Goal: Task Accomplishment & Management: Complete application form

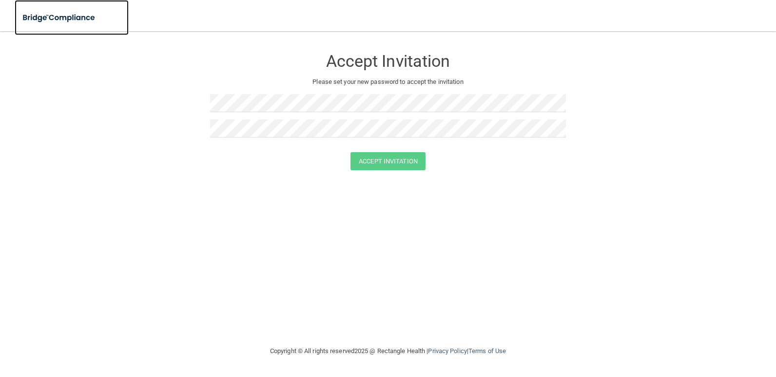
click at [66, 20] on img at bounding box center [60, 18] width 90 height 20
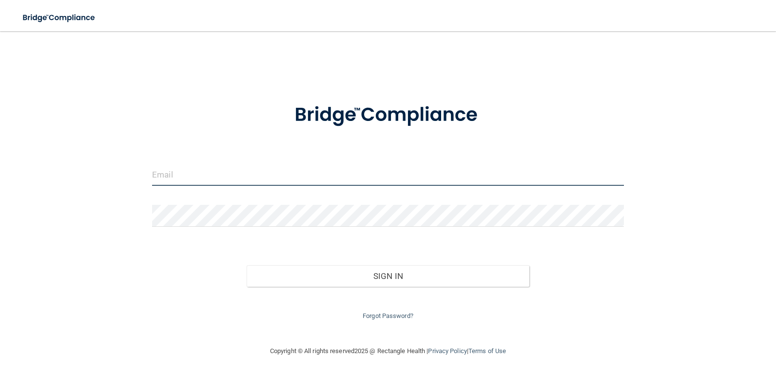
click at [247, 175] on input "email" at bounding box center [388, 175] width 472 height 22
type input "[EMAIL_ADDRESS][DOMAIN_NAME]"
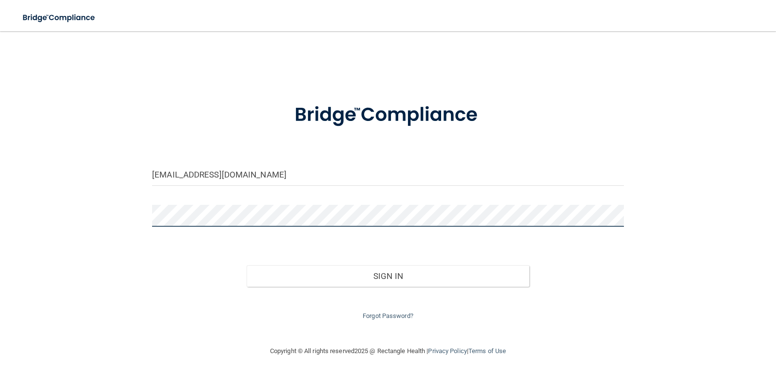
click at [247, 265] on button "Sign In" at bounding box center [388, 275] width 283 height 21
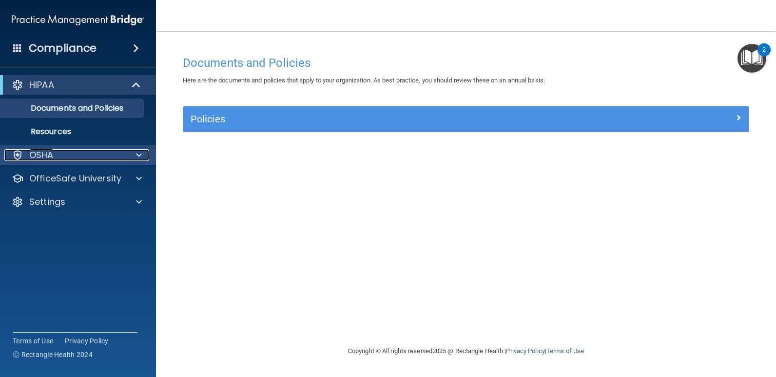
click at [120, 155] on div "OSHA" at bounding box center [64, 155] width 121 height 12
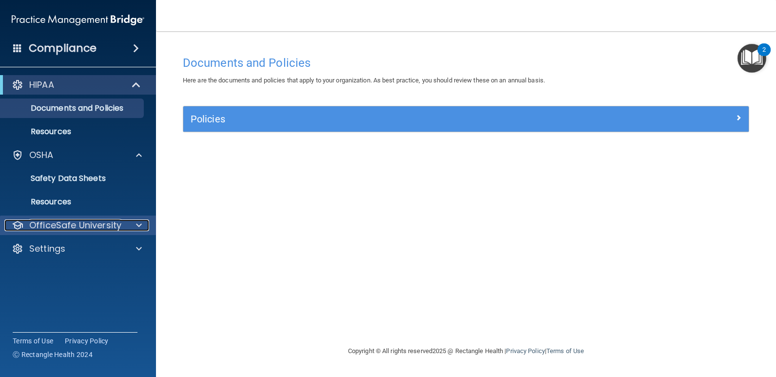
click at [137, 227] on span at bounding box center [139, 225] width 6 height 12
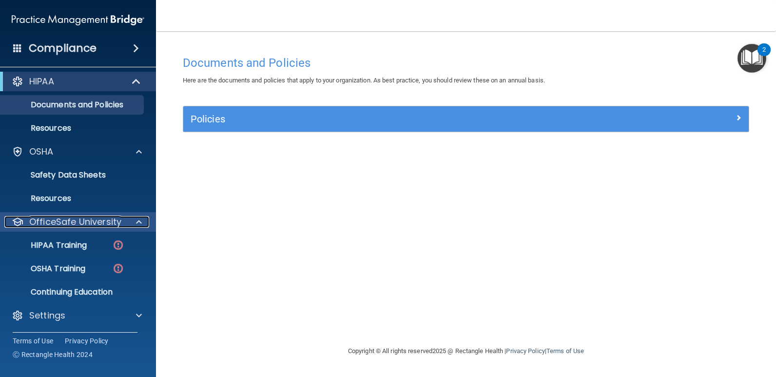
scroll to position [4, 0]
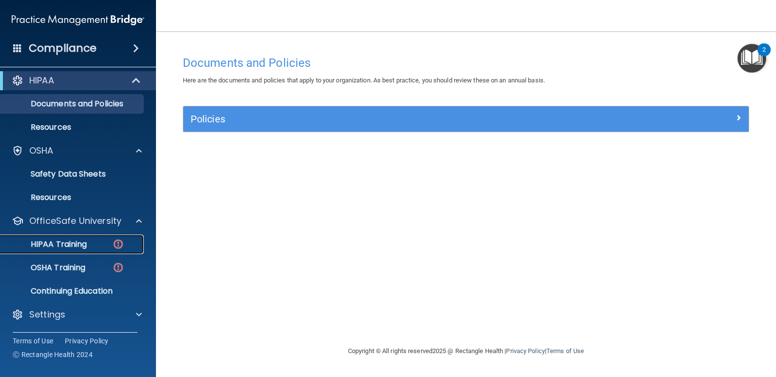
click at [46, 242] on p "HIPAA Training" at bounding box center [46, 244] width 80 height 10
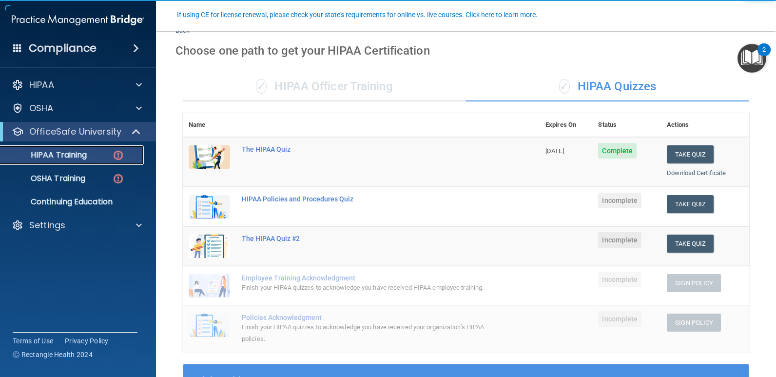
scroll to position [98, 0]
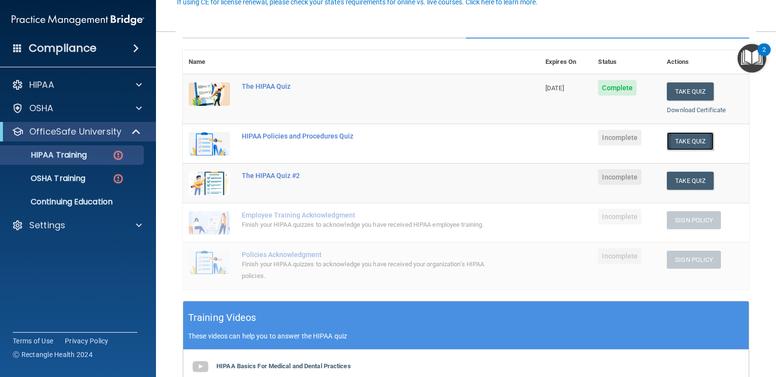
click at [693, 141] on button "Take Quiz" at bounding box center [690, 141] width 47 height 18
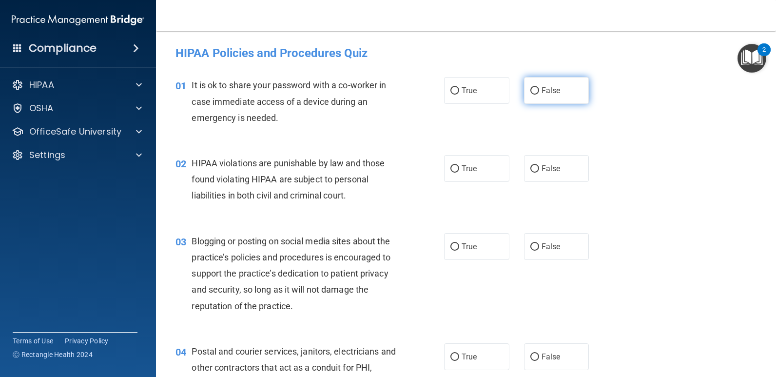
click at [535, 92] on input "False" at bounding box center [535, 90] width 9 height 7
radio input "true"
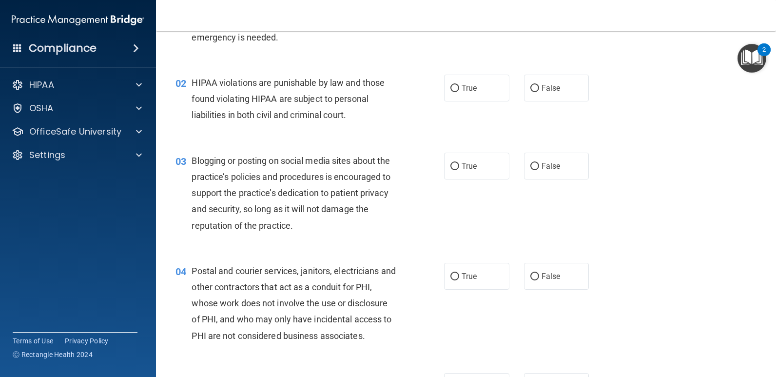
scroll to position [98, 0]
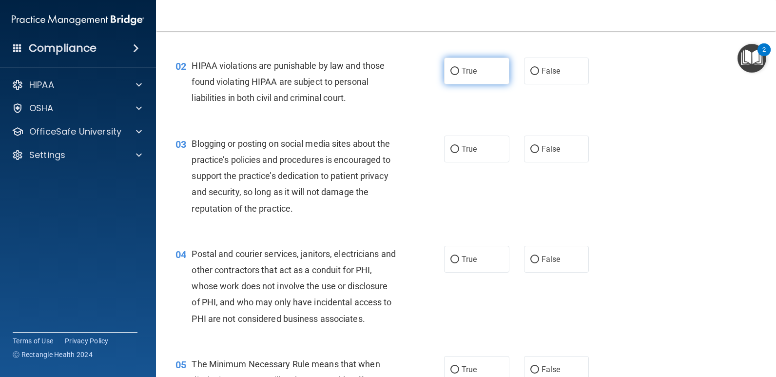
click at [452, 76] on label "True" at bounding box center [476, 71] width 65 height 27
click at [452, 75] on input "True" at bounding box center [455, 71] width 9 height 7
radio input "true"
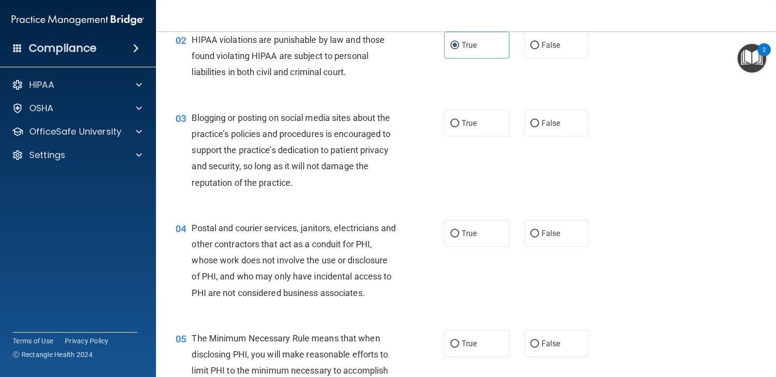
scroll to position [146, 0]
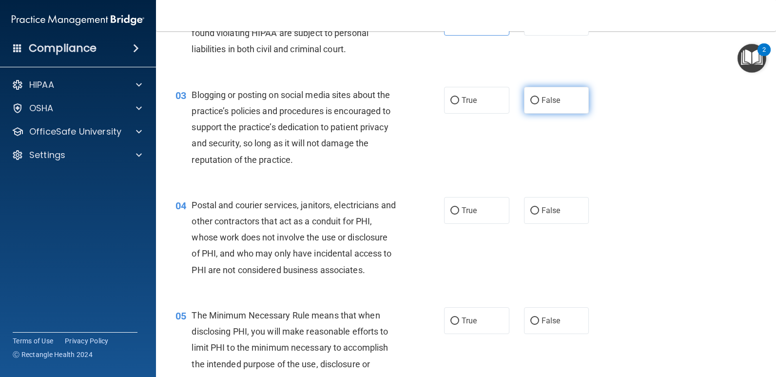
click at [536, 105] on label "False" at bounding box center [556, 100] width 65 height 27
click at [536, 104] on input "False" at bounding box center [535, 100] width 9 height 7
radio input "true"
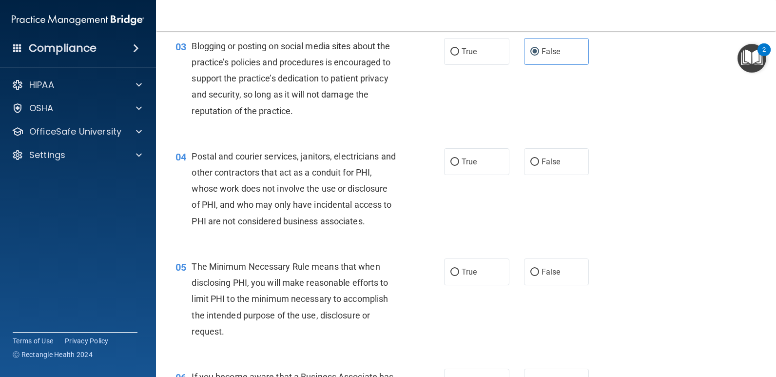
scroll to position [244, 0]
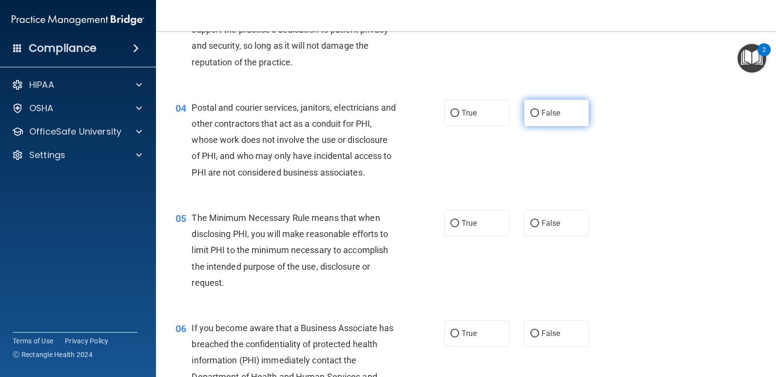
click at [534, 114] on input "False" at bounding box center [535, 113] width 9 height 7
radio input "true"
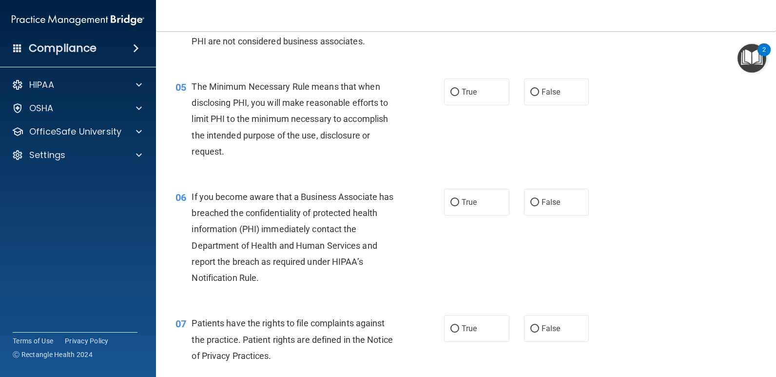
scroll to position [390, 0]
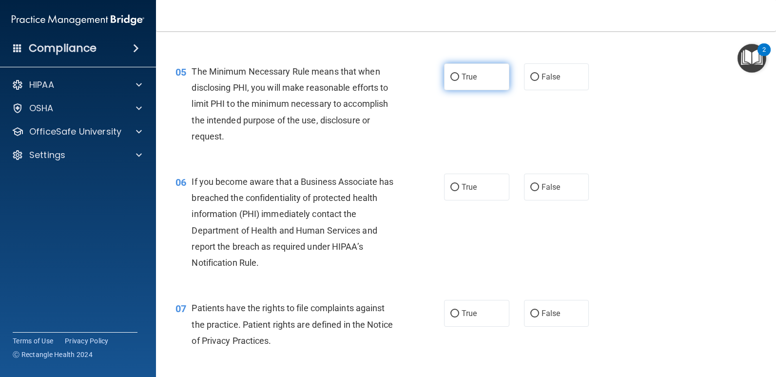
click at [454, 77] on input "True" at bounding box center [455, 77] width 9 height 7
radio input "true"
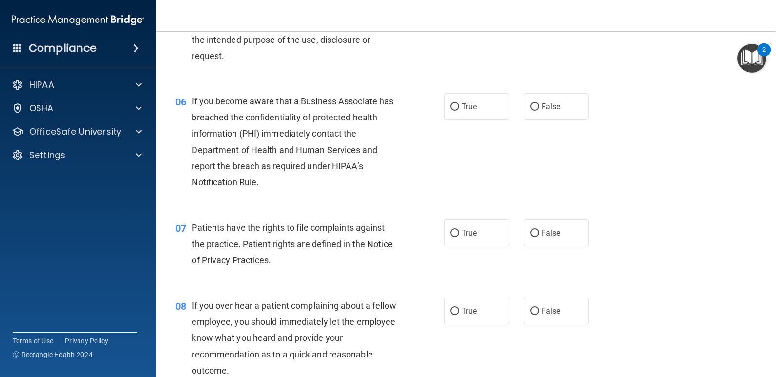
scroll to position [488, 0]
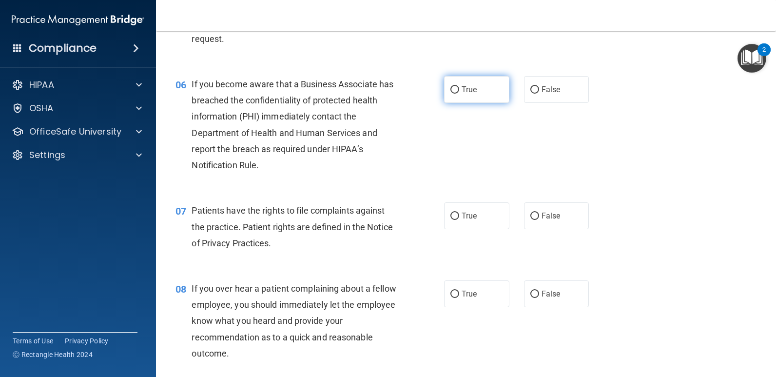
click at [444, 94] on label "True" at bounding box center [476, 89] width 65 height 27
click at [451, 94] on input "True" at bounding box center [455, 89] width 9 height 7
radio input "true"
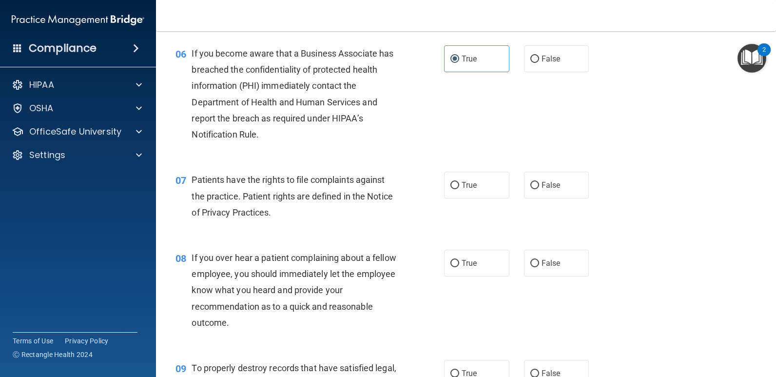
scroll to position [585, 0]
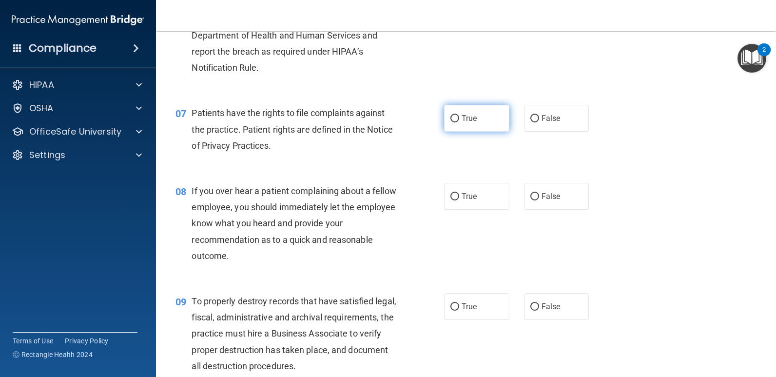
click at [452, 119] on input "True" at bounding box center [455, 118] width 9 height 7
radio input "true"
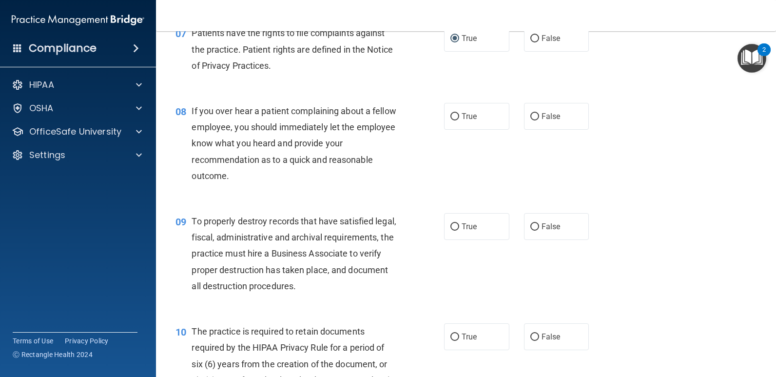
scroll to position [683, 0]
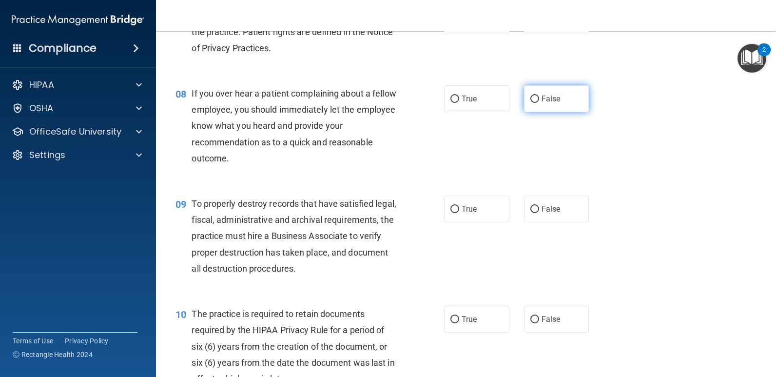
click at [531, 99] on input "False" at bounding box center [535, 99] width 9 height 7
radio input "true"
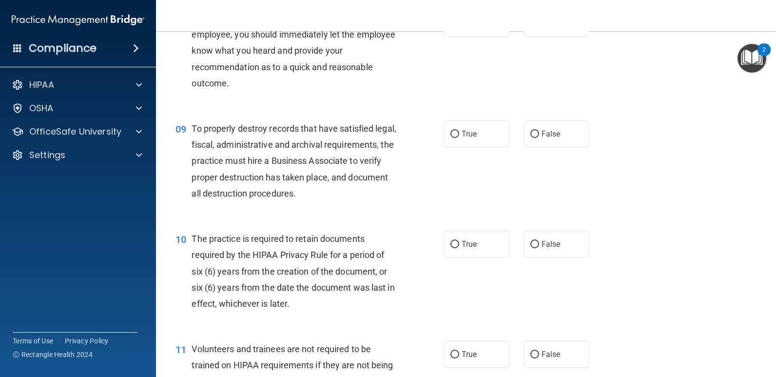
scroll to position [780, 0]
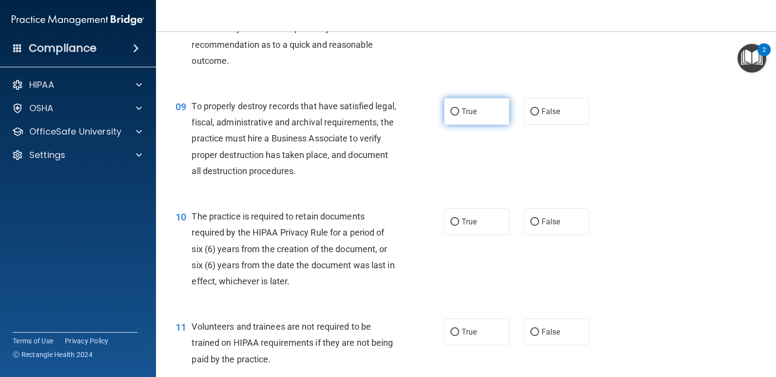
click at [447, 122] on label "True" at bounding box center [476, 111] width 65 height 27
click at [451, 116] on input "True" at bounding box center [455, 111] width 9 height 7
radio input "true"
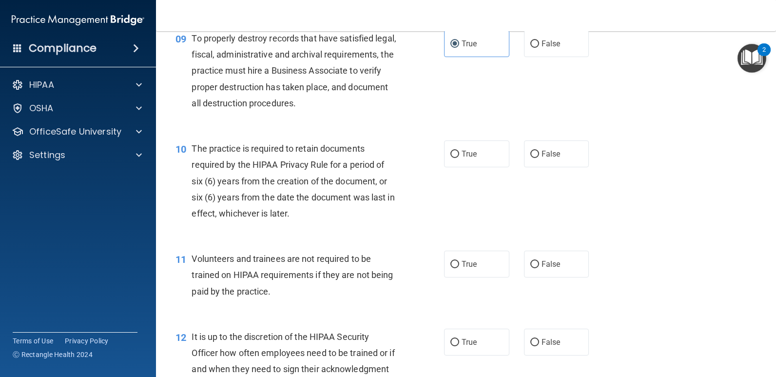
scroll to position [878, 0]
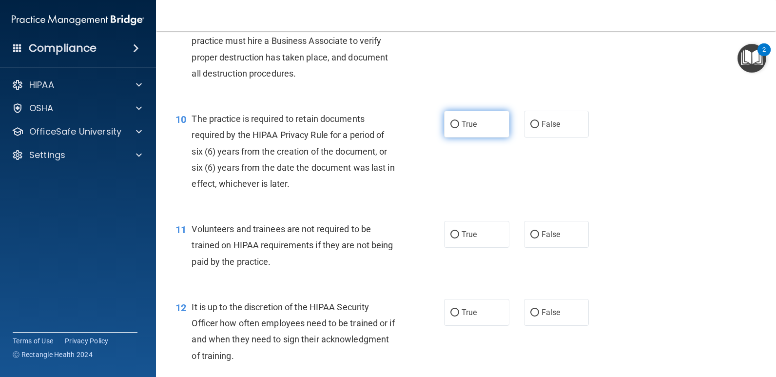
click at [454, 128] on input "True" at bounding box center [455, 124] width 9 height 7
radio input "true"
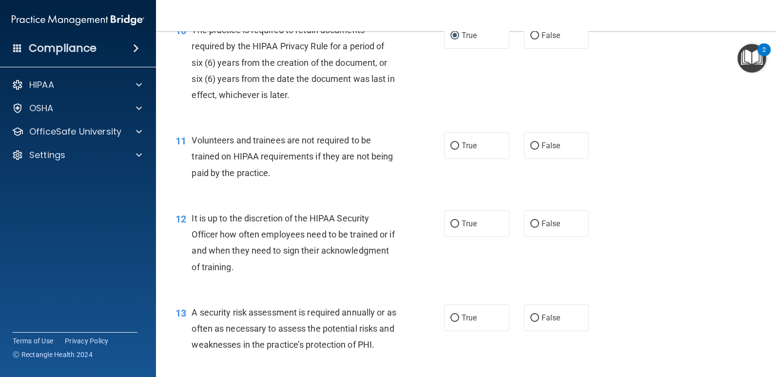
scroll to position [975, 0]
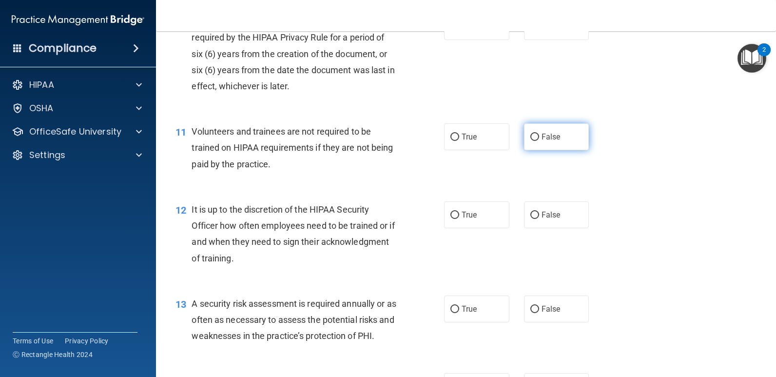
click at [529, 141] on label "False" at bounding box center [556, 136] width 65 height 27
click at [531, 141] on input "False" at bounding box center [535, 137] width 9 height 7
radio input "true"
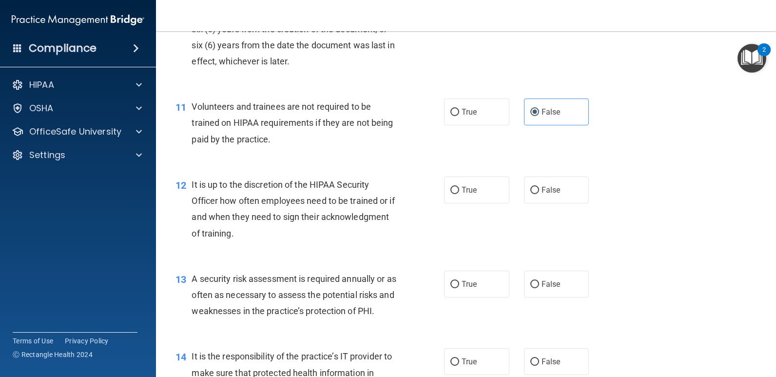
scroll to position [1024, 0]
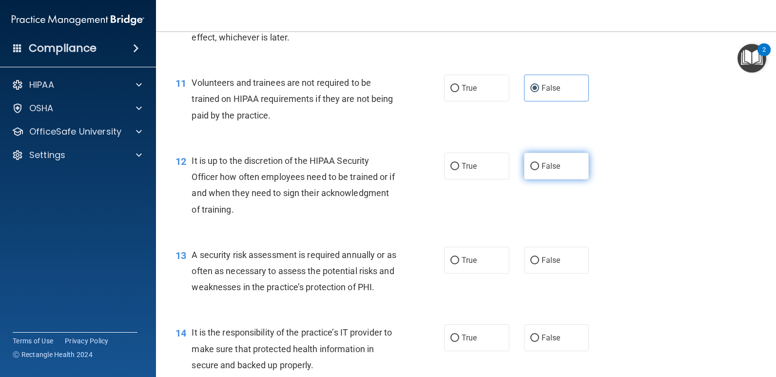
click at [531, 170] on input "False" at bounding box center [535, 166] width 9 height 7
radio input "true"
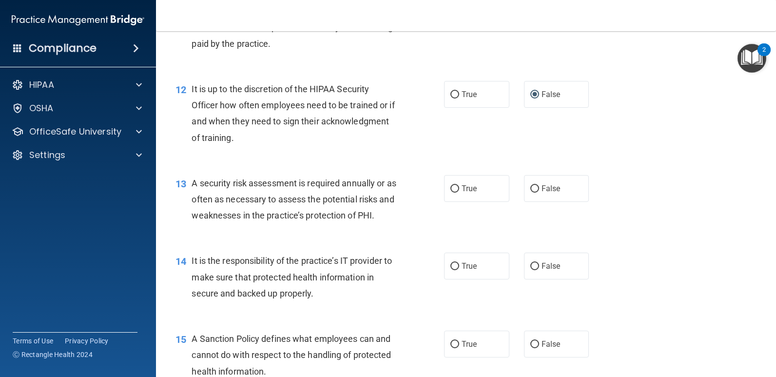
scroll to position [1122, 0]
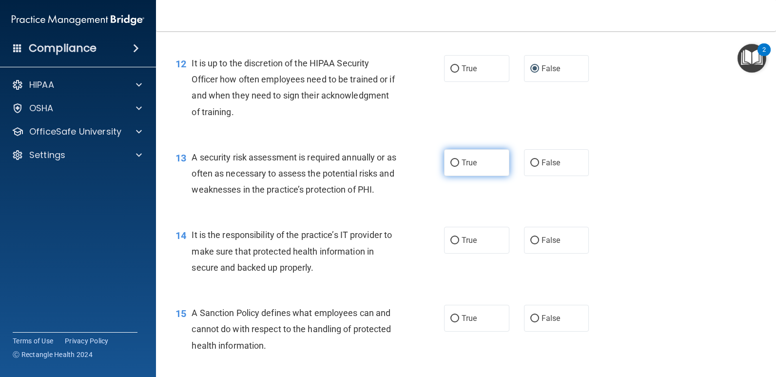
click at [451, 164] on input "True" at bounding box center [455, 162] width 9 height 7
radio input "true"
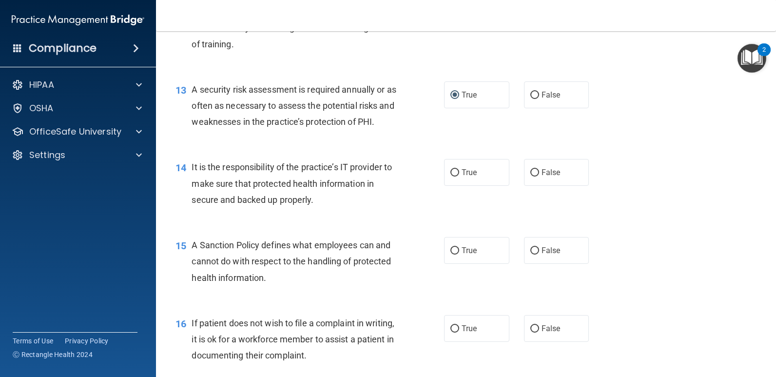
scroll to position [1219, 0]
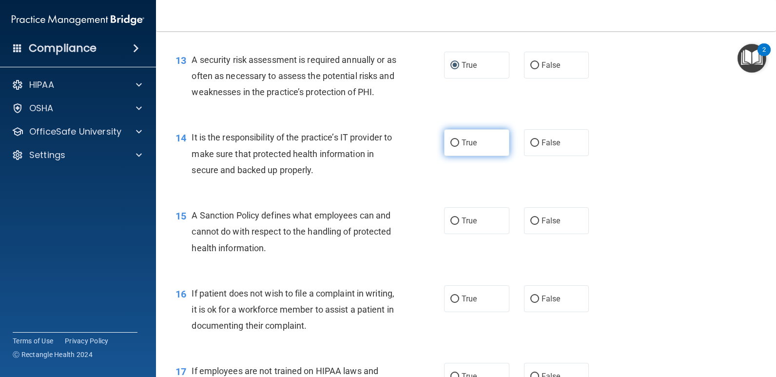
click at [449, 150] on label "True" at bounding box center [476, 142] width 65 height 27
click at [451, 147] on input "True" at bounding box center [455, 142] width 9 height 7
radio input "true"
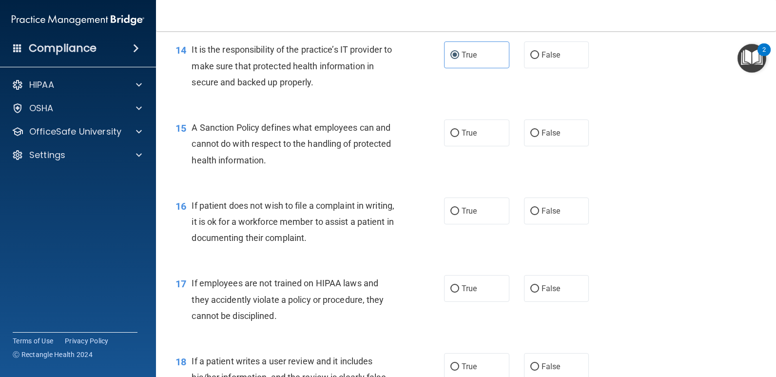
scroll to position [1317, 0]
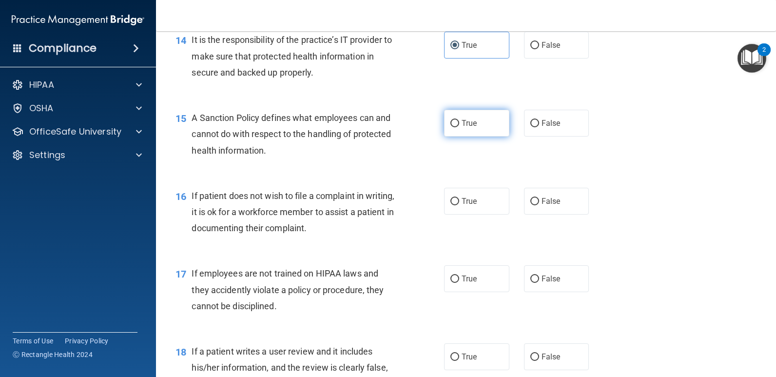
click at [451, 127] on input "True" at bounding box center [455, 123] width 9 height 7
radio input "true"
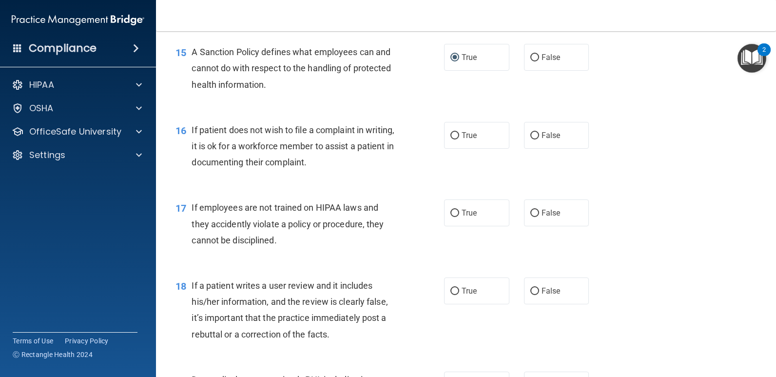
scroll to position [1414, 0]
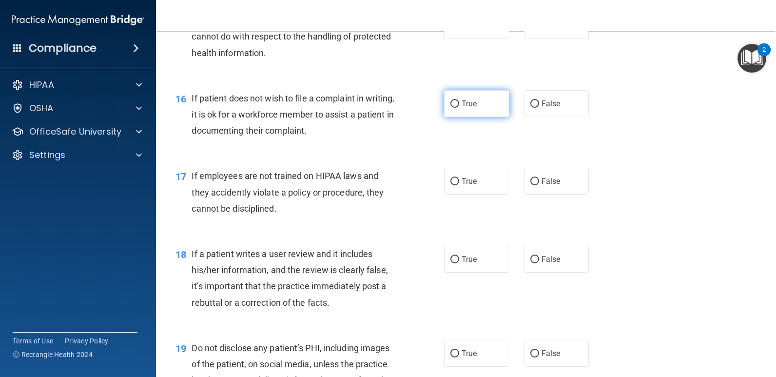
click at [451, 102] on input "True" at bounding box center [455, 103] width 9 height 7
radio input "true"
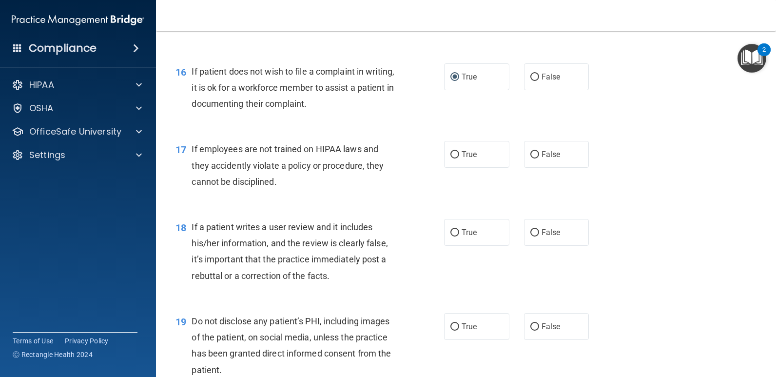
scroll to position [1512, 0]
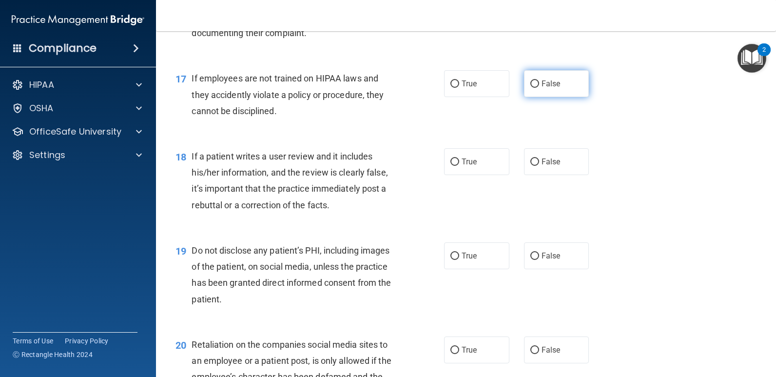
click at [550, 86] on span "False" at bounding box center [551, 83] width 19 height 9
click at [539, 86] on input "False" at bounding box center [535, 83] width 9 height 7
radio input "true"
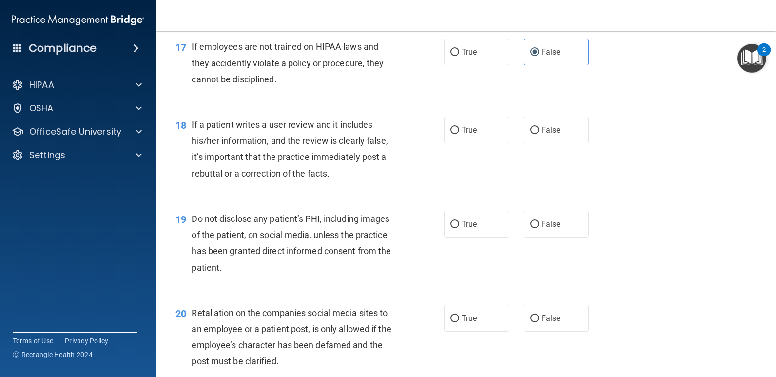
scroll to position [1561, 0]
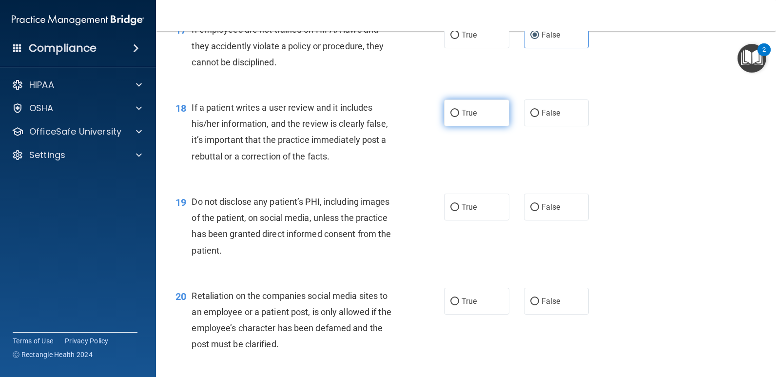
click at [453, 119] on label "True" at bounding box center [476, 112] width 65 height 27
click at [453, 117] on input "True" at bounding box center [455, 113] width 9 height 7
radio input "true"
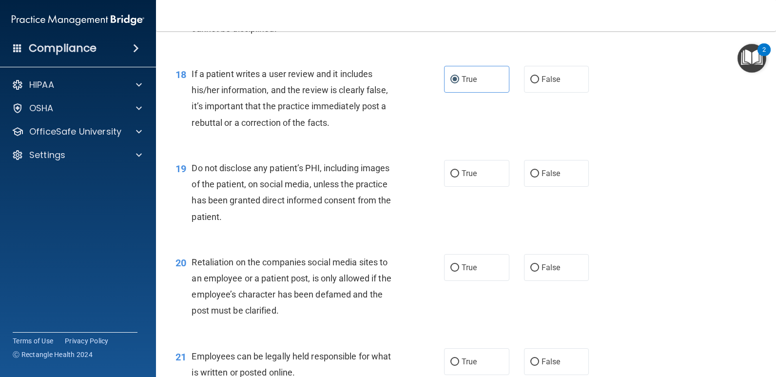
scroll to position [1658, 0]
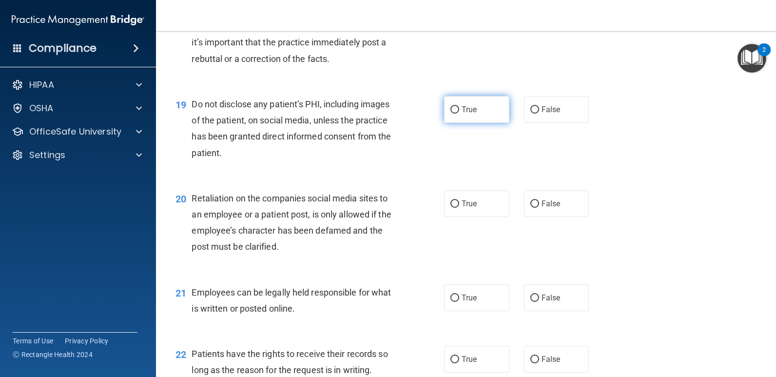
click at [456, 116] on label "True" at bounding box center [476, 109] width 65 height 27
click at [456, 114] on input "True" at bounding box center [455, 109] width 9 height 7
radio input "true"
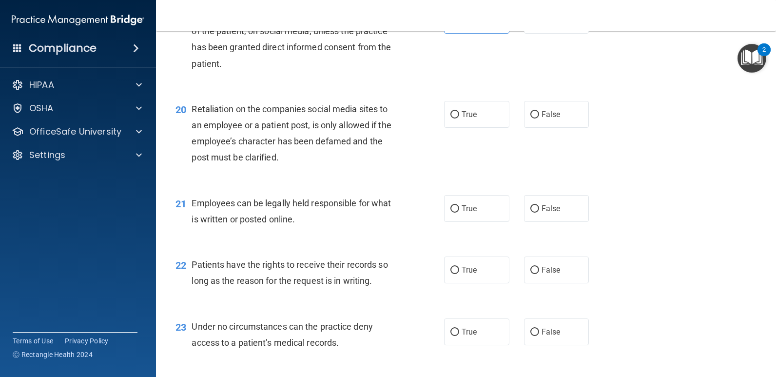
scroll to position [1756, 0]
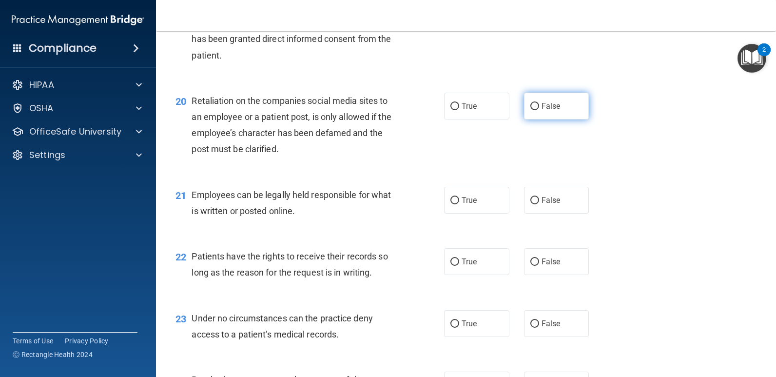
click at [534, 105] on input "False" at bounding box center [535, 106] width 9 height 7
radio input "true"
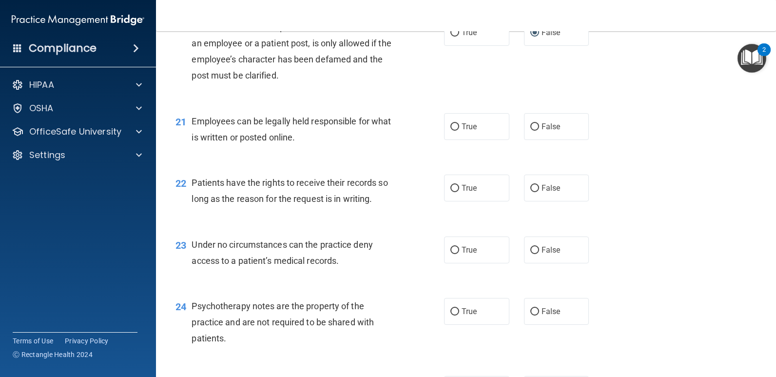
scroll to position [1853, 0]
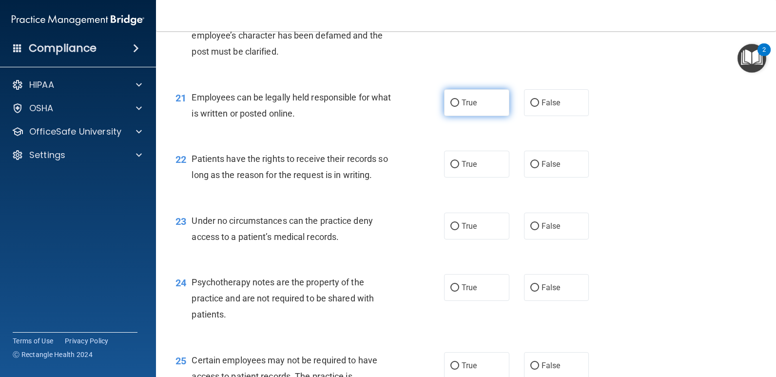
click at [456, 110] on label "True" at bounding box center [476, 102] width 65 height 27
click at [456, 107] on input "True" at bounding box center [455, 102] width 9 height 7
radio input "true"
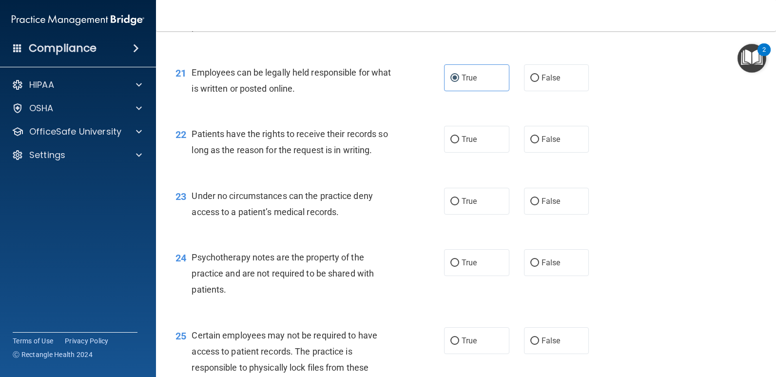
scroll to position [1902, 0]
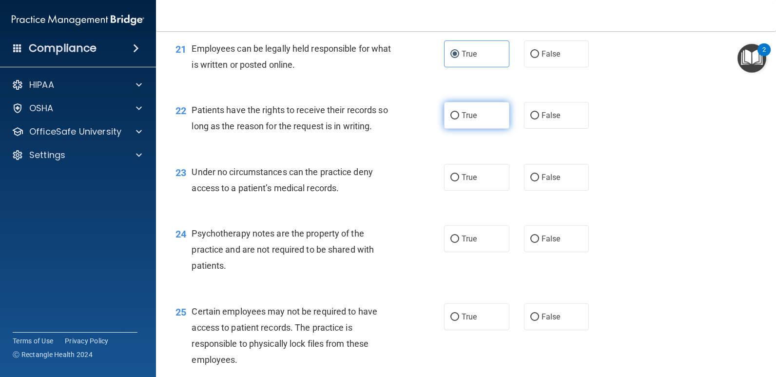
click at [446, 123] on label "True" at bounding box center [476, 115] width 65 height 27
click at [451, 119] on input "True" at bounding box center [455, 115] width 9 height 7
radio input "true"
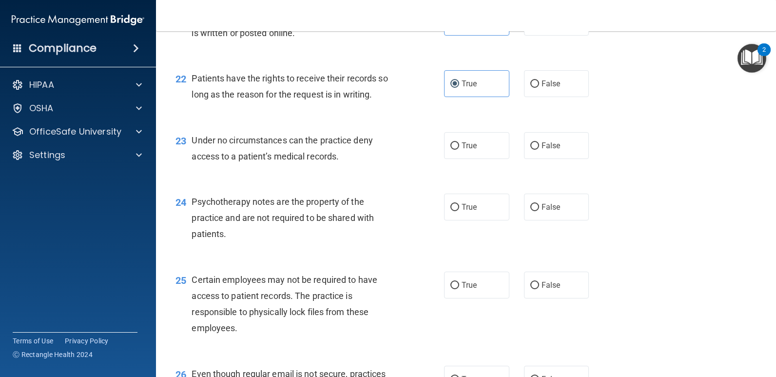
scroll to position [1951, 0]
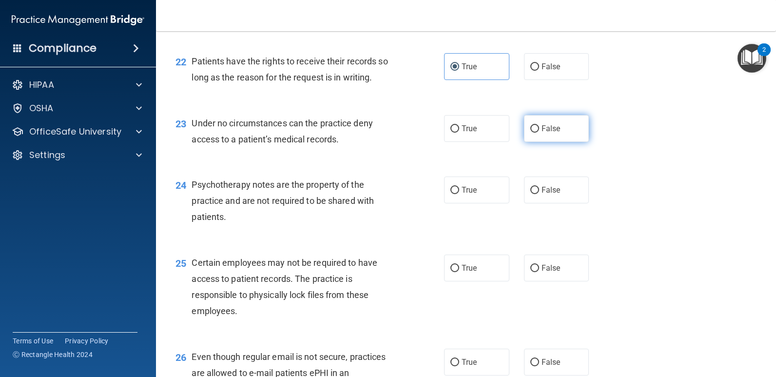
click at [543, 128] on span "False" at bounding box center [551, 128] width 19 height 9
click at [539, 128] on input "False" at bounding box center [535, 128] width 9 height 7
radio input "true"
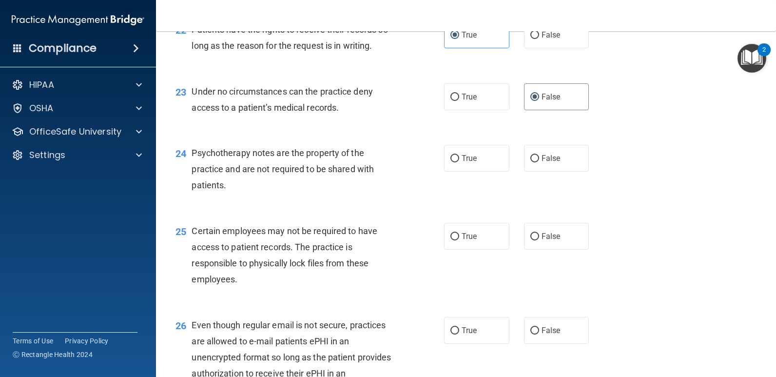
scroll to position [2000, 0]
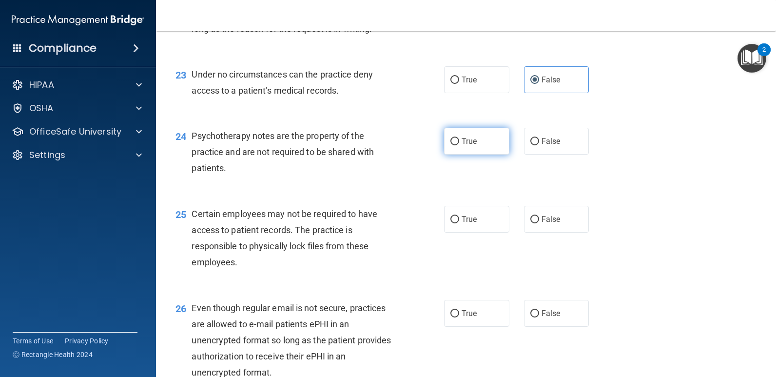
click at [456, 141] on input "True" at bounding box center [455, 141] width 9 height 7
radio input "true"
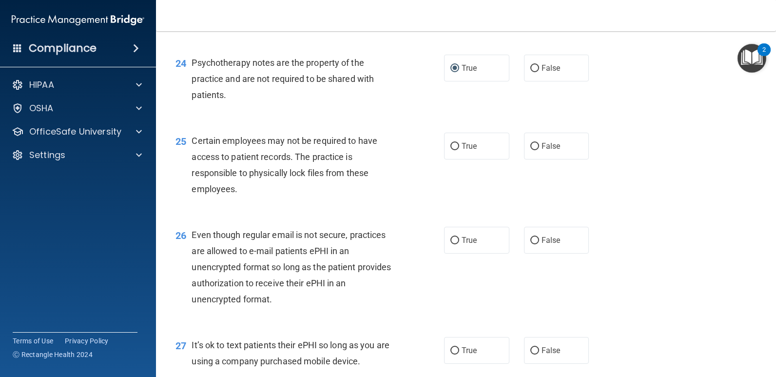
scroll to position [2097, 0]
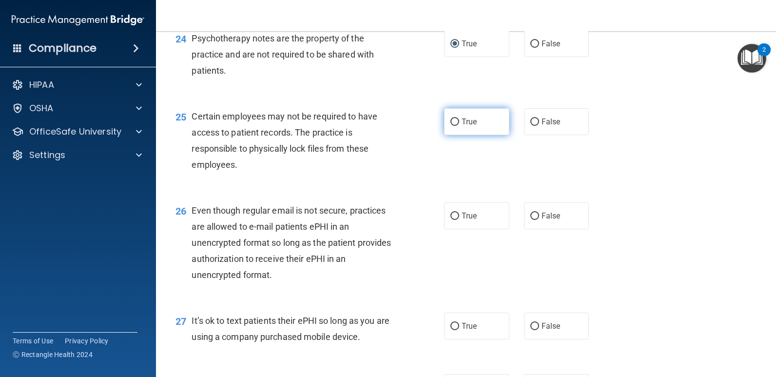
click at [476, 122] on label "True" at bounding box center [476, 121] width 65 height 27
click at [459, 122] on input "True" at bounding box center [455, 122] width 9 height 7
radio input "true"
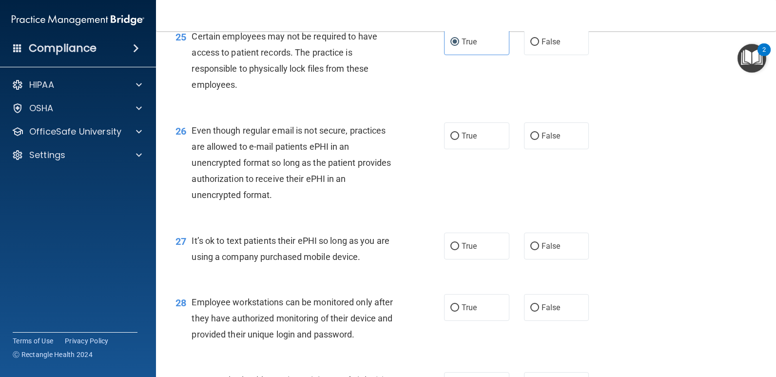
scroll to position [2195, 0]
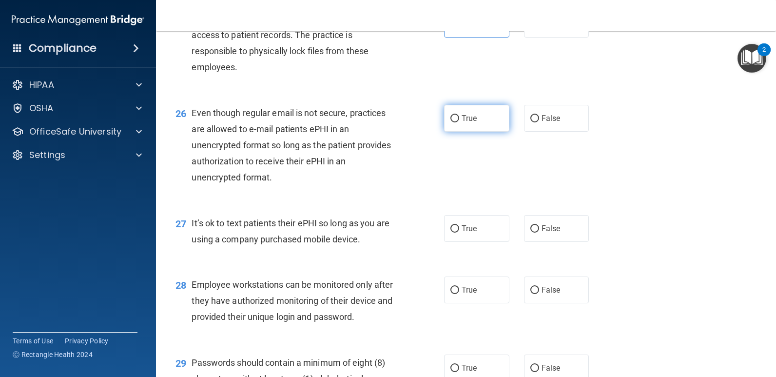
click at [457, 128] on label "True" at bounding box center [476, 118] width 65 height 27
click at [457, 122] on input "True" at bounding box center [455, 118] width 9 height 7
radio input "true"
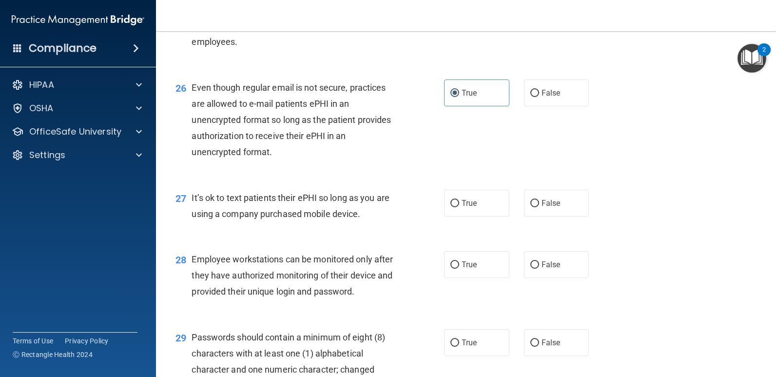
scroll to position [2243, 0]
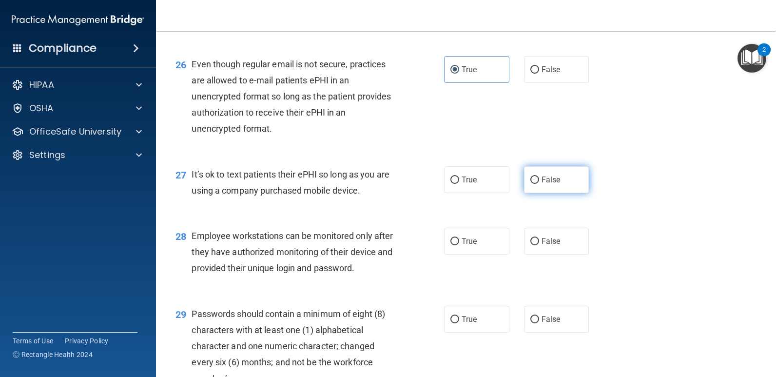
click at [524, 181] on label "False" at bounding box center [556, 179] width 65 height 27
click at [531, 181] on input "False" at bounding box center [535, 180] width 9 height 7
radio input "true"
click at [535, 80] on label "False" at bounding box center [556, 69] width 65 height 27
click at [535, 74] on input "False" at bounding box center [535, 69] width 9 height 7
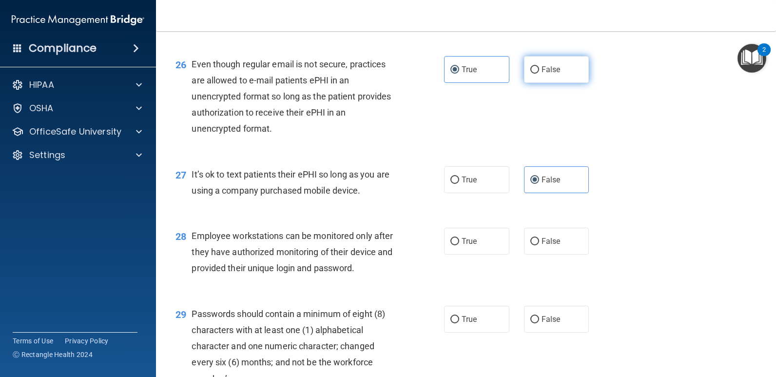
radio input "true"
radio input "false"
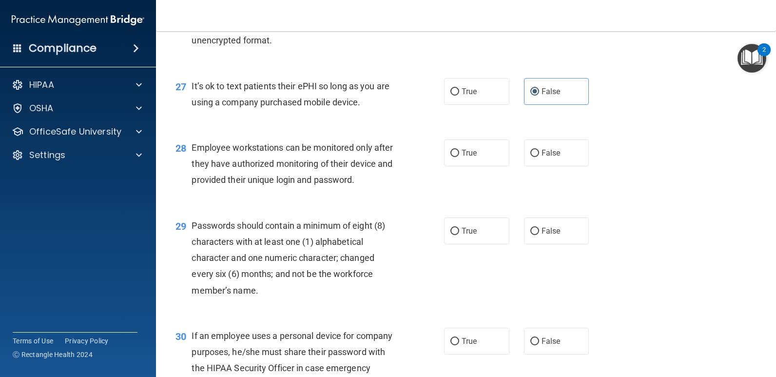
scroll to position [2341, 0]
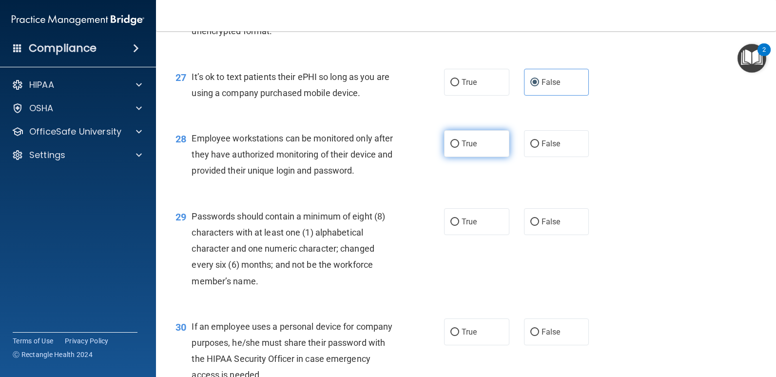
click at [467, 154] on label "True" at bounding box center [476, 143] width 65 height 27
click at [459, 148] on input "True" at bounding box center [455, 143] width 9 height 7
radio input "true"
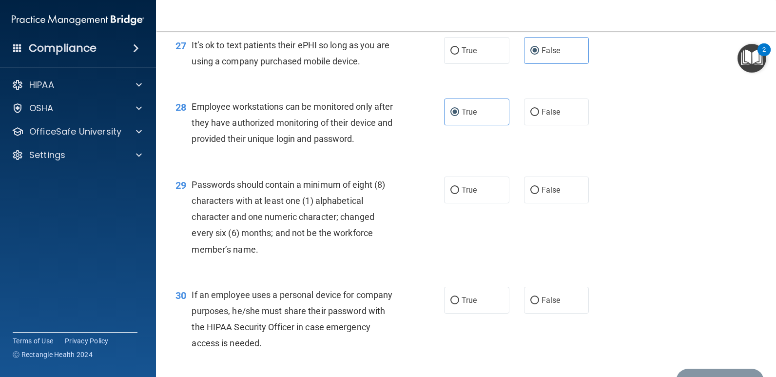
scroll to position [2390, 0]
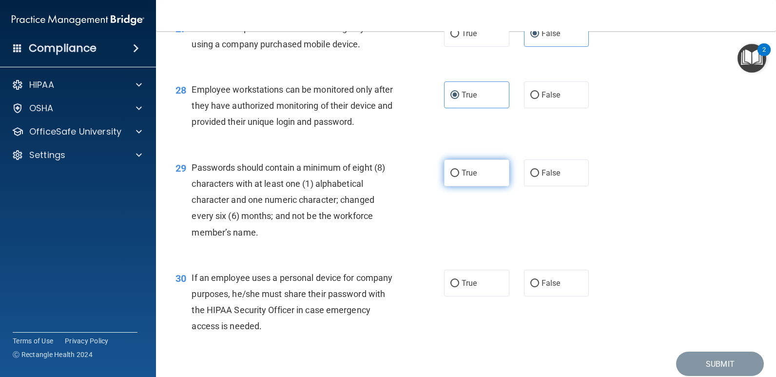
click at [451, 182] on label "True" at bounding box center [476, 172] width 65 height 27
click at [451, 177] on input "True" at bounding box center [455, 173] width 9 height 7
radio input "true"
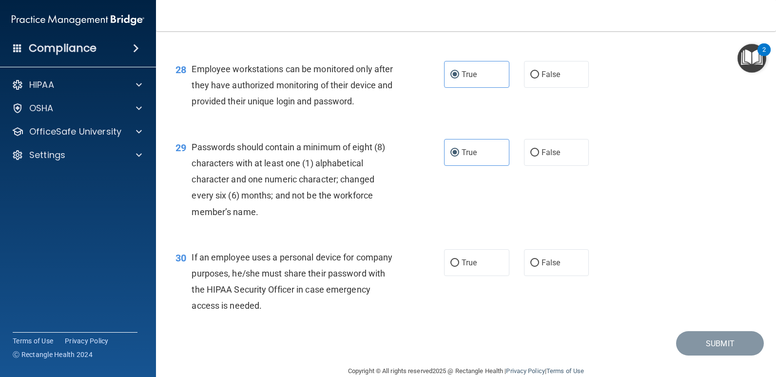
scroll to position [2428, 0]
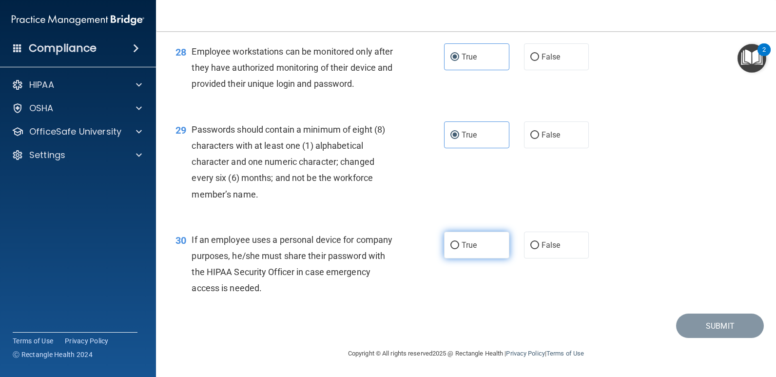
click at [458, 248] on label "True" at bounding box center [476, 245] width 65 height 27
click at [458, 248] on input "True" at bounding box center [455, 245] width 9 height 7
radio input "true"
click at [690, 323] on button "Submit" at bounding box center [720, 326] width 88 height 25
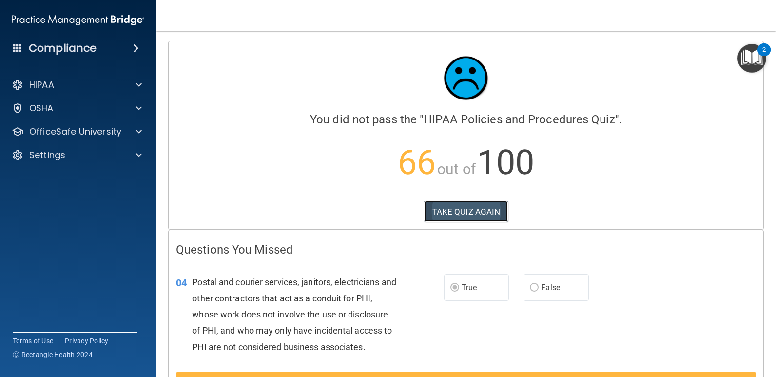
drag, startPoint x: 449, startPoint y: 215, endPoint x: 440, endPoint y: 222, distance: 10.7
click at [448, 218] on button "TAKE QUIZ AGAIN" at bounding box center [466, 211] width 84 height 21
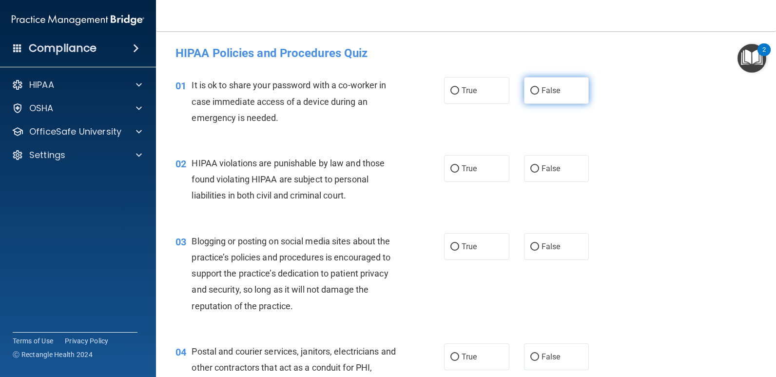
click at [531, 87] on input "False" at bounding box center [535, 90] width 9 height 7
radio input "true"
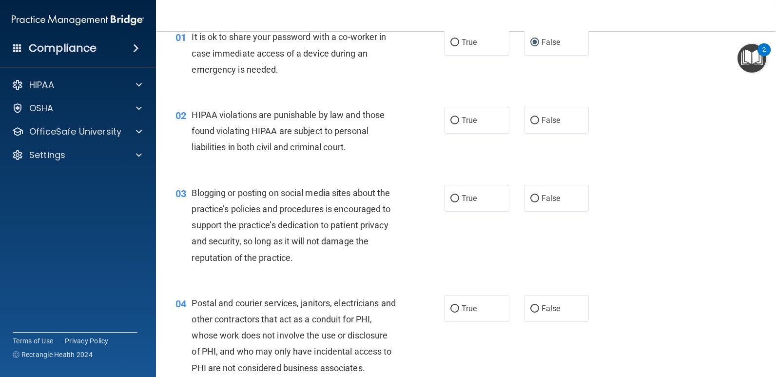
scroll to position [49, 0]
click at [455, 128] on label "True" at bounding box center [476, 119] width 65 height 27
click at [455, 124] on input "True" at bounding box center [455, 120] width 9 height 7
radio input "true"
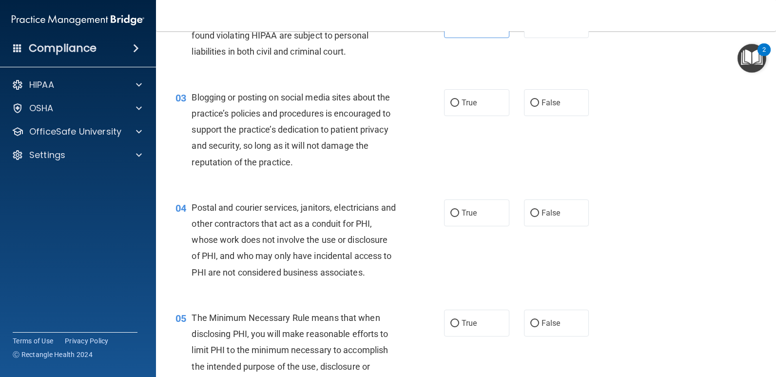
scroll to position [146, 0]
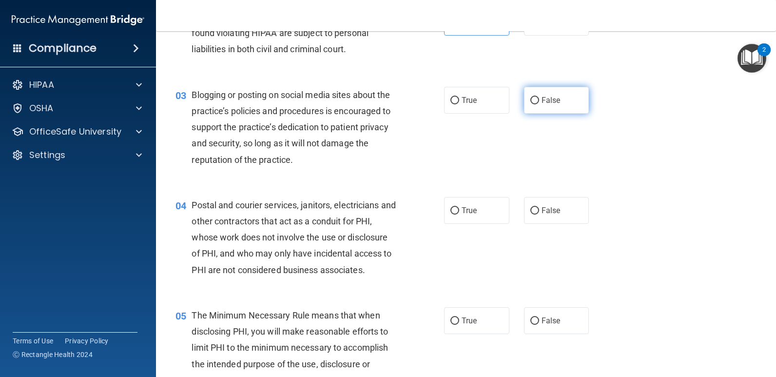
click at [542, 102] on span "False" at bounding box center [551, 100] width 19 height 9
click at [539, 102] on input "False" at bounding box center [535, 100] width 9 height 7
radio input "true"
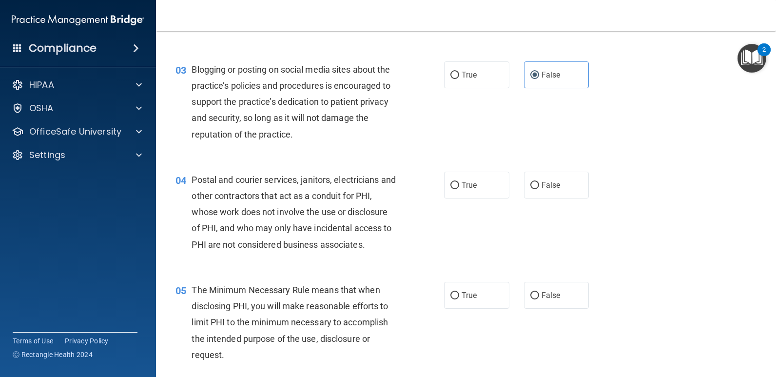
scroll to position [195, 0]
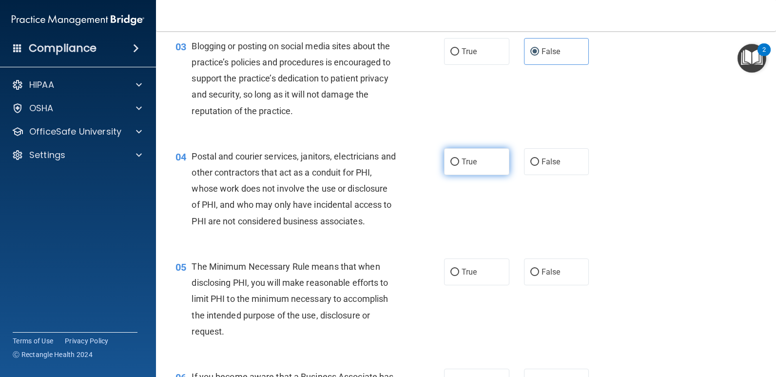
click at [453, 166] on label "True" at bounding box center [476, 161] width 65 height 27
click at [453, 166] on input "True" at bounding box center [455, 162] width 9 height 7
radio input "true"
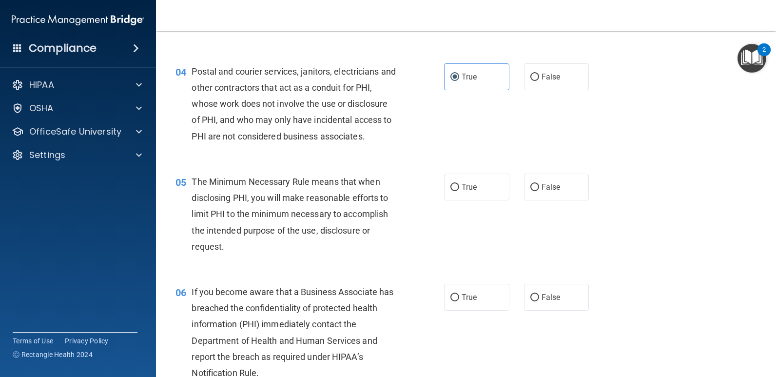
scroll to position [293, 0]
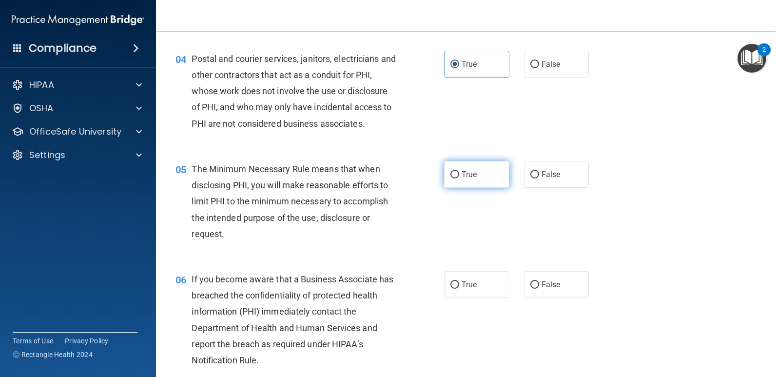
click at [455, 181] on label "True" at bounding box center [476, 174] width 65 height 27
click at [455, 178] on input "True" at bounding box center [455, 174] width 9 height 7
radio input "true"
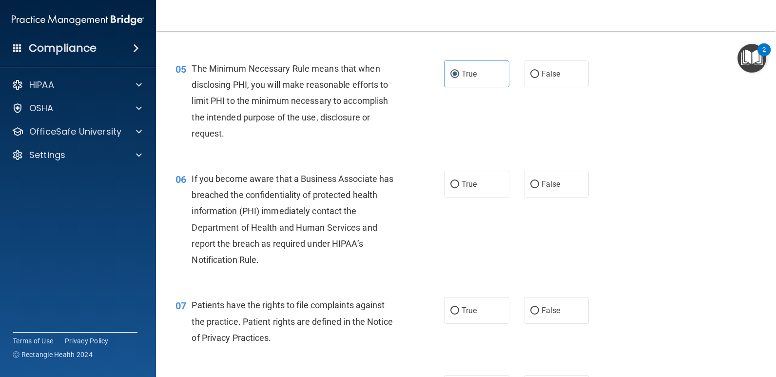
scroll to position [439, 0]
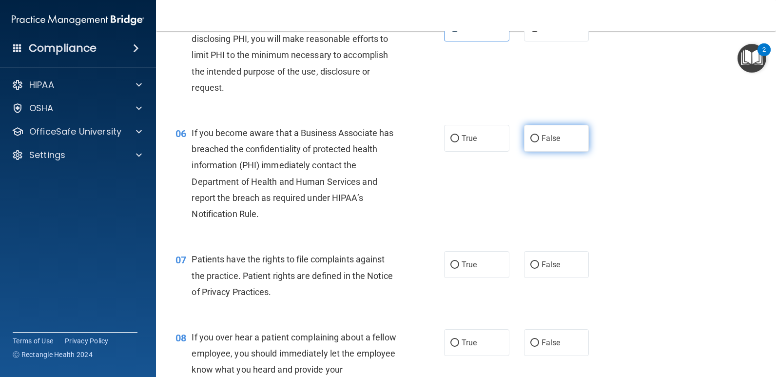
click at [530, 145] on label "False" at bounding box center [556, 138] width 65 height 27
click at [531, 142] on input "False" at bounding box center [535, 138] width 9 height 7
radio input "true"
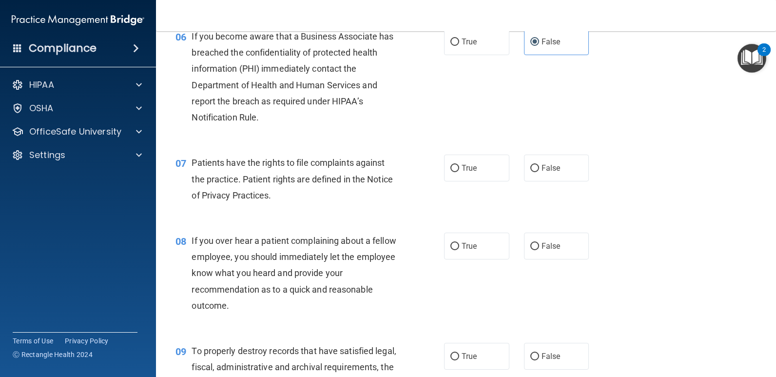
scroll to position [536, 0]
click at [456, 171] on label "True" at bounding box center [476, 167] width 65 height 27
click at [456, 171] on input "True" at bounding box center [455, 167] width 9 height 7
radio input "true"
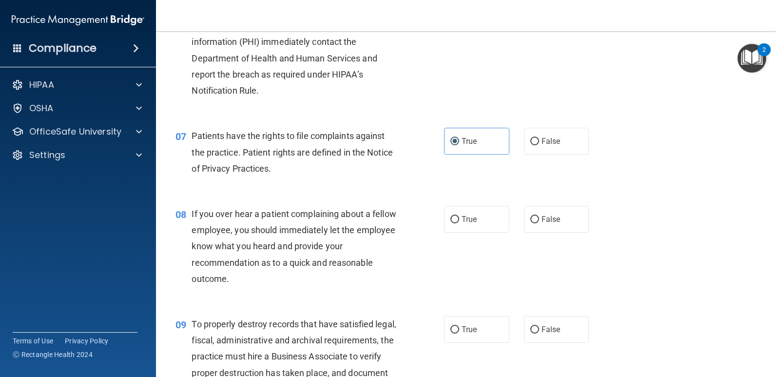
scroll to position [634, 0]
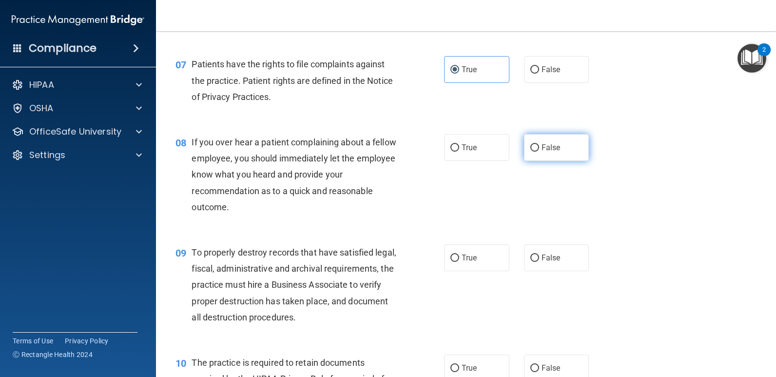
click at [542, 150] on span "False" at bounding box center [551, 147] width 19 height 9
click at [539, 150] on input "False" at bounding box center [535, 147] width 9 height 7
radio input "true"
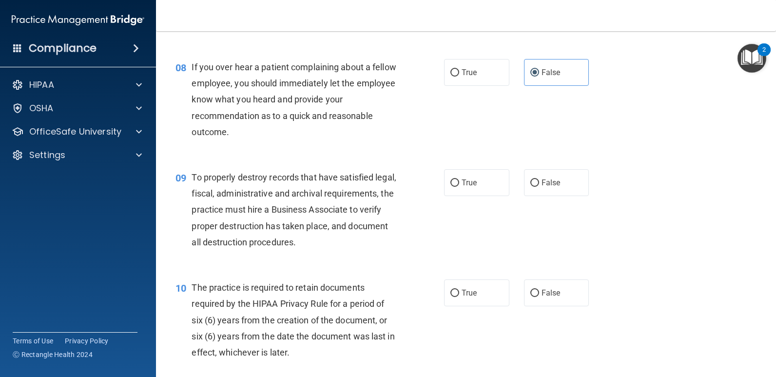
scroll to position [732, 0]
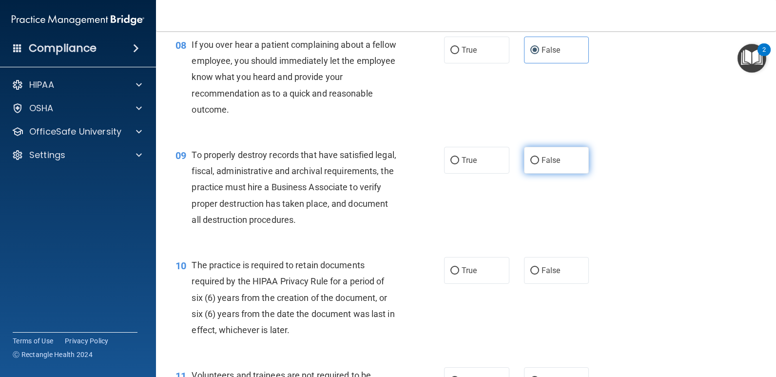
click at [557, 163] on label "False" at bounding box center [556, 160] width 65 height 27
click at [539, 163] on input "False" at bounding box center [535, 160] width 9 height 7
radio input "true"
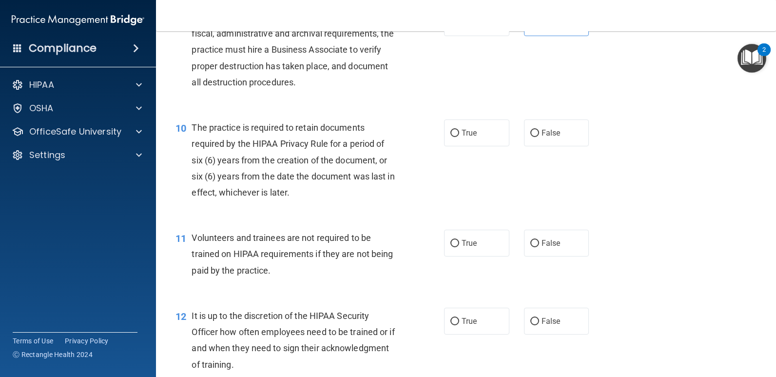
scroll to position [878, 0]
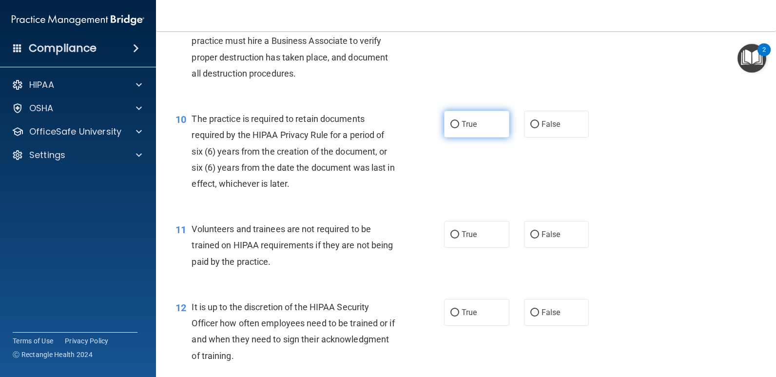
click at [452, 129] on label "True" at bounding box center [476, 124] width 65 height 27
click at [452, 128] on input "True" at bounding box center [455, 124] width 9 height 7
radio input "true"
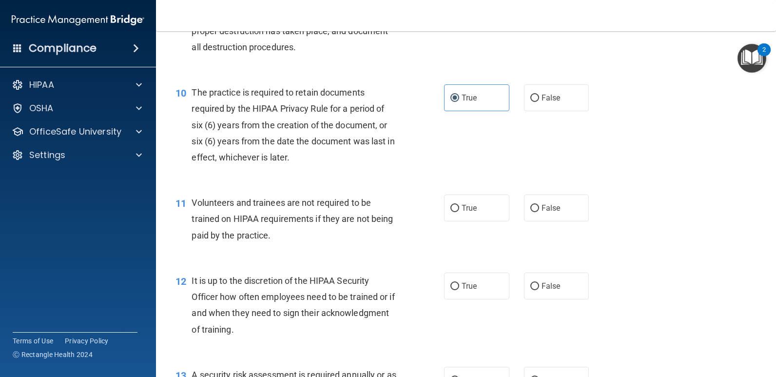
scroll to position [975, 0]
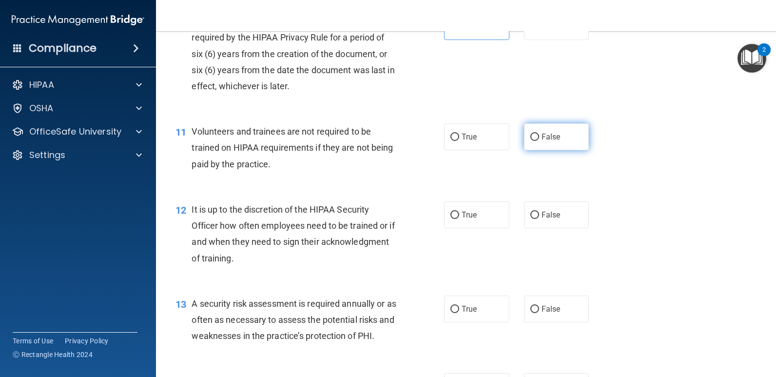
click at [535, 143] on label "False" at bounding box center [556, 136] width 65 height 27
click at [535, 141] on input "False" at bounding box center [535, 137] width 9 height 7
radio input "true"
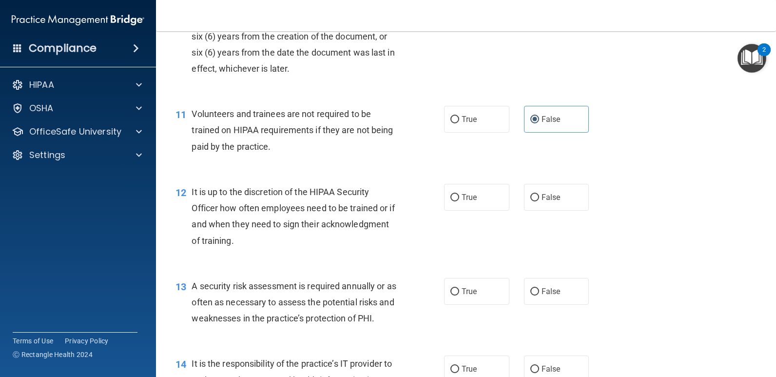
scroll to position [1024, 0]
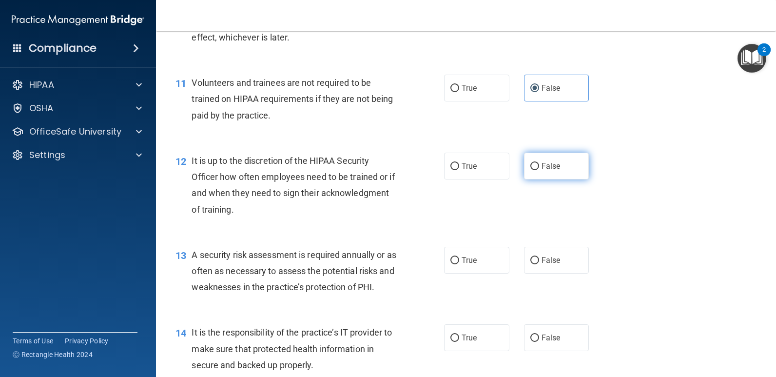
click at [546, 174] on label "False" at bounding box center [556, 166] width 65 height 27
click at [539, 170] on input "False" at bounding box center [535, 166] width 9 height 7
radio input "true"
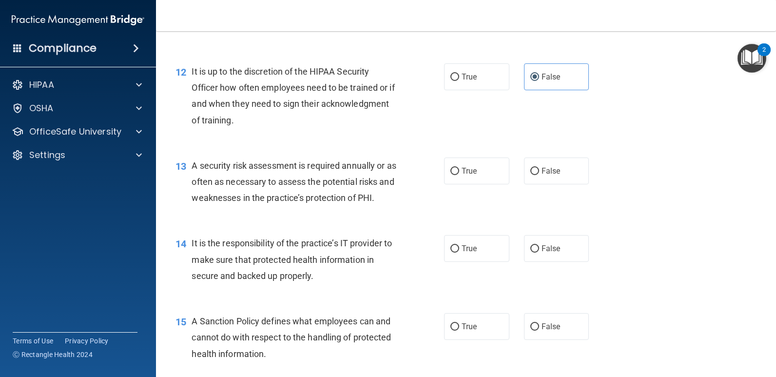
scroll to position [1122, 0]
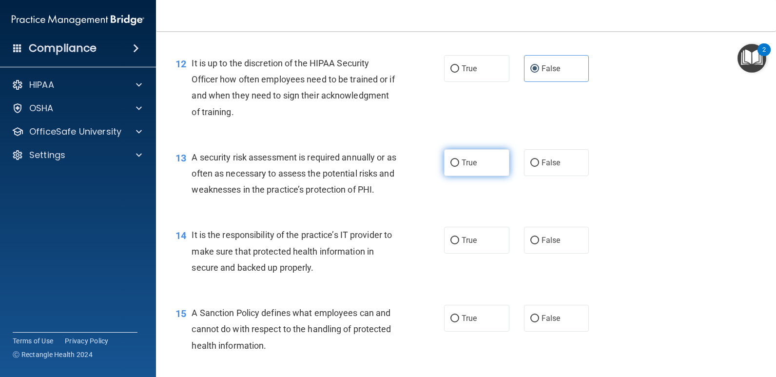
click at [449, 172] on label "True" at bounding box center [476, 162] width 65 height 27
click at [451, 167] on input "True" at bounding box center [455, 162] width 9 height 7
radio input "true"
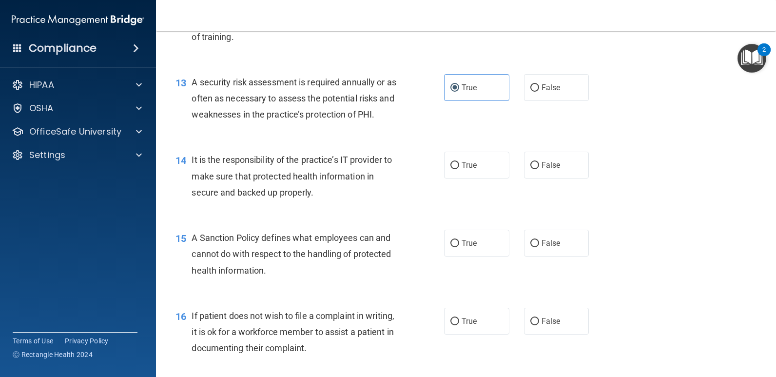
scroll to position [1219, 0]
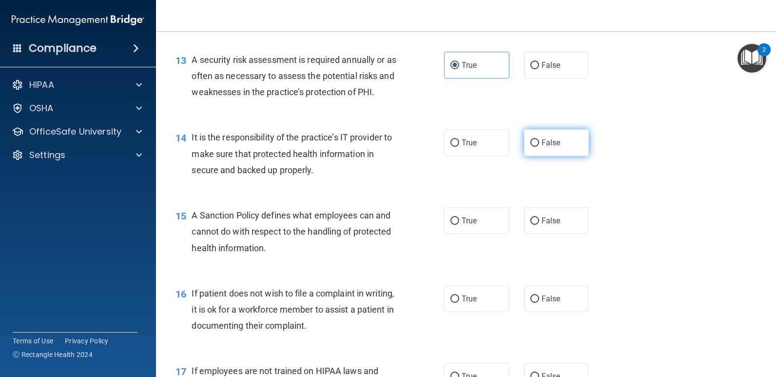
click at [540, 151] on label "False" at bounding box center [556, 142] width 65 height 27
click at [539, 147] on input "False" at bounding box center [535, 142] width 9 height 7
radio input "true"
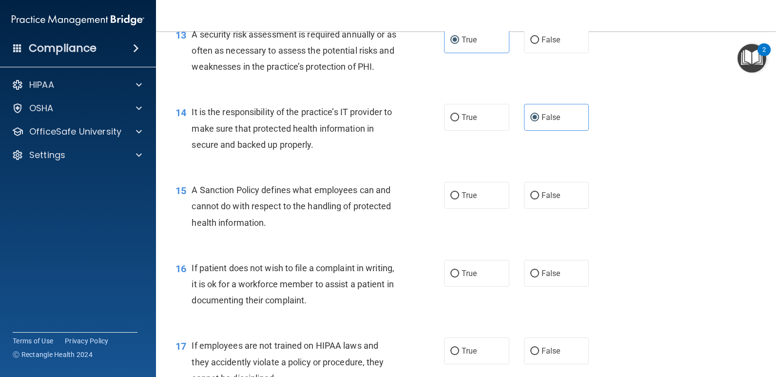
scroll to position [1268, 0]
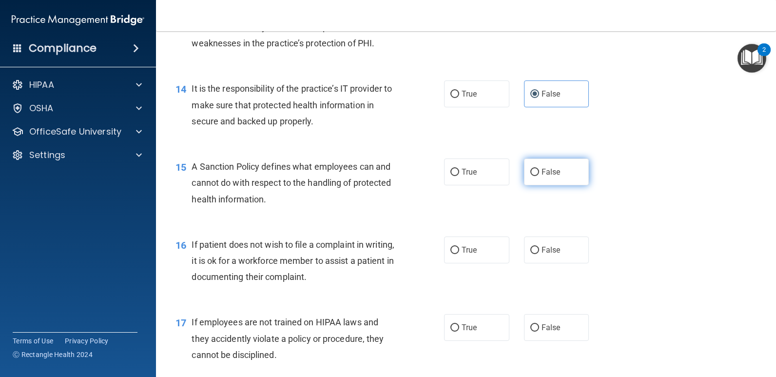
click at [531, 179] on label "False" at bounding box center [556, 172] width 65 height 27
click at [531, 176] on input "False" at bounding box center [535, 172] width 9 height 7
radio input "true"
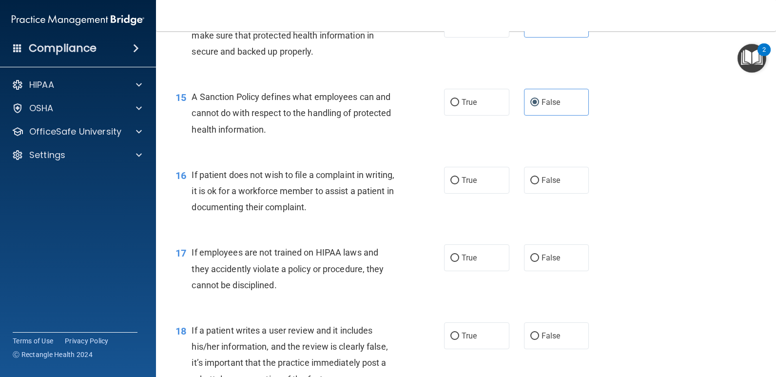
scroll to position [1366, 0]
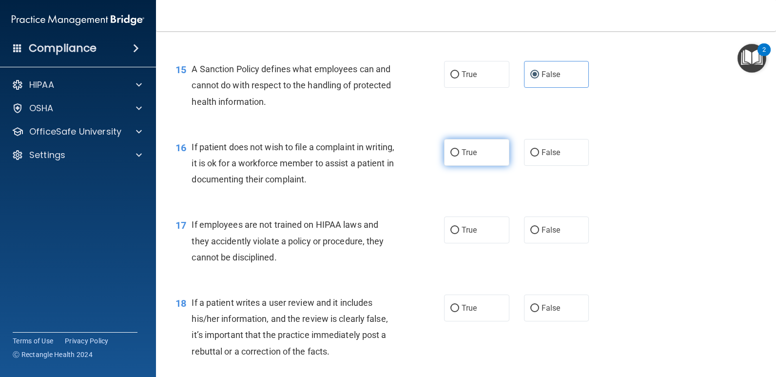
click at [456, 155] on label "True" at bounding box center [476, 152] width 65 height 27
click at [456, 155] on input "True" at bounding box center [455, 152] width 9 height 7
radio input "true"
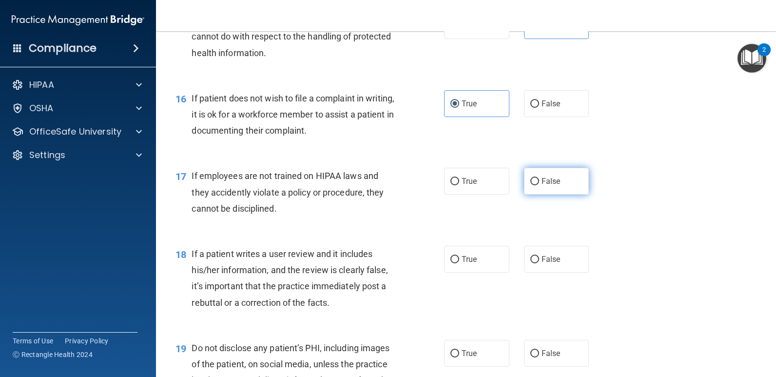
click at [531, 182] on input "False" at bounding box center [535, 181] width 9 height 7
radio input "true"
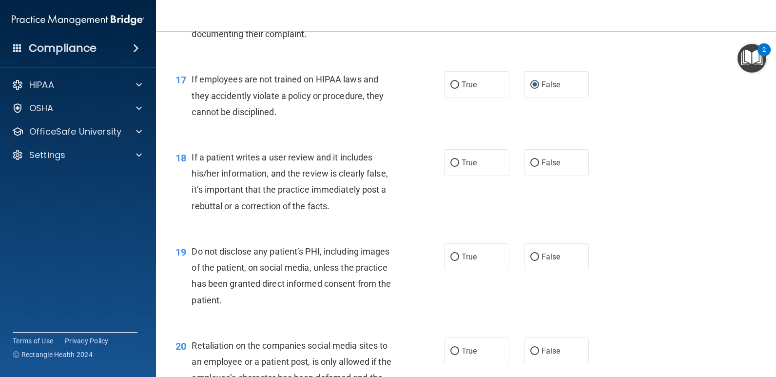
scroll to position [1512, 0]
click at [542, 163] on span "False" at bounding box center [551, 161] width 19 height 9
click at [538, 163] on input "False" at bounding box center [535, 162] width 9 height 7
radio input "true"
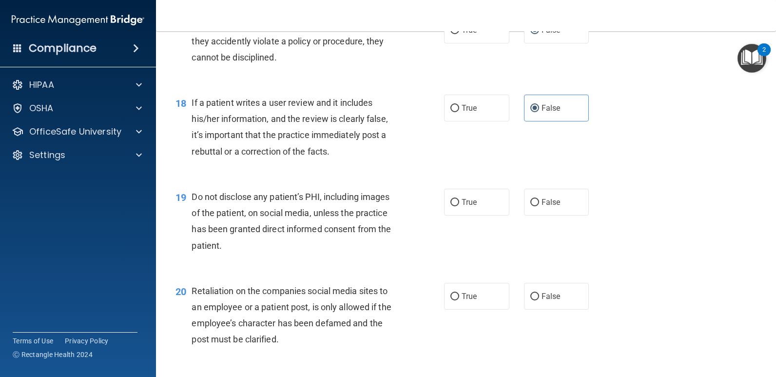
scroll to position [1609, 0]
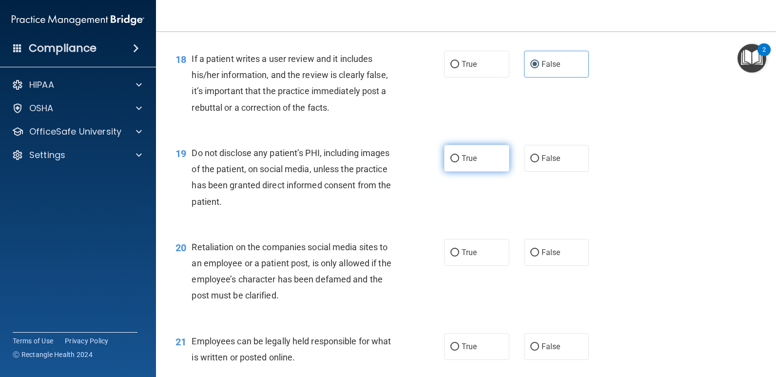
click at [462, 161] on span "True" at bounding box center [469, 158] width 15 height 9
click at [459, 161] on input "True" at bounding box center [455, 158] width 9 height 7
radio input "true"
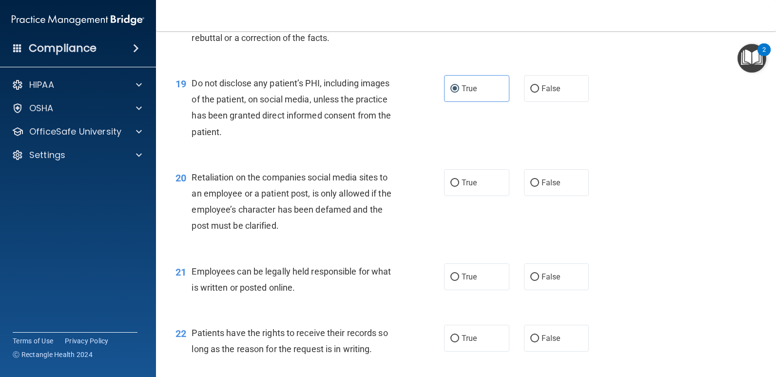
scroll to position [1707, 0]
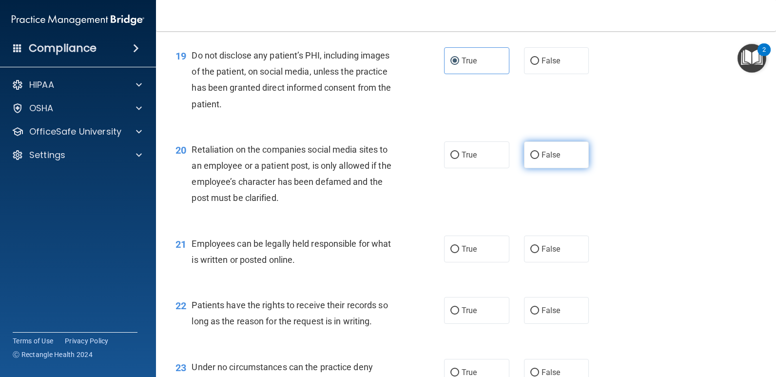
click at [534, 156] on input "False" at bounding box center [535, 155] width 9 height 7
radio input "true"
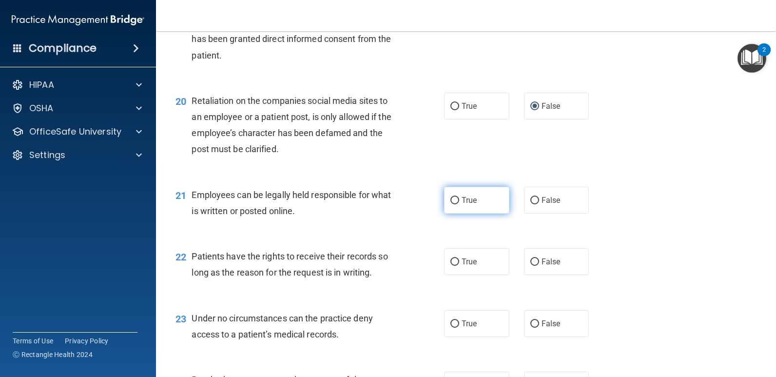
click at [456, 196] on label "True" at bounding box center [476, 200] width 65 height 27
click at [456, 197] on input "True" at bounding box center [455, 200] width 9 height 7
radio input "true"
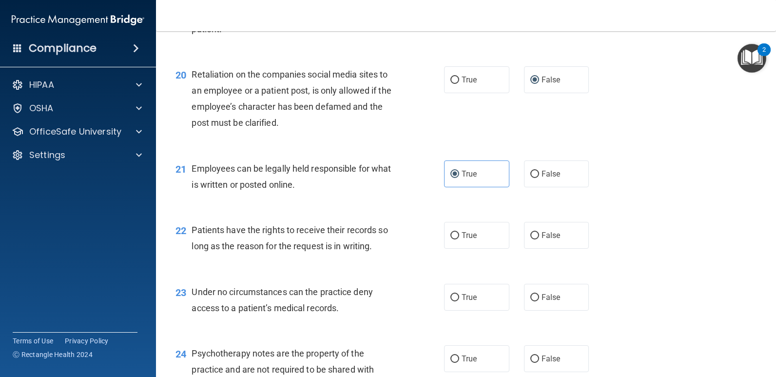
scroll to position [1853, 0]
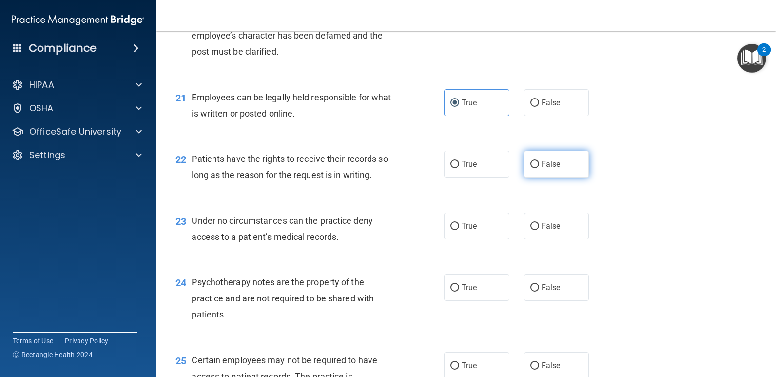
click at [543, 165] on span "False" at bounding box center [551, 163] width 19 height 9
click at [539, 165] on input "False" at bounding box center [535, 164] width 9 height 7
radio input "true"
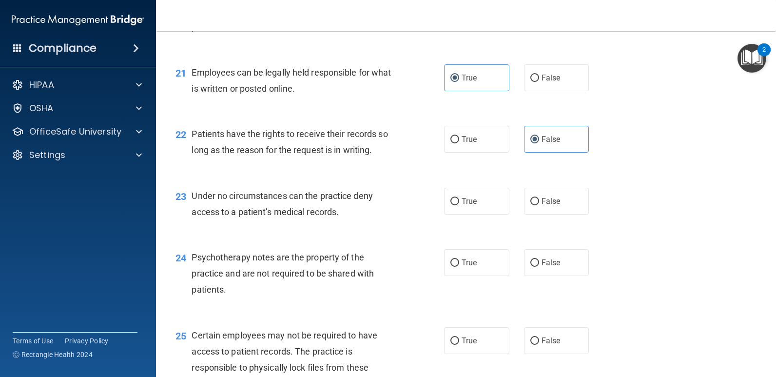
scroll to position [1902, 0]
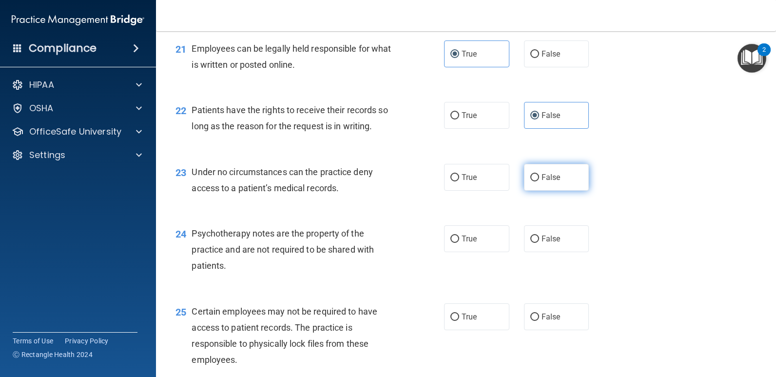
click at [542, 179] on span "False" at bounding box center [551, 177] width 19 height 9
click at [537, 179] on input "False" at bounding box center [535, 177] width 9 height 7
radio input "true"
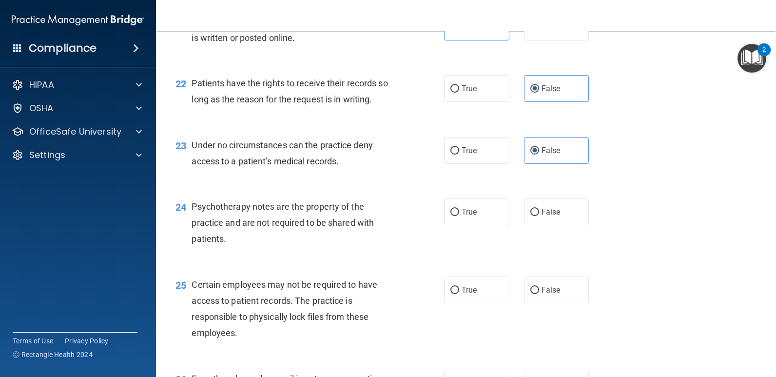
scroll to position [1951, 0]
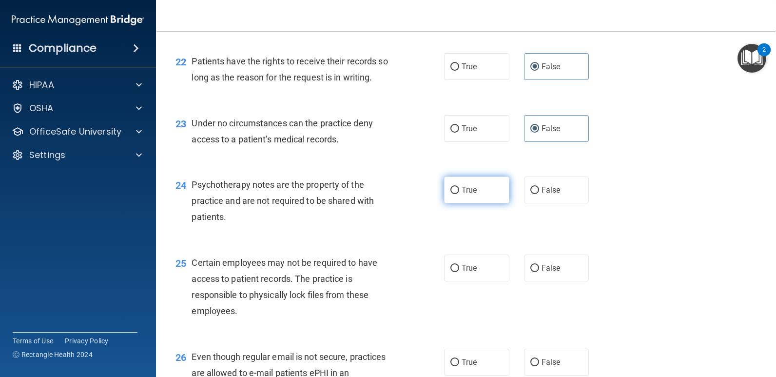
click at [455, 195] on label "True" at bounding box center [476, 190] width 65 height 27
click at [455, 194] on input "True" at bounding box center [455, 190] width 9 height 7
radio input "true"
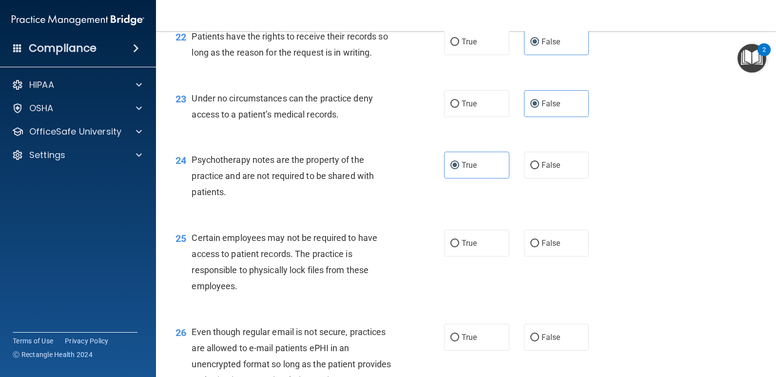
scroll to position [2048, 0]
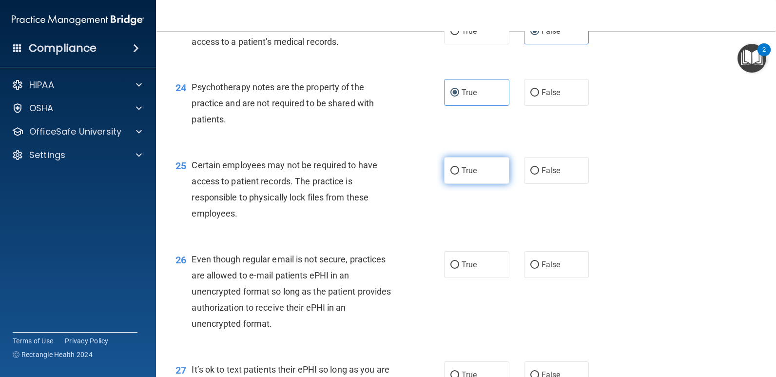
click at [475, 179] on label "True" at bounding box center [476, 170] width 65 height 27
click at [459, 175] on input "True" at bounding box center [455, 170] width 9 height 7
radio input "true"
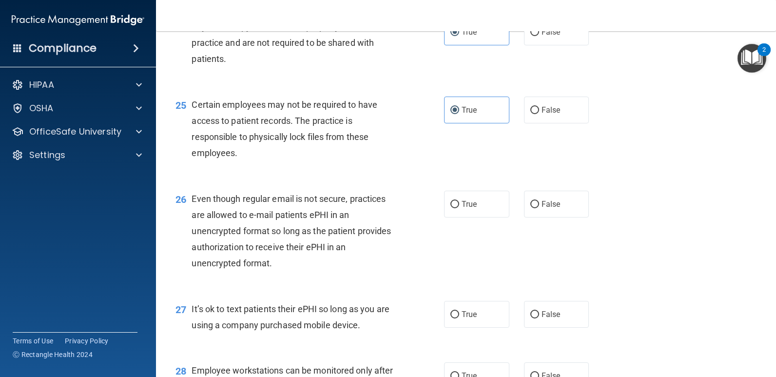
scroll to position [2146, 0]
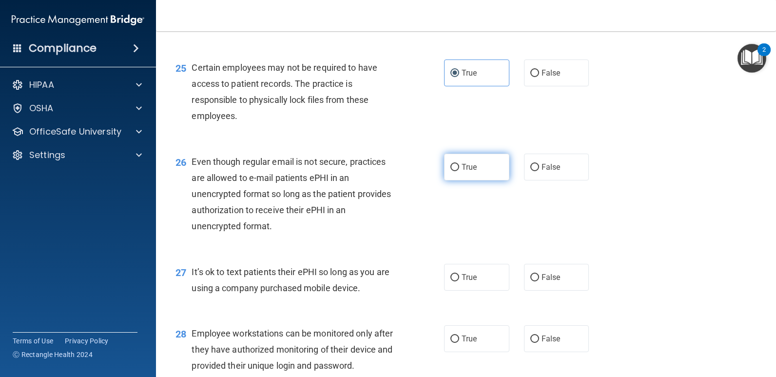
click at [453, 172] on label "True" at bounding box center [476, 167] width 65 height 27
click at [453, 171] on input "True" at bounding box center [455, 167] width 9 height 7
radio input "true"
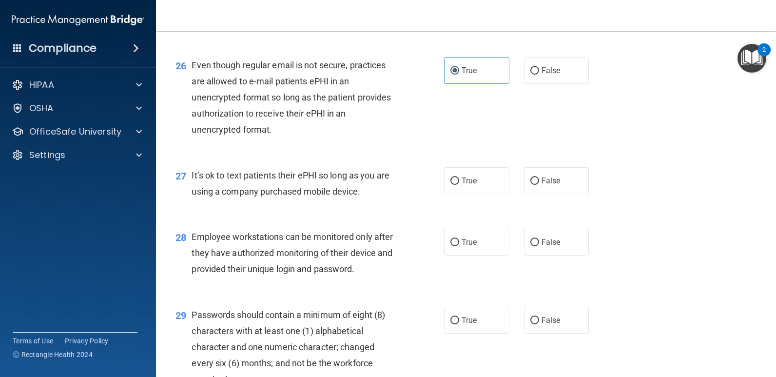
scroll to position [2243, 0]
click at [542, 176] on span "False" at bounding box center [551, 179] width 19 height 9
click at [539, 177] on input "False" at bounding box center [535, 180] width 9 height 7
radio input "true"
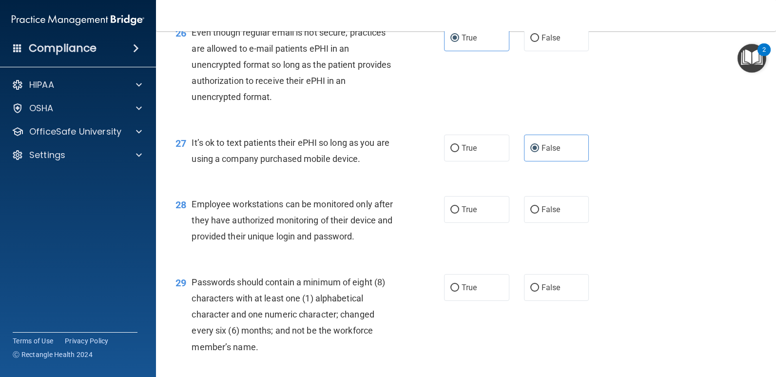
scroll to position [2292, 0]
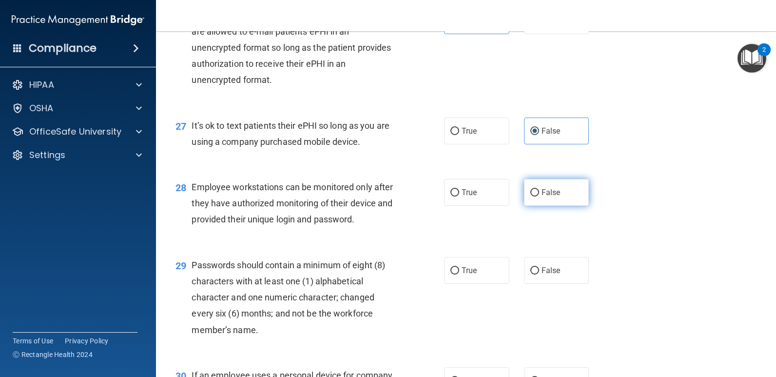
click at [540, 187] on label "False" at bounding box center [556, 192] width 65 height 27
click at [539, 189] on input "False" at bounding box center [535, 192] width 9 height 7
radio input "true"
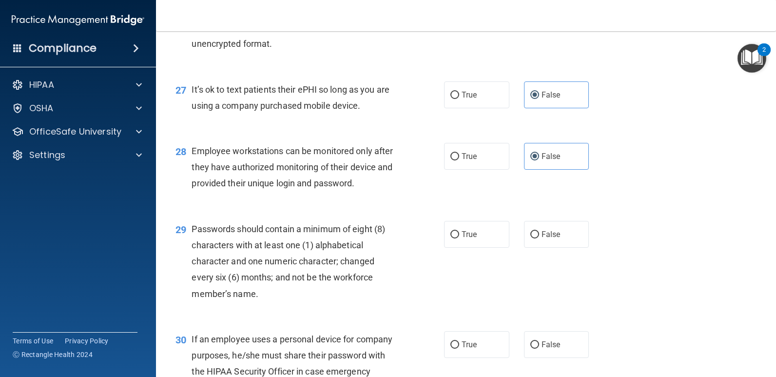
scroll to position [2390, 0]
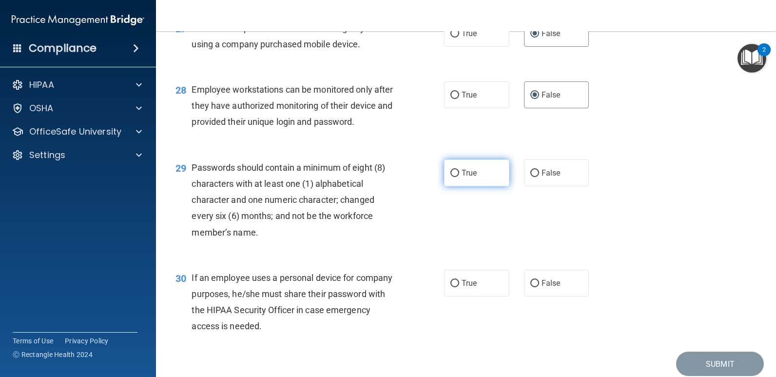
click at [456, 176] on label "True" at bounding box center [476, 172] width 65 height 27
click at [456, 176] on input "True" at bounding box center [455, 173] width 9 height 7
radio input "true"
click at [542, 280] on span "False" at bounding box center [551, 282] width 19 height 9
click at [539, 280] on input "False" at bounding box center [535, 283] width 9 height 7
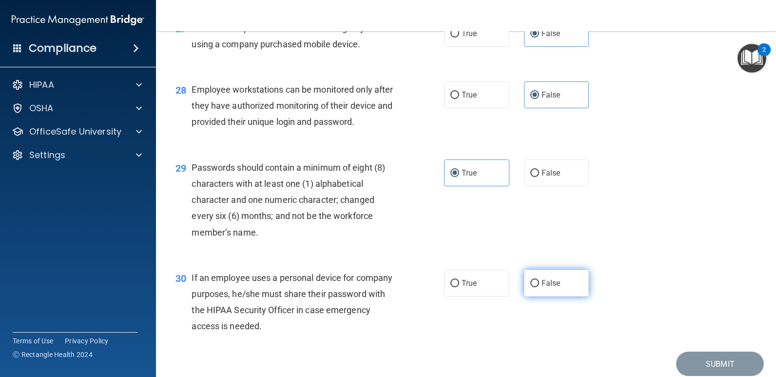
radio input "true"
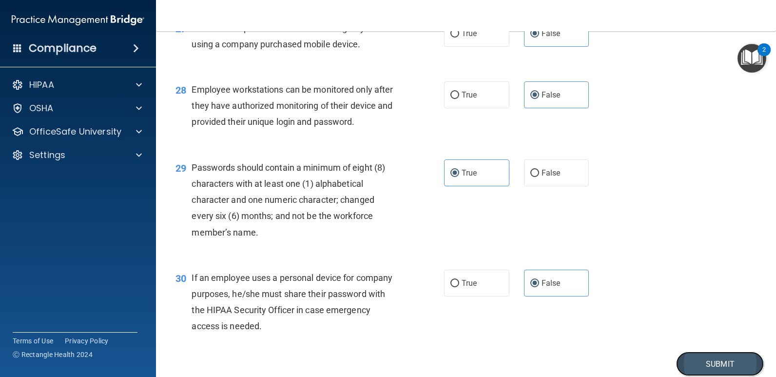
click at [693, 367] on button "Submit" at bounding box center [720, 364] width 88 height 25
click at [712, 361] on button "Submit" at bounding box center [720, 364] width 88 height 25
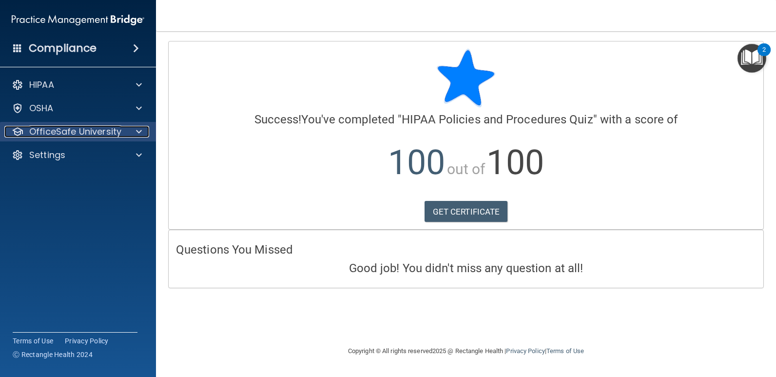
click at [82, 129] on p "OfficeSafe University" at bounding box center [75, 132] width 92 height 12
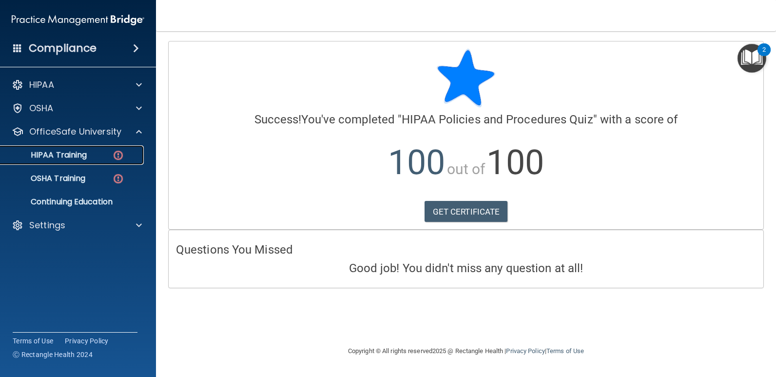
click at [80, 156] on p "HIPAA Training" at bounding box center [46, 155] width 80 height 10
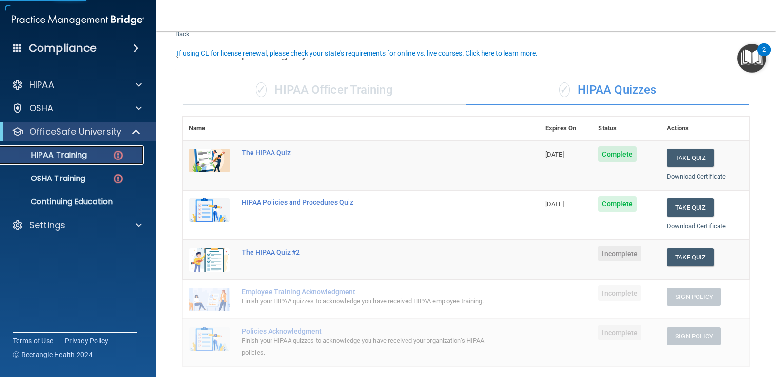
scroll to position [49, 0]
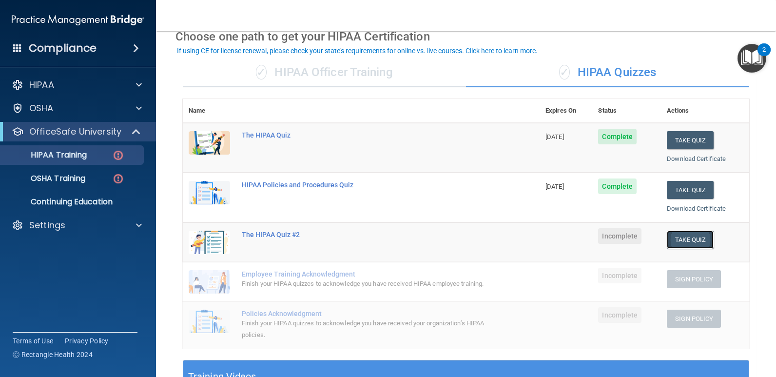
click at [677, 238] on button "Take Quiz" at bounding box center [690, 240] width 47 height 18
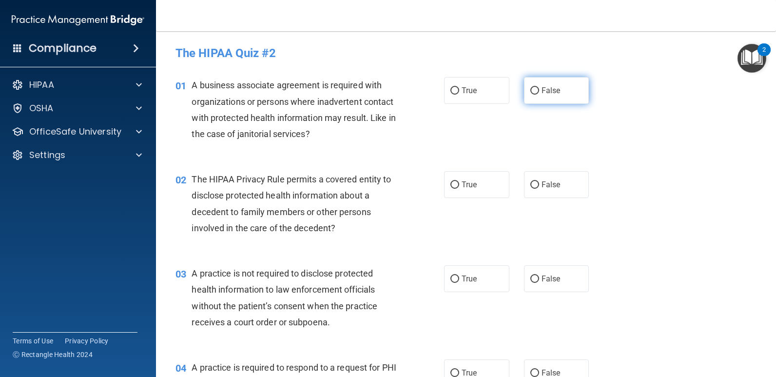
click at [555, 97] on label "False" at bounding box center [556, 90] width 65 height 27
click at [539, 95] on input "False" at bounding box center [535, 90] width 9 height 7
radio input "true"
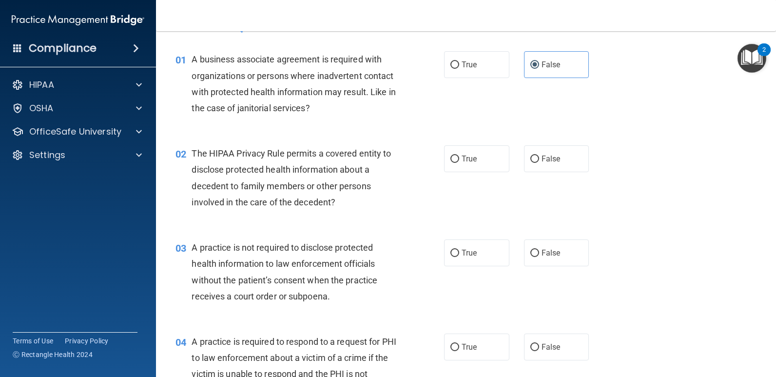
scroll to position [49, 0]
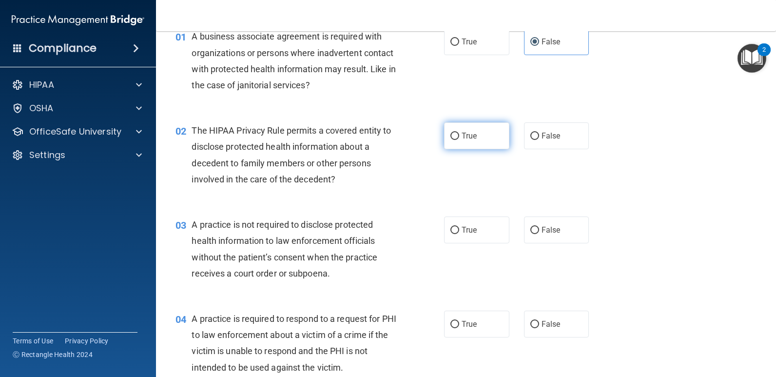
click at [490, 133] on label "True" at bounding box center [476, 135] width 65 height 27
click at [459, 133] on input "True" at bounding box center [455, 136] width 9 height 7
radio input "true"
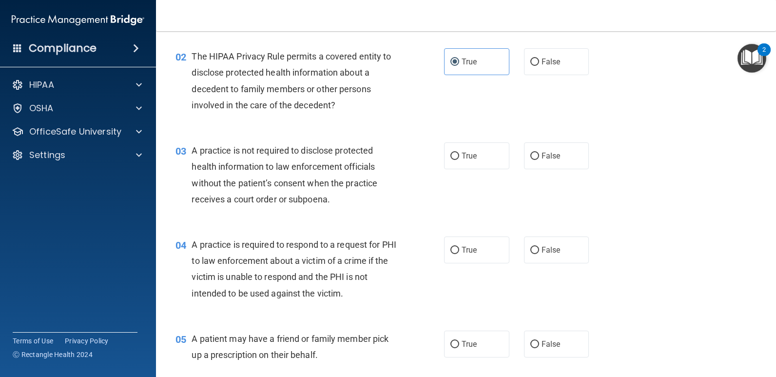
scroll to position [146, 0]
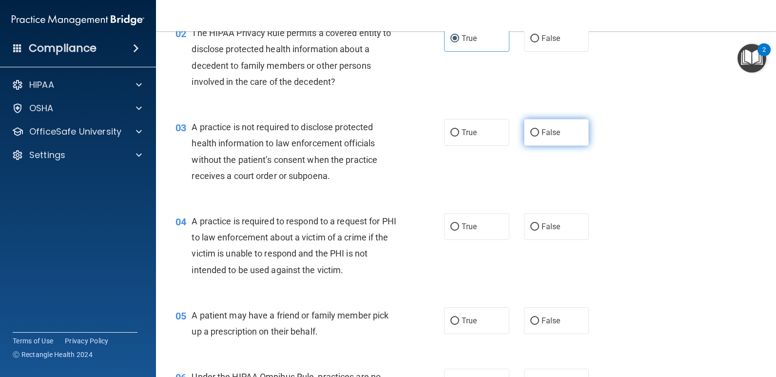
click at [548, 128] on span "False" at bounding box center [551, 132] width 19 height 9
click at [539, 129] on input "False" at bounding box center [535, 132] width 9 height 7
radio input "true"
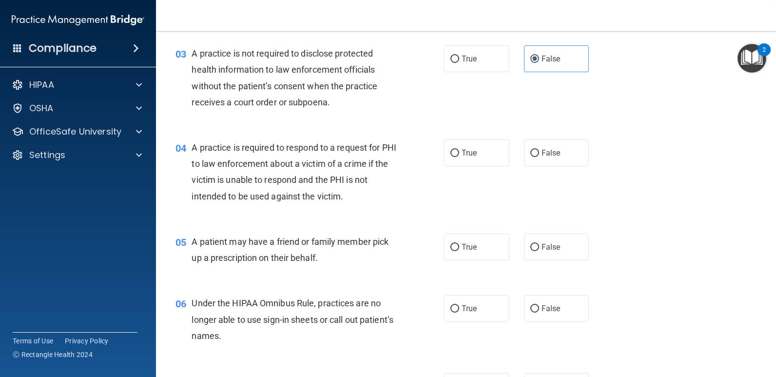
scroll to position [244, 0]
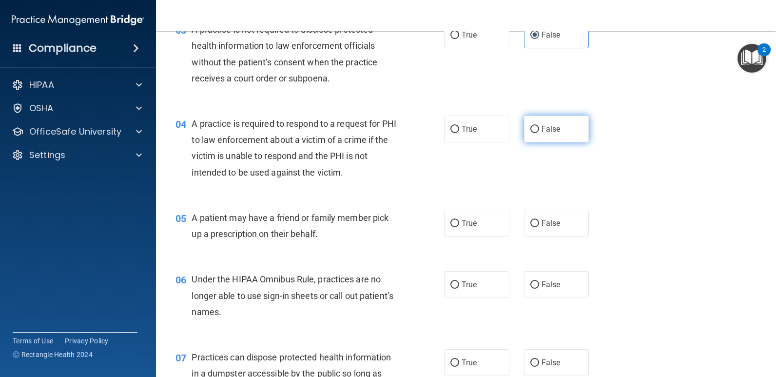
click at [554, 133] on span "False" at bounding box center [551, 128] width 19 height 9
click at [539, 133] on input "False" at bounding box center [535, 129] width 9 height 7
radio input "true"
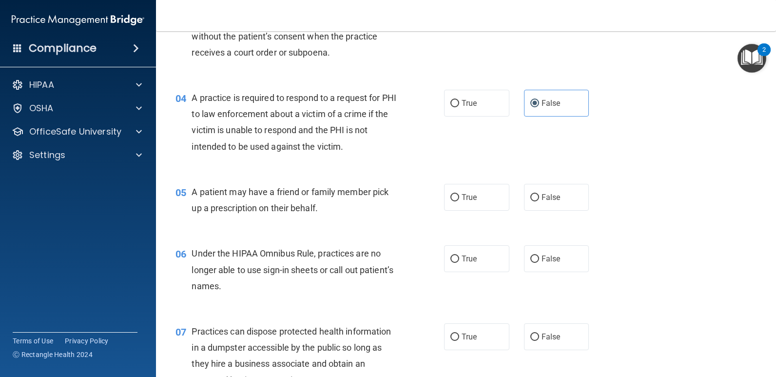
scroll to position [293, 0]
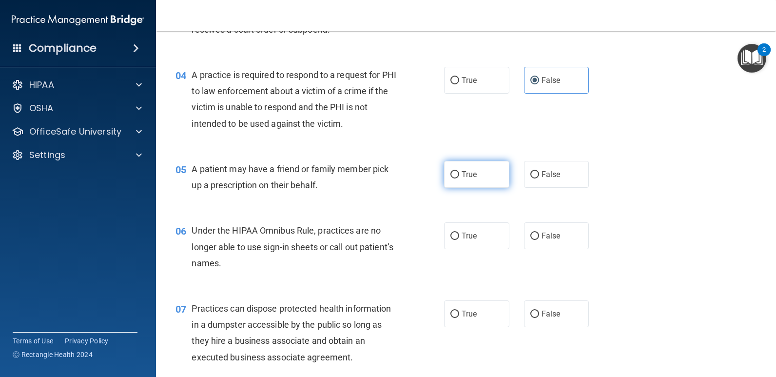
click at [451, 175] on input "True" at bounding box center [455, 174] width 9 height 7
radio input "true"
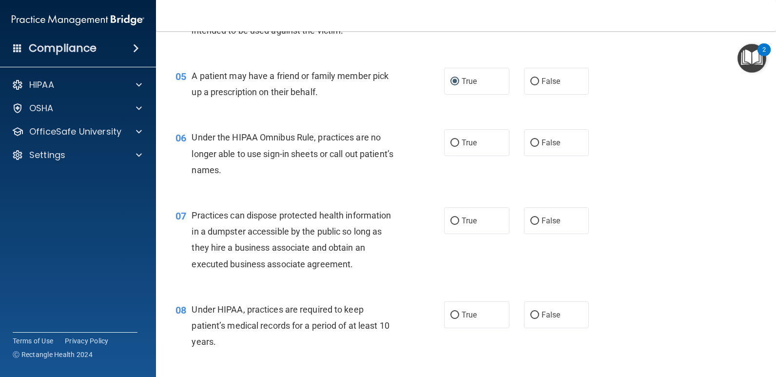
scroll to position [390, 0]
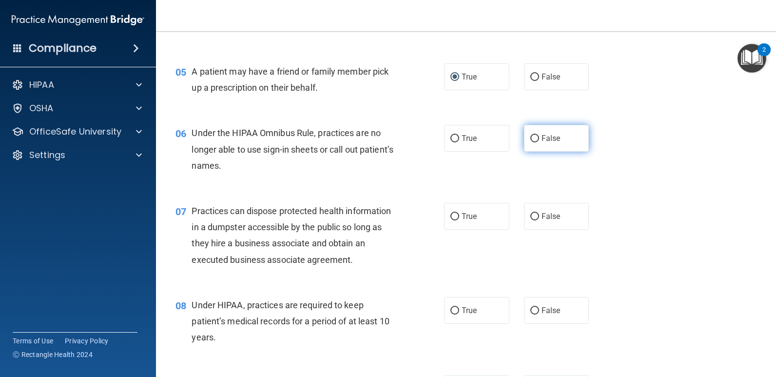
click at [533, 145] on label "False" at bounding box center [556, 138] width 65 height 27
click at [533, 142] on input "False" at bounding box center [535, 138] width 9 height 7
radio input "true"
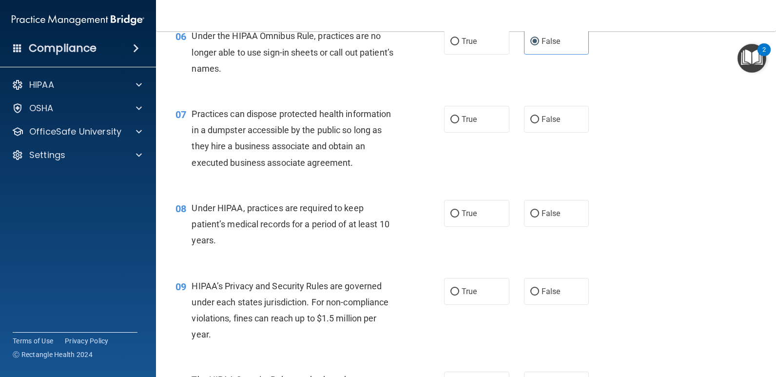
scroll to position [488, 0]
click at [542, 123] on span "False" at bounding box center [551, 118] width 19 height 9
click at [539, 123] on input "False" at bounding box center [535, 119] width 9 height 7
radio input "true"
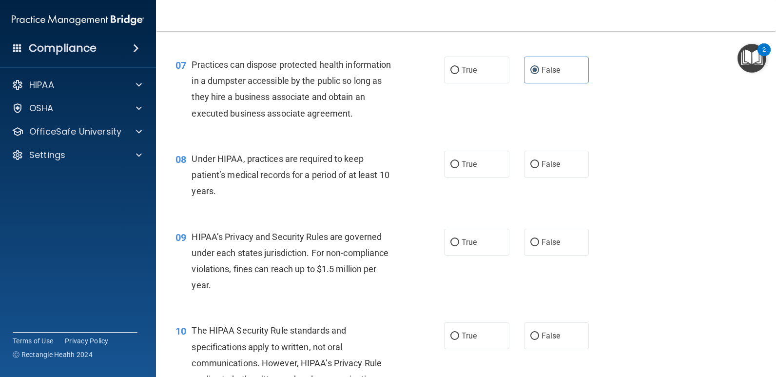
scroll to position [585, 0]
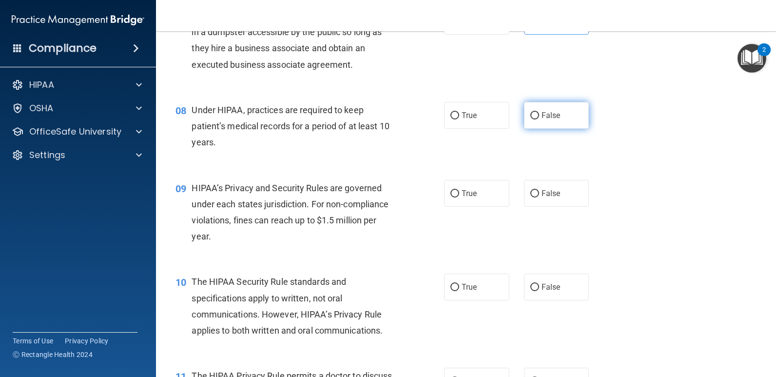
click at [526, 121] on label "False" at bounding box center [556, 115] width 65 height 27
click at [531, 119] on input "False" at bounding box center [535, 115] width 9 height 7
radio input "true"
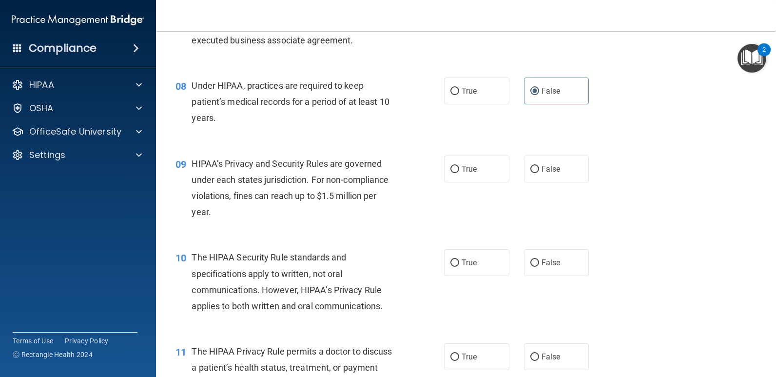
scroll to position [634, 0]
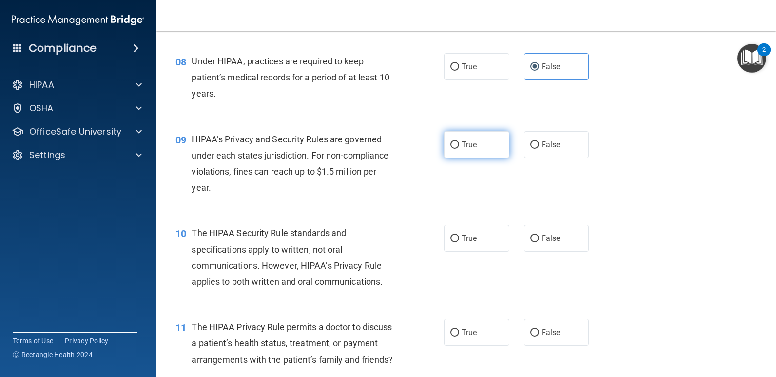
click at [451, 149] on label "True" at bounding box center [476, 144] width 65 height 27
click at [451, 149] on input "True" at bounding box center [455, 144] width 9 height 7
radio input "true"
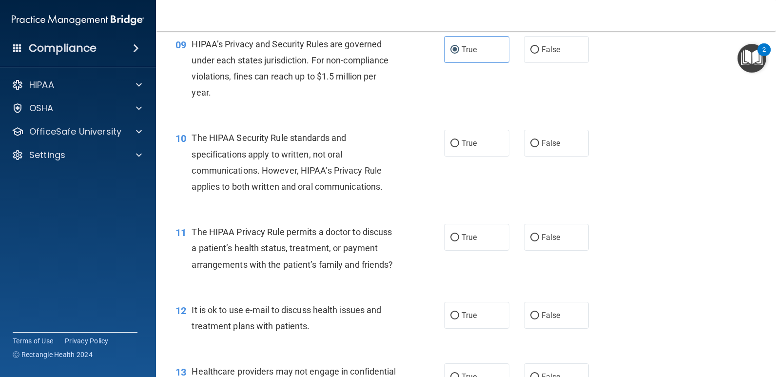
scroll to position [732, 0]
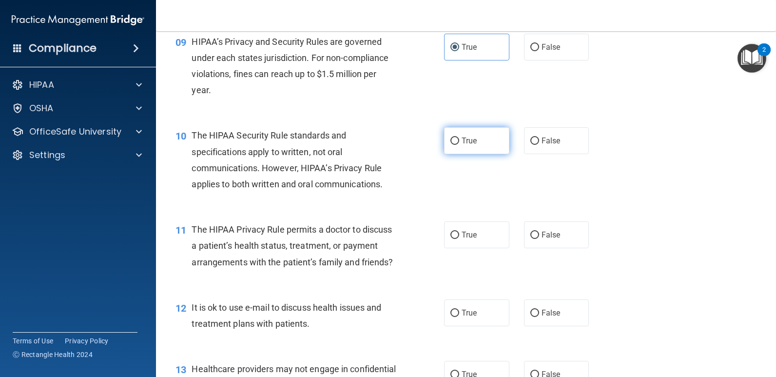
click at [456, 146] on label "True" at bounding box center [476, 140] width 65 height 27
click at [456, 145] on input "True" at bounding box center [455, 141] width 9 height 7
radio input "true"
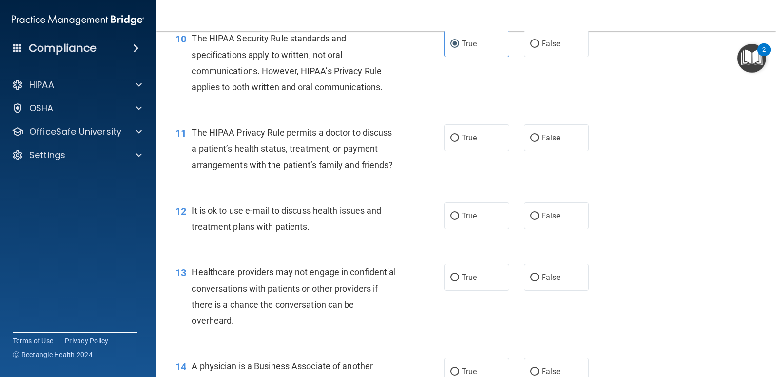
scroll to position [829, 0]
click at [527, 146] on label "False" at bounding box center [556, 137] width 65 height 27
click at [531, 141] on input "False" at bounding box center [535, 137] width 9 height 7
radio input "true"
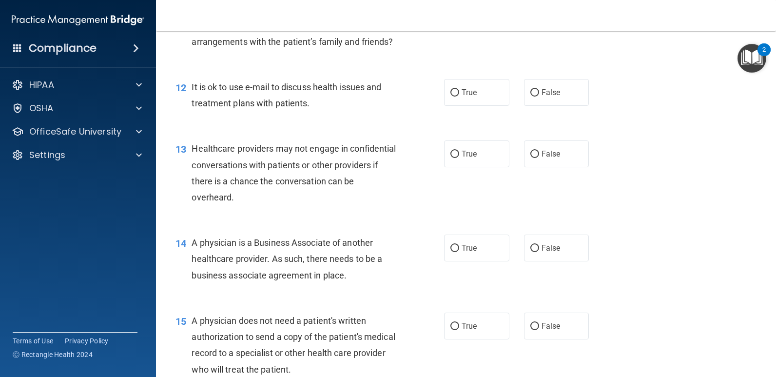
scroll to position [975, 0]
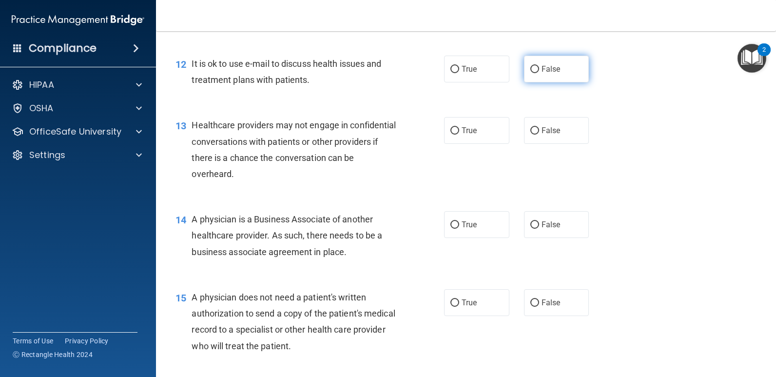
click at [552, 74] on span "False" at bounding box center [551, 68] width 19 height 9
click at [539, 73] on input "False" at bounding box center [535, 69] width 9 height 7
radio input "true"
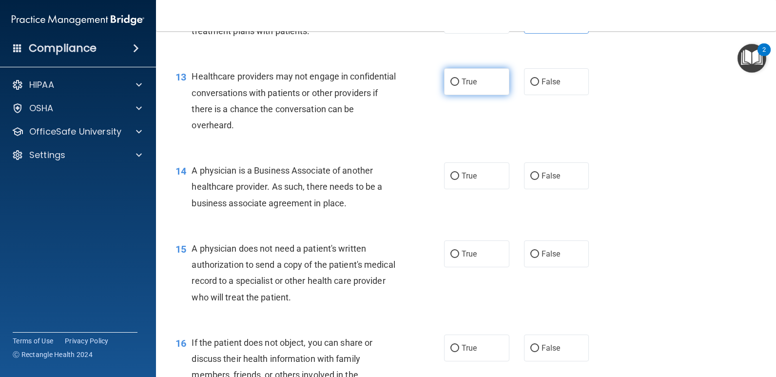
click at [459, 95] on label "True" at bounding box center [476, 81] width 65 height 27
click at [459, 86] on input "True" at bounding box center [455, 82] width 9 height 7
radio input "true"
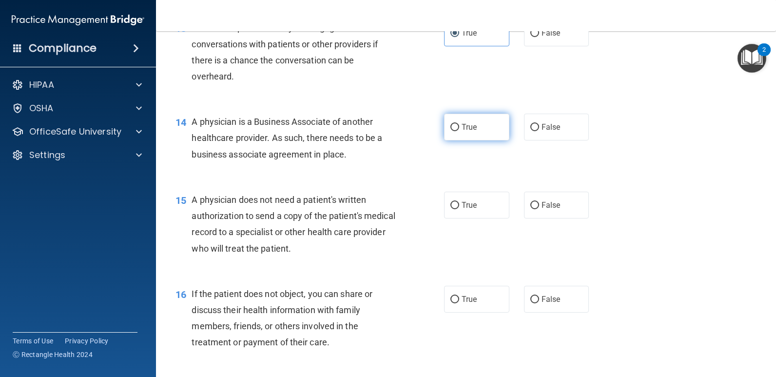
click at [452, 140] on label "True" at bounding box center [476, 127] width 65 height 27
click at [452, 131] on input "True" at bounding box center [455, 127] width 9 height 7
radio input "true"
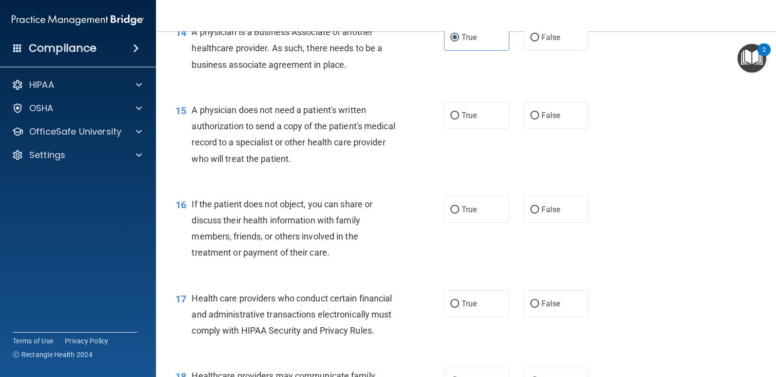
scroll to position [1170, 0]
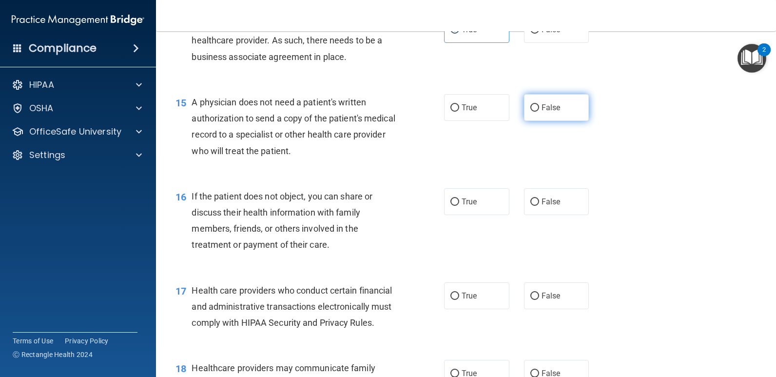
click at [532, 112] on input "False" at bounding box center [535, 107] width 9 height 7
radio input "true"
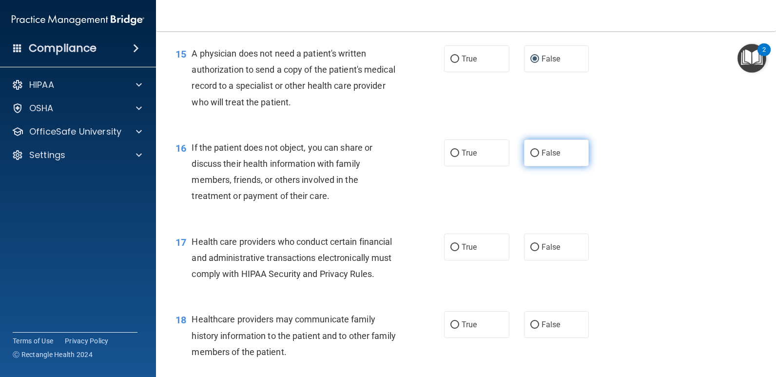
click at [531, 157] on input "False" at bounding box center [535, 153] width 9 height 7
radio input "true"
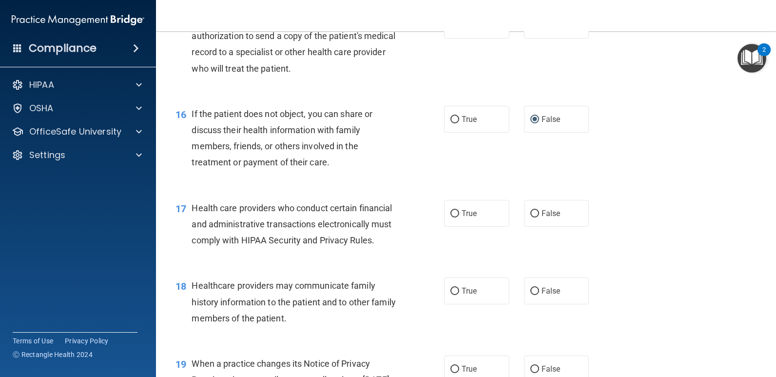
scroll to position [1317, 0]
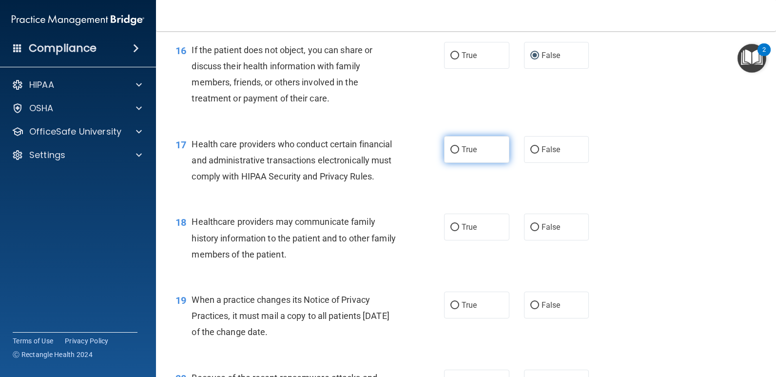
click at [463, 163] on label "True" at bounding box center [476, 149] width 65 height 27
click at [459, 154] on input "True" at bounding box center [455, 149] width 9 height 7
radio input "true"
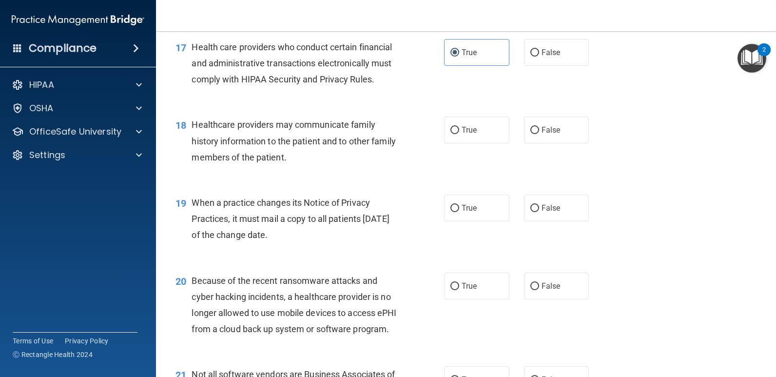
scroll to position [1414, 0]
click at [524, 143] on label "False" at bounding box center [556, 129] width 65 height 27
click at [531, 134] on input "False" at bounding box center [535, 129] width 9 height 7
radio input "true"
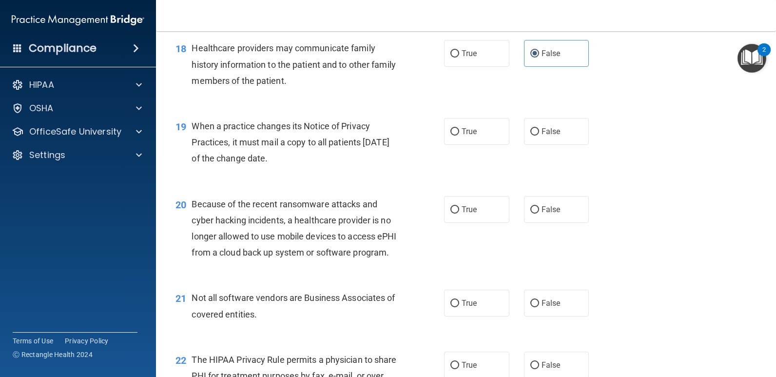
scroll to position [1512, 0]
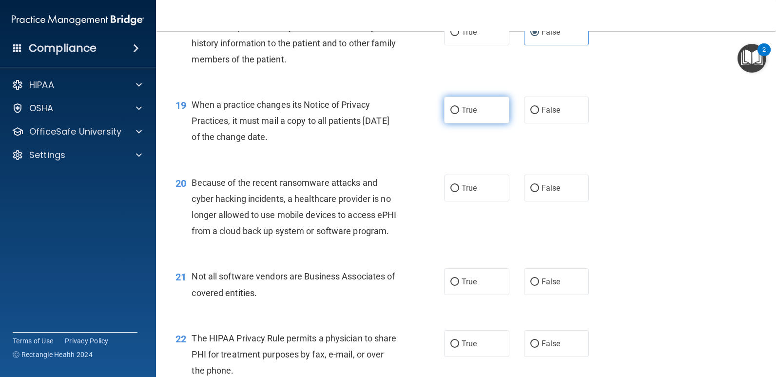
click at [454, 123] on label "True" at bounding box center [476, 110] width 65 height 27
click at [454, 114] on input "True" at bounding box center [455, 110] width 9 height 7
radio input "true"
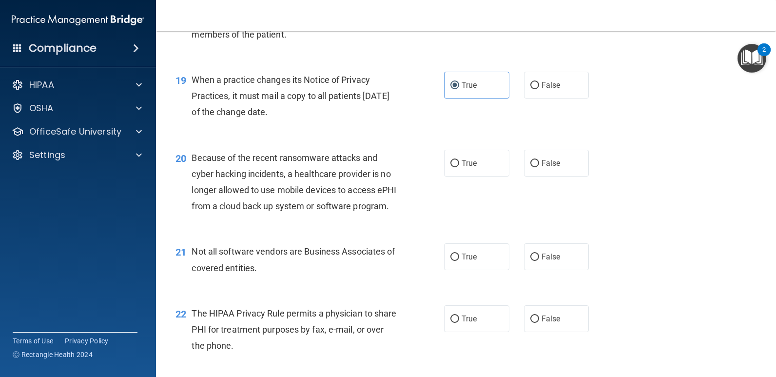
scroll to position [1561, 0]
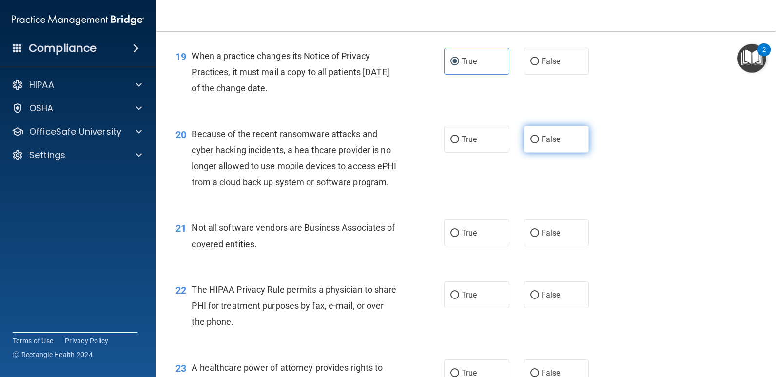
click at [526, 153] on label "False" at bounding box center [556, 139] width 65 height 27
click at [531, 143] on input "False" at bounding box center [535, 139] width 9 height 7
radio input "true"
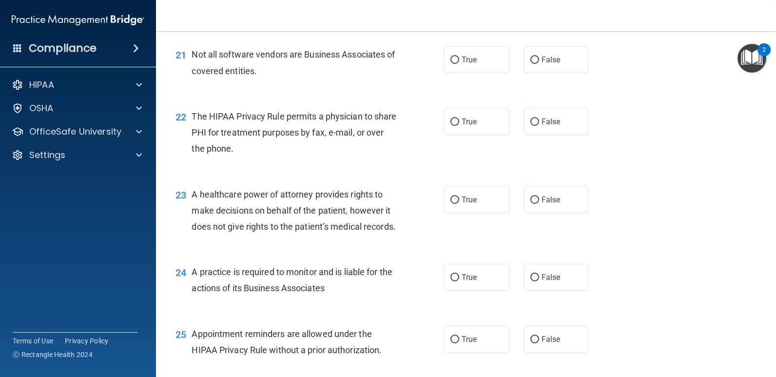
scroll to position [1756, 0]
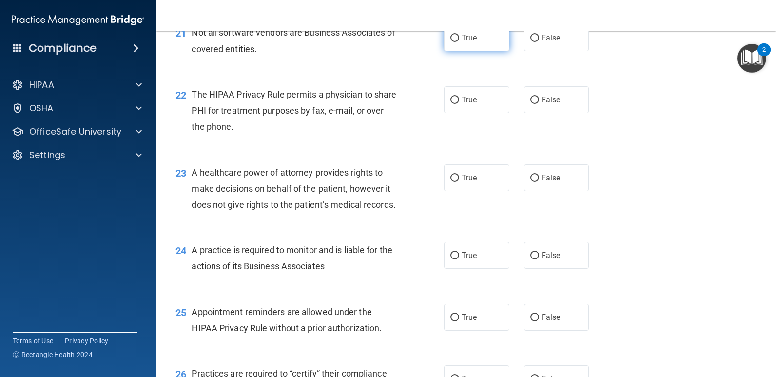
click at [492, 51] on label "True" at bounding box center [476, 37] width 65 height 27
click at [459, 42] on input "True" at bounding box center [455, 38] width 9 height 7
radio input "true"
click at [535, 51] on label "False" at bounding box center [556, 37] width 65 height 27
click at [535, 42] on input "False" at bounding box center [535, 38] width 9 height 7
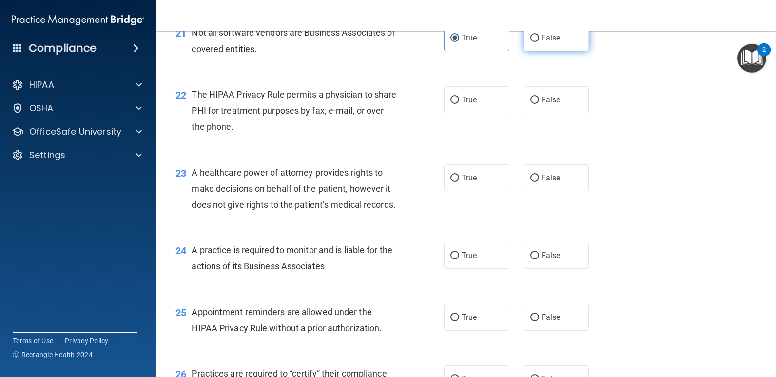
radio input "true"
radio input "false"
click at [466, 104] on span "True" at bounding box center [469, 99] width 15 height 9
click at [459, 104] on input "True" at bounding box center [455, 100] width 9 height 7
radio input "true"
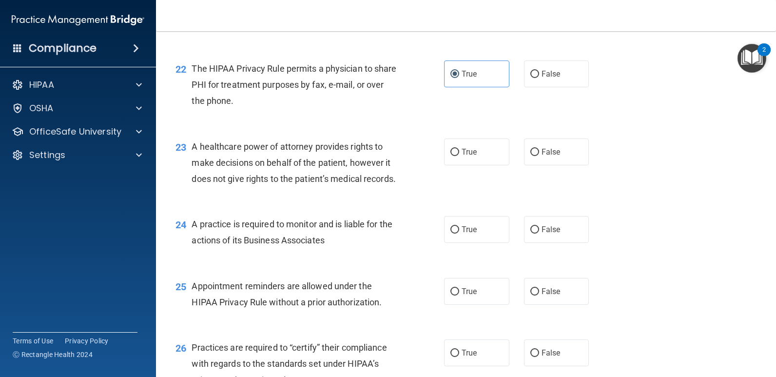
scroll to position [1804, 0]
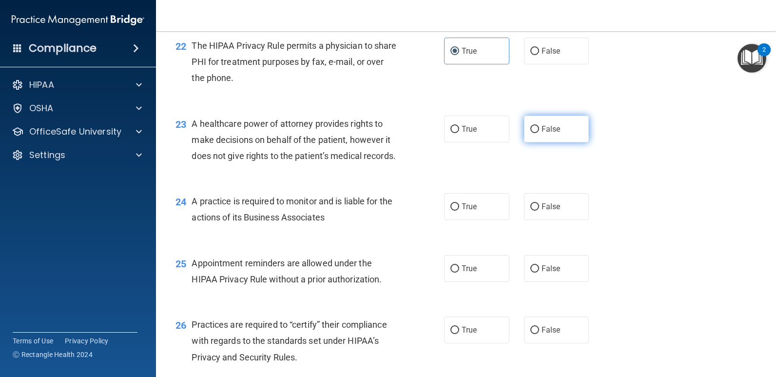
click at [547, 134] on span "False" at bounding box center [551, 128] width 19 height 9
click at [539, 133] on input "False" at bounding box center [535, 129] width 9 height 7
radio input "true"
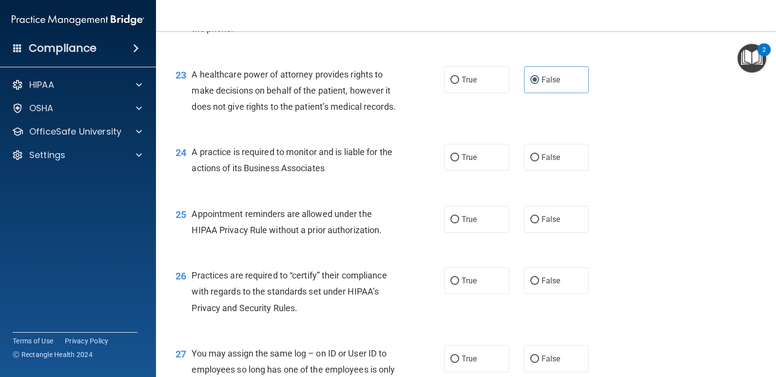
scroll to position [1902, 0]
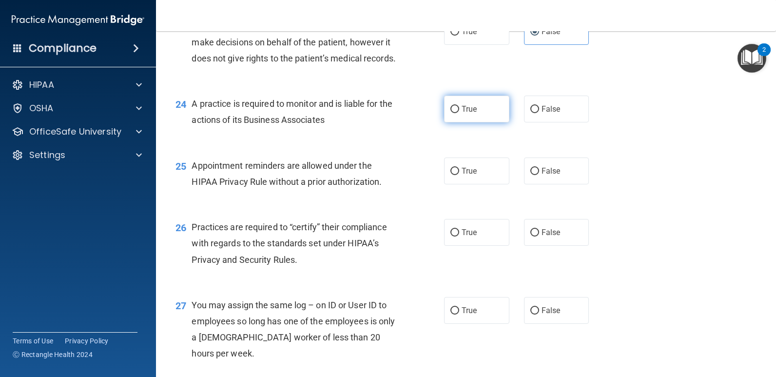
click at [455, 122] on label "True" at bounding box center [476, 109] width 65 height 27
click at [455, 113] on input "True" at bounding box center [455, 109] width 9 height 7
radio input "true"
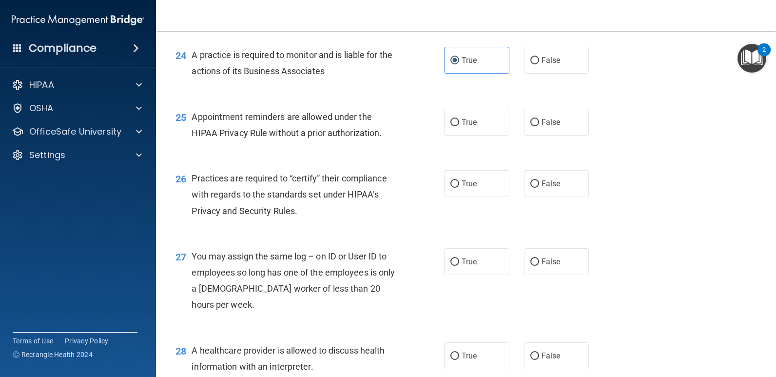
scroll to position [2000, 0]
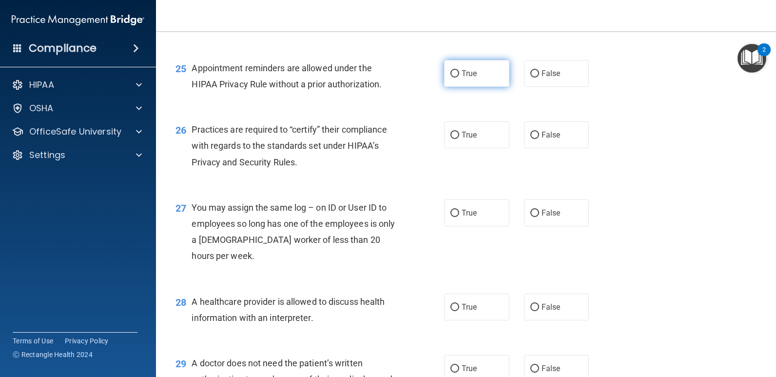
click at [452, 87] on label "True" at bounding box center [476, 73] width 65 height 27
click at [452, 78] on input "True" at bounding box center [455, 73] width 9 height 7
radio input "true"
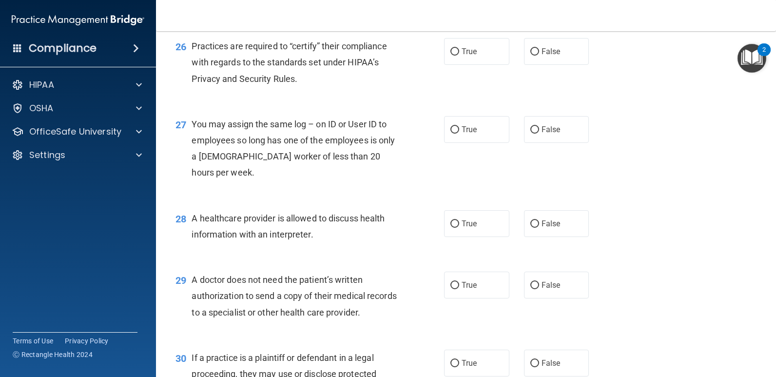
scroll to position [2097, 0]
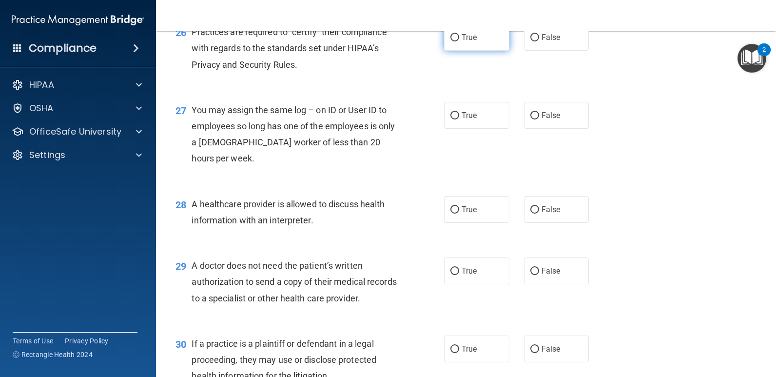
click at [466, 51] on label "True" at bounding box center [476, 37] width 65 height 27
click at [459, 41] on input "True" at bounding box center [455, 37] width 9 height 7
radio input "true"
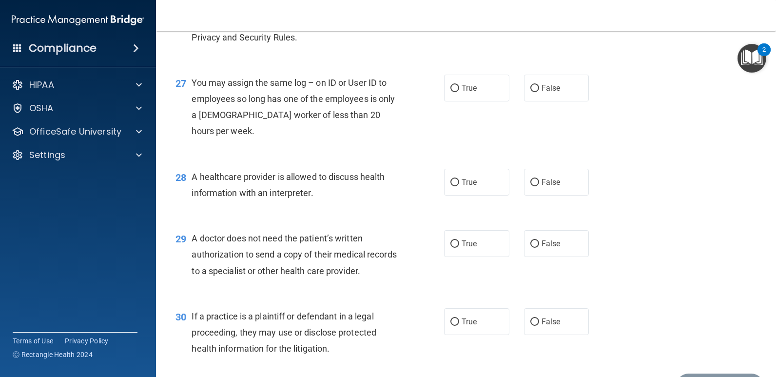
scroll to position [2146, 0]
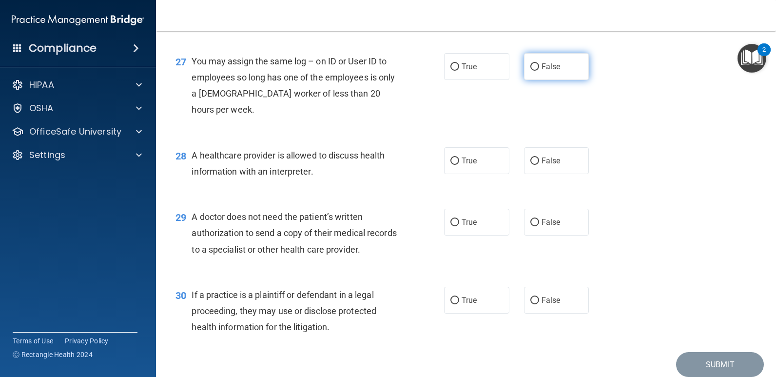
click at [547, 80] on label "False" at bounding box center [556, 66] width 65 height 27
click at [539, 71] on input "False" at bounding box center [535, 66] width 9 height 7
radio input "true"
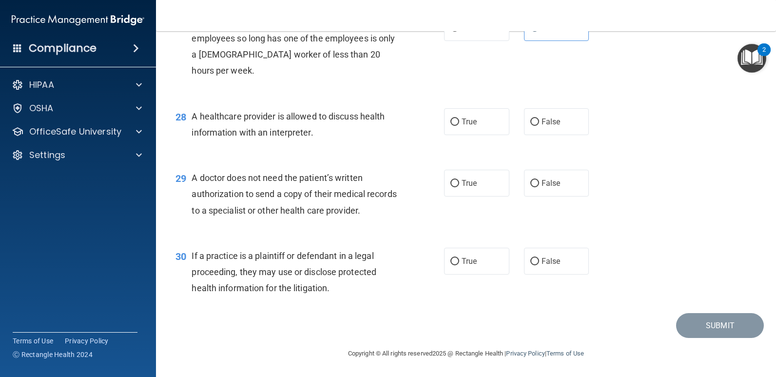
scroll to position [2243, 0]
click at [451, 125] on input "True" at bounding box center [455, 122] width 9 height 7
radio input "true"
click at [483, 190] on label "True" at bounding box center [476, 183] width 65 height 27
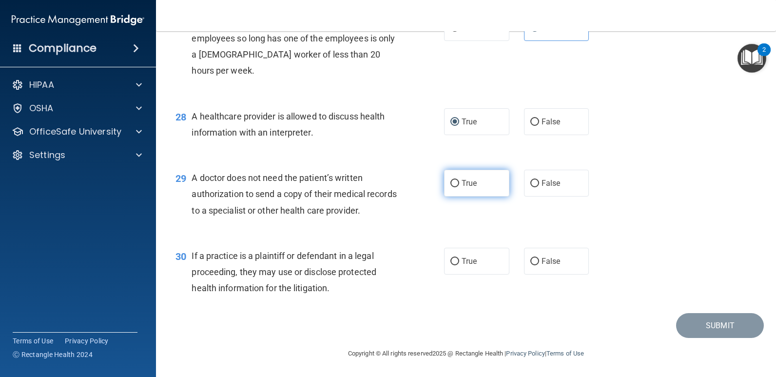
click at [459, 187] on input "True" at bounding box center [455, 183] width 9 height 7
radio input "true"
click at [535, 264] on label "False" at bounding box center [556, 261] width 65 height 27
click at [535, 264] on input "False" at bounding box center [535, 261] width 9 height 7
radio input "true"
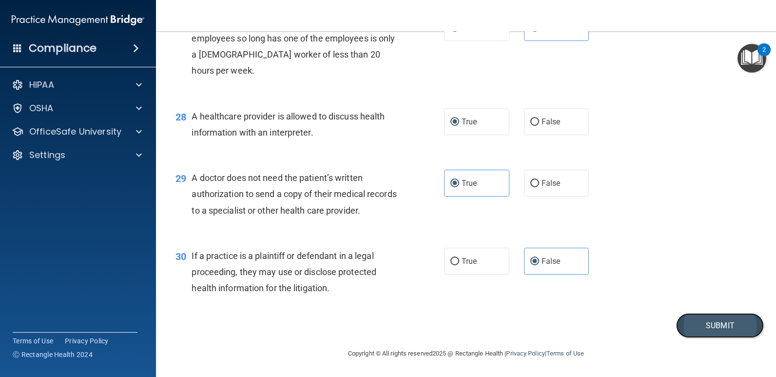
click at [710, 330] on button "Submit" at bounding box center [720, 325] width 88 height 25
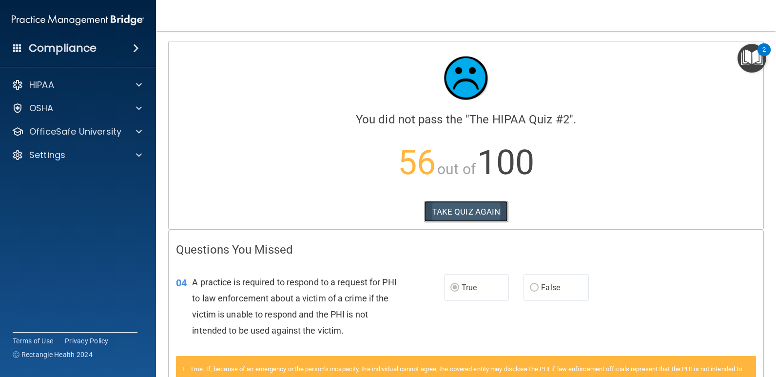
click at [476, 213] on button "TAKE QUIZ AGAIN" at bounding box center [466, 211] width 84 height 21
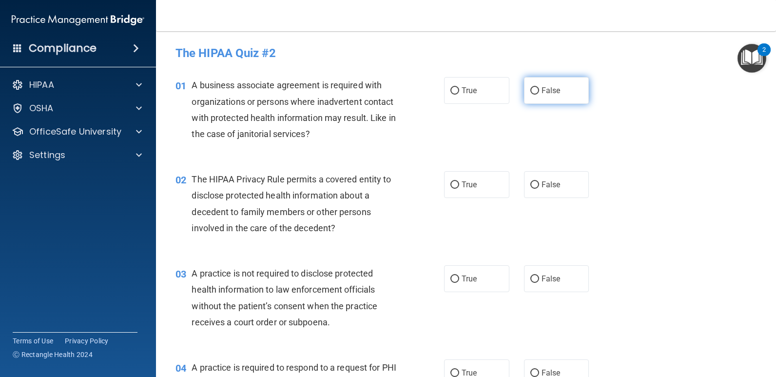
click at [531, 90] on input "False" at bounding box center [535, 90] width 9 height 7
radio input "true"
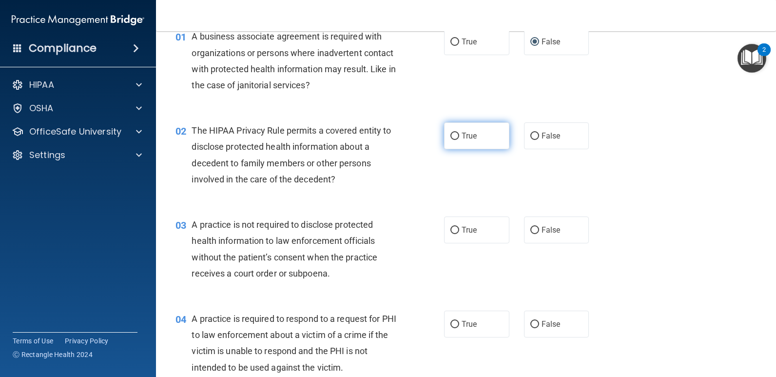
click at [478, 135] on label "True" at bounding box center [476, 135] width 65 height 27
click at [459, 135] on input "True" at bounding box center [455, 136] width 9 height 7
radio input "true"
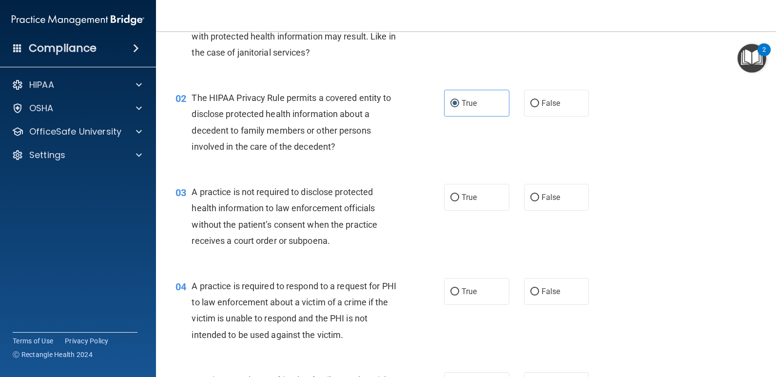
scroll to position [146, 0]
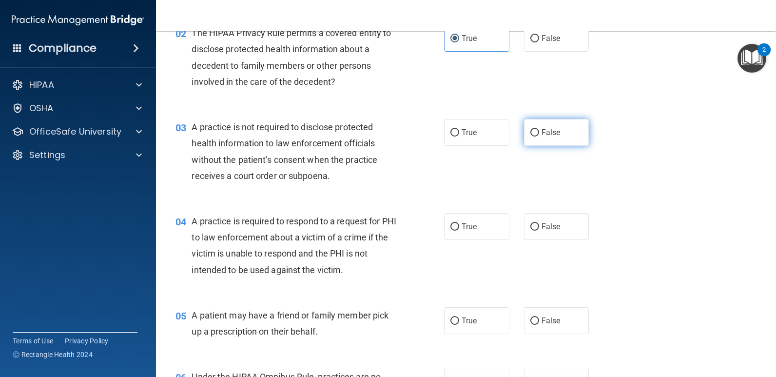
click at [542, 132] on span "False" at bounding box center [551, 132] width 19 height 9
click at [537, 132] on input "False" at bounding box center [535, 132] width 9 height 7
radio input "true"
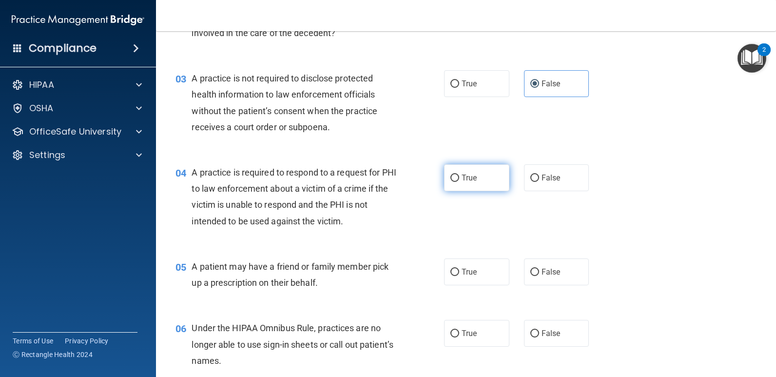
click at [455, 177] on input "True" at bounding box center [455, 178] width 9 height 7
radio input "true"
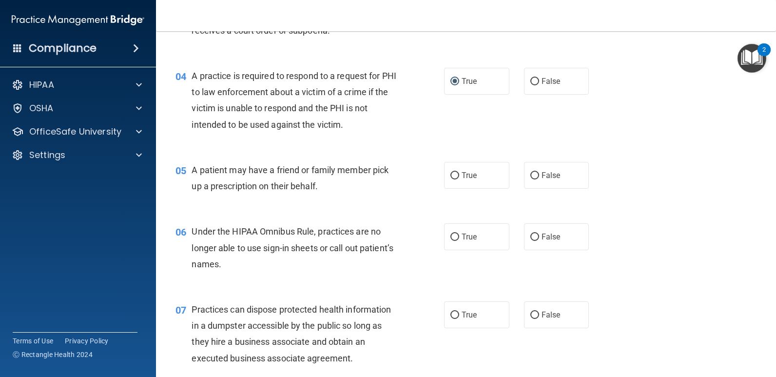
scroll to position [293, 0]
click at [456, 177] on label "True" at bounding box center [476, 174] width 65 height 27
click at [456, 177] on input "True" at bounding box center [455, 174] width 9 height 7
radio input "true"
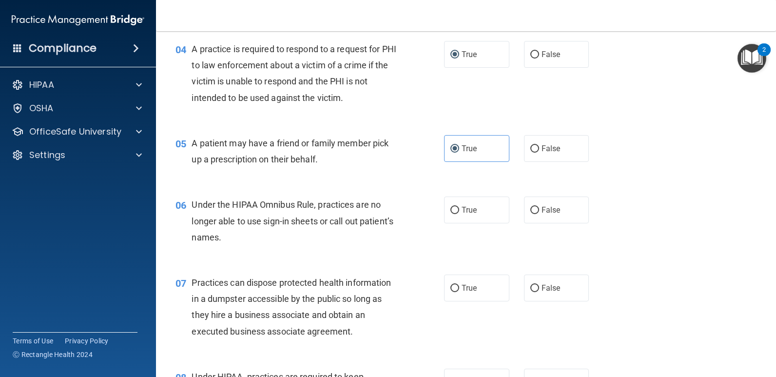
scroll to position [341, 0]
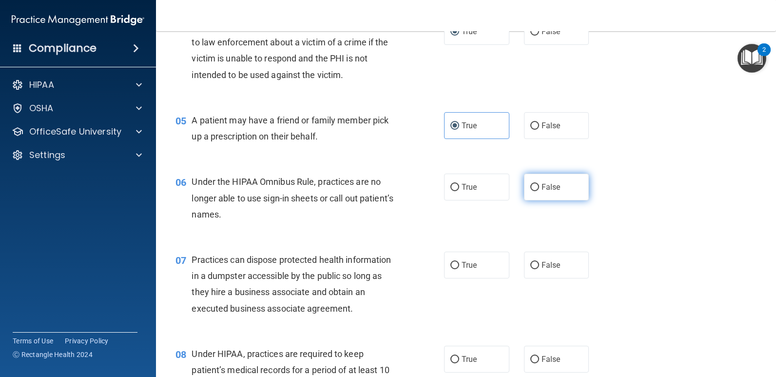
click at [531, 182] on label "False" at bounding box center [556, 187] width 65 height 27
click at [531, 184] on input "False" at bounding box center [535, 187] width 9 height 7
radio input "true"
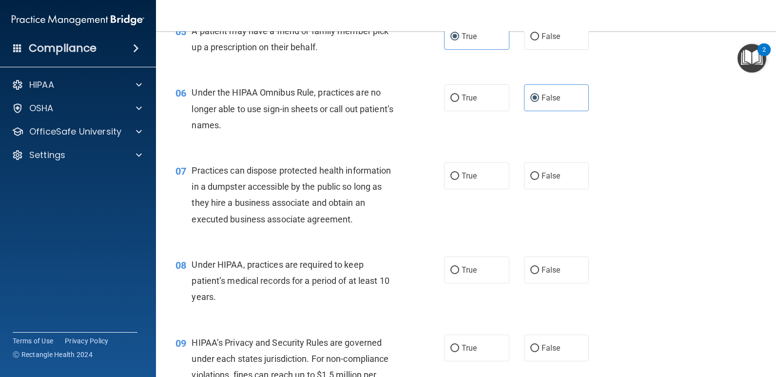
scroll to position [439, 0]
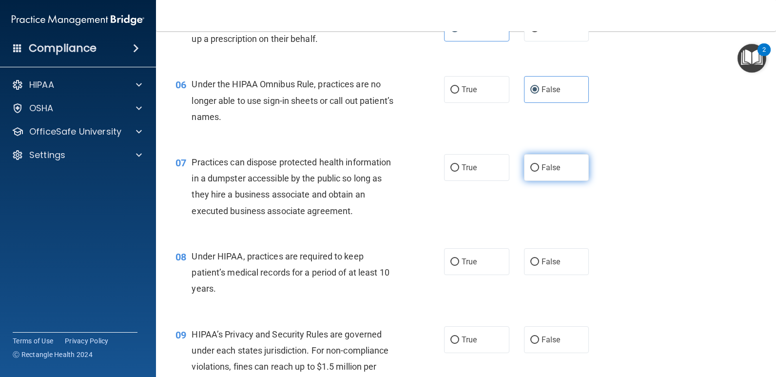
click at [531, 165] on input "False" at bounding box center [535, 167] width 9 height 7
radio input "true"
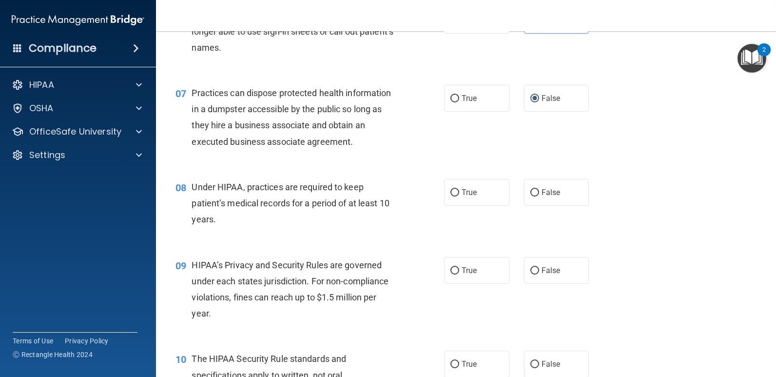
scroll to position [536, 0]
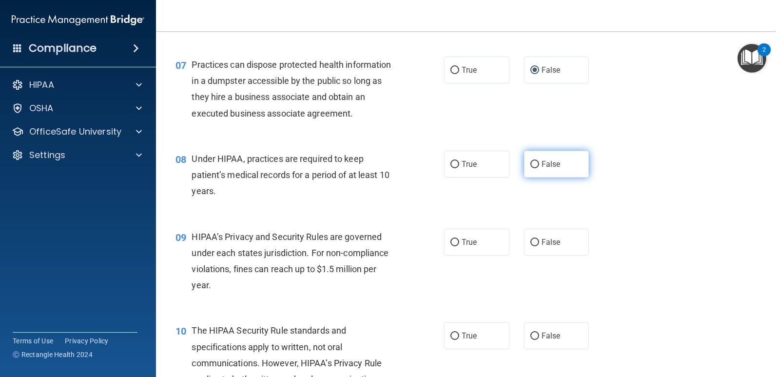
click at [531, 164] on input "False" at bounding box center [535, 164] width 9 height 7
radio input "true"
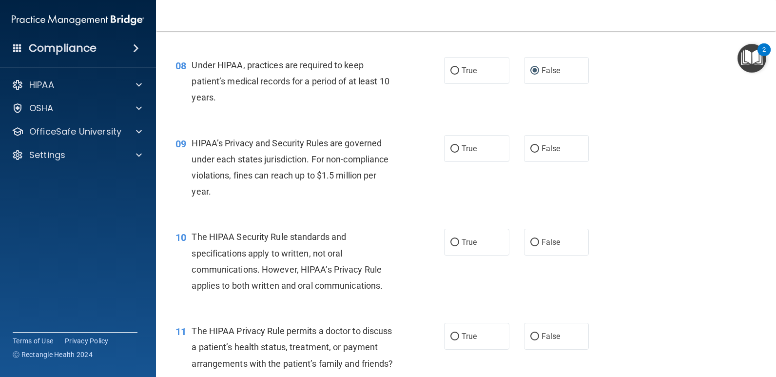
scroll to position [634, 0]
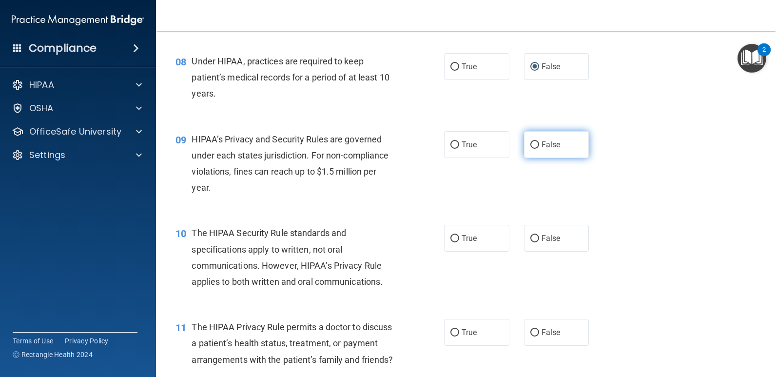
click at [549, 143] on span "False" at bounding box center [551, 144] width 19 height 9
click at [539, 143] on input "False" at bounding box center [535, 144] width 9 height 7
radio input "true"
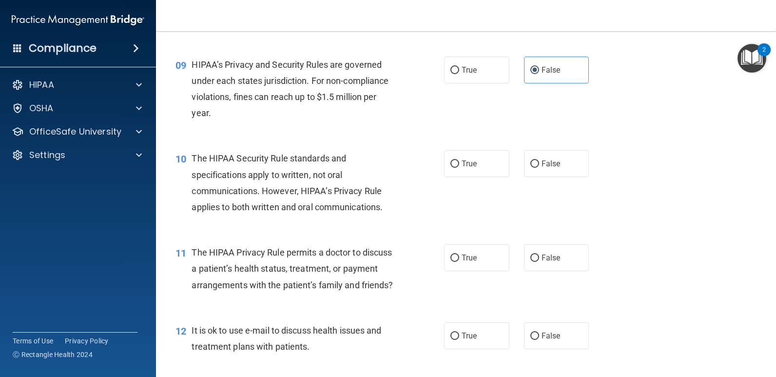
scroll to position [732, 0]
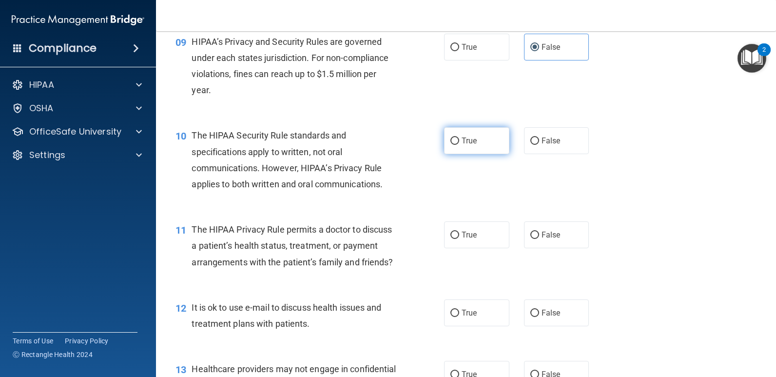
click at [462, 145] on span "True" at bounding box center [469, 140] width 15 height 9
click at [458, 145] on input "True" at bounding box center [455, 141] width 9 height 7
radio input "true"
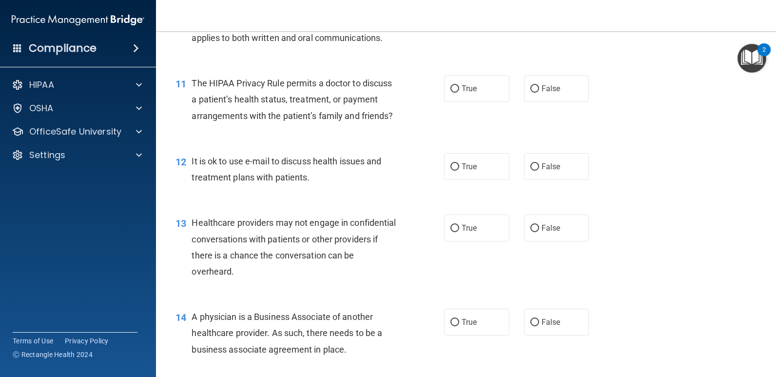
scroll to position [829, 0]
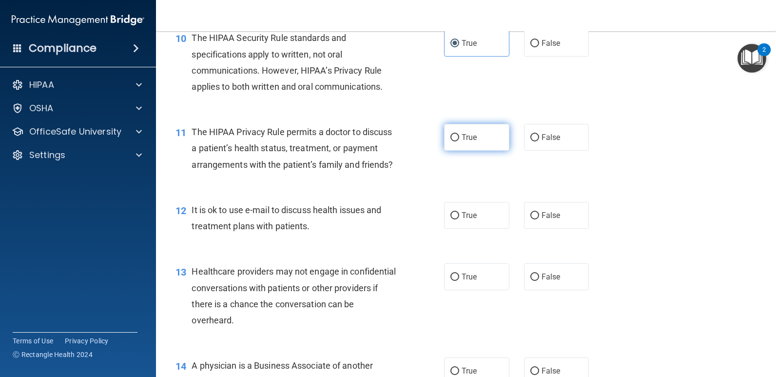
click at [477, 136] on label "True" at bounding box center [476, 137] width 65 height 27
click at [459, 136] on input "True" at bounding box center [455, 137] width 9 height 7
radio input "true"
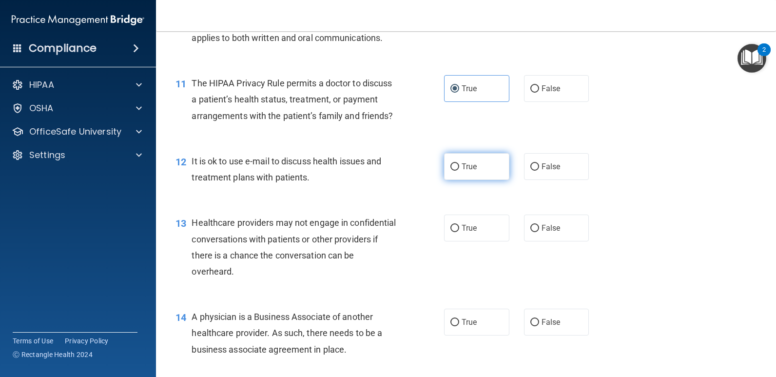
click at [461, 180] on label "True" at bounding box center [476, 166] width 65 height 27
click at [459, 171] on input "True" at bounding box center [455, 166] width 9 height 7
radio input "true"
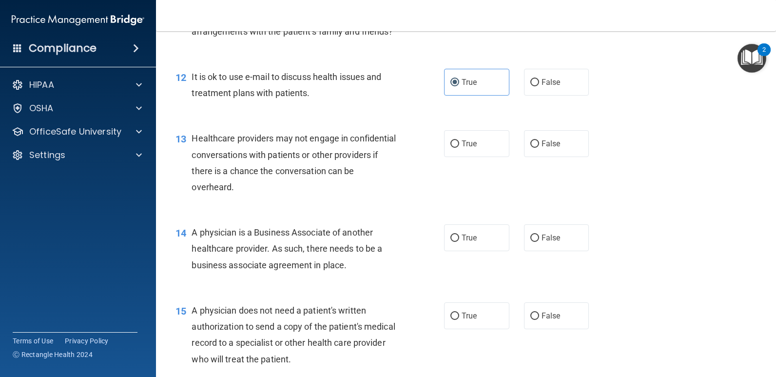
scroll to position [975, 0]
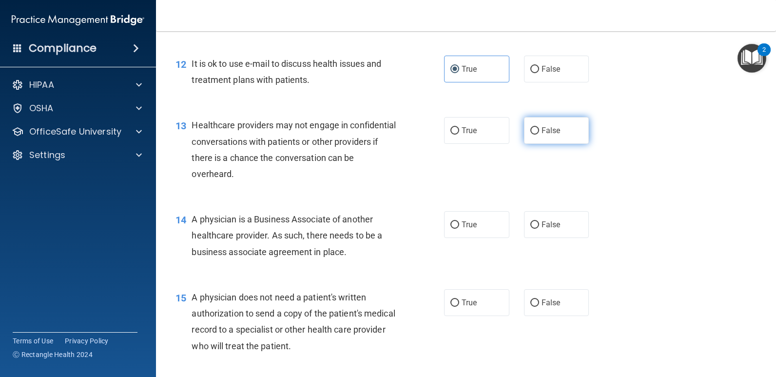
click at [534, 135] on input "False" at bounding box center [535, 130] width 9 height 7
radio input "true"
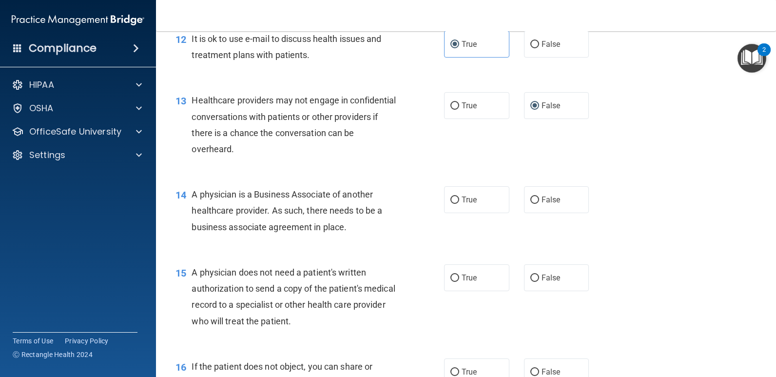
scroll to position [1073, 0]
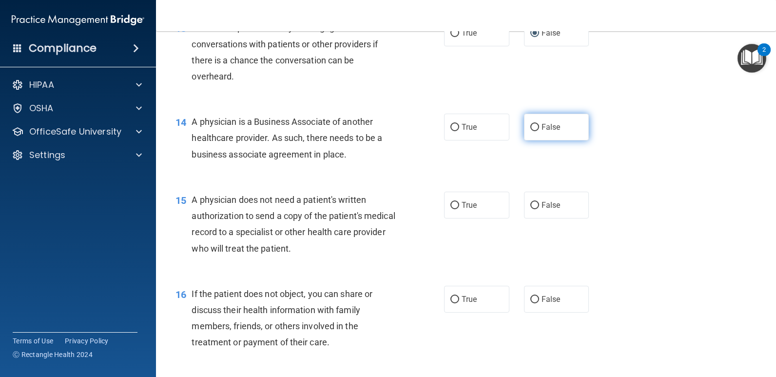
click at [542, 132] on span "False" at bounding box center [551, 126] width 19 height 9
click at [539, 131] on input "False" at bounding box center [535, 127] width 9 height 7
radio input "true"
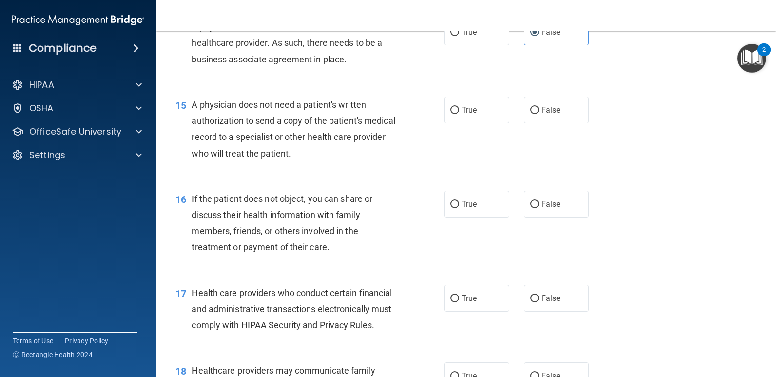
scroll to position [1170, 0]
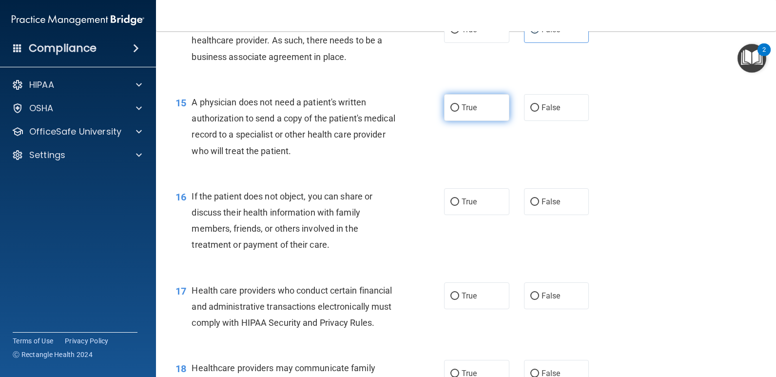
click at [471, 121] on label "True" at bounding box center [476, 107] width 65 height 27
click at [459, 112] on input "True" at bounding box center [455, 107] width 9 height 7
radio input "true"
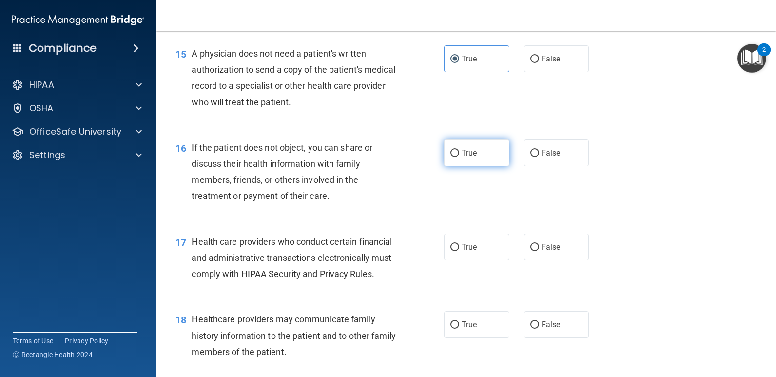
click at [455, 157] on input "True" at bounding box center [455, 153] width 9 height 7
radio input "true"
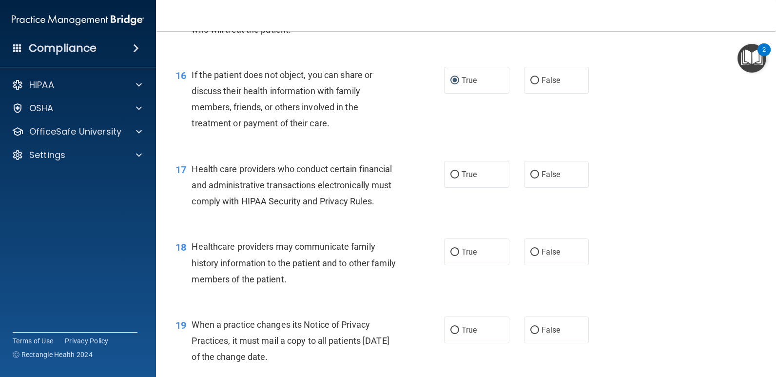
scroll to position [1317, 0]
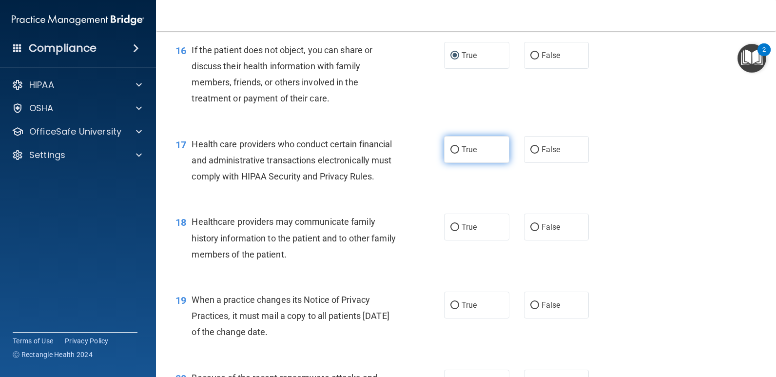
click at [462, 163] on label "True" at bounding box center [476, 149] width 65 height 27
click at [459, 154] on input "True" at bounding box center [455, 149] width 9 height 7
radio input "true"
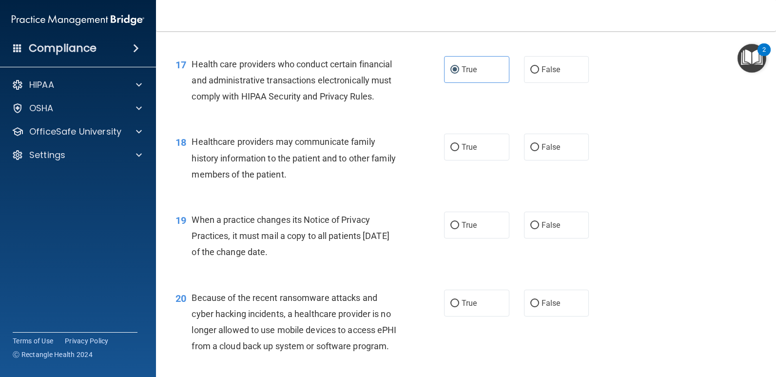
scroll to position [1414, 0]
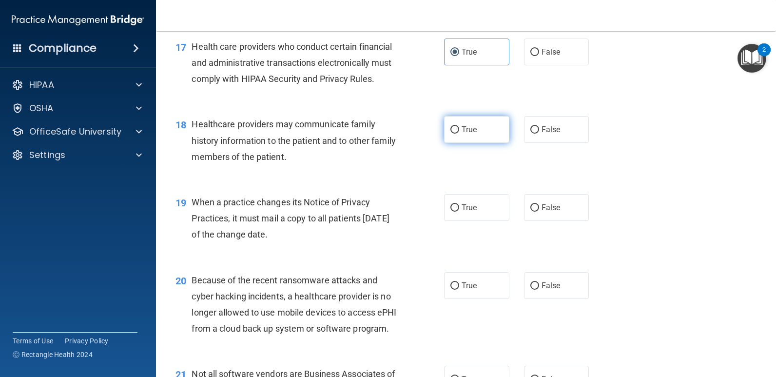
drag, startPoint x: 466, startPoint y: 167, endPoint x: 456, endPoint y: 172, distance: 10.9
click at [466, 143] on label "True" at bounding box center [476, 129] width 65 height 27
click at [459, 134] on input "True" at bounding box center [455, 129] width 9 height 7
radio input "true"
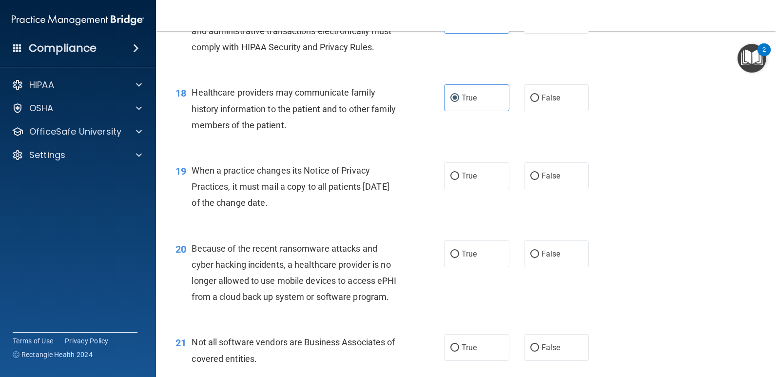
scroll to position [1463, 0]
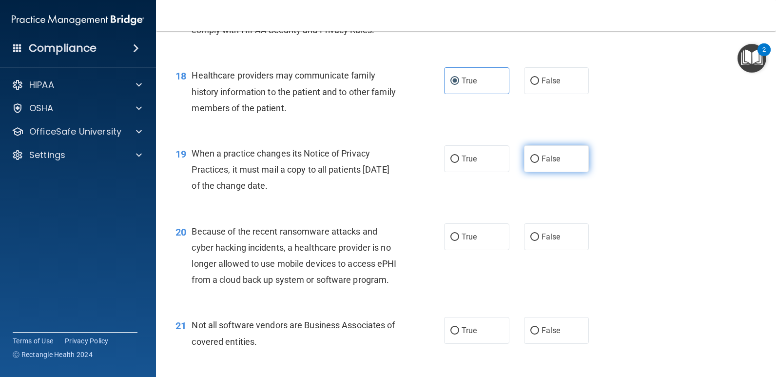
click at [524, 172] on label "False" at bounding box center [556, 158] width 65 height 27
click at [531, 163] on input "False" at bounding box center [535, 159] width 9 height 7
radio input "true"
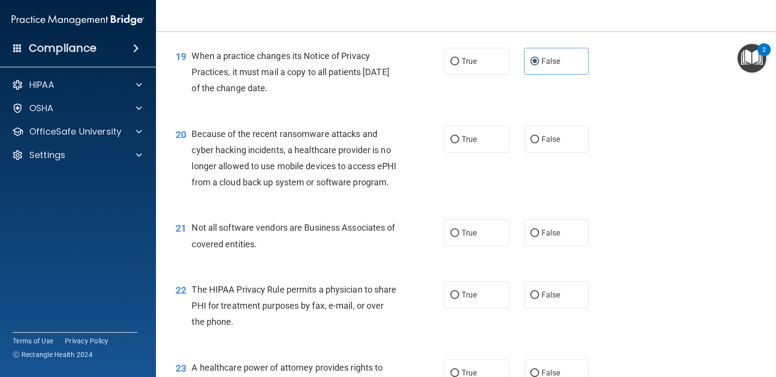
scroll to position [1609, 0]
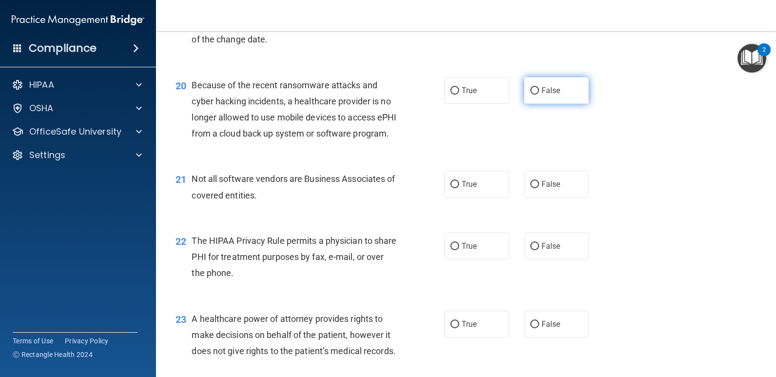
click at [524, 104] on label "False" at bounding box center [556, 90] width 65 height 27
click at [531, 95] on input "False" at bounding box center [535, 90] width 9 height 7
radio input "true"
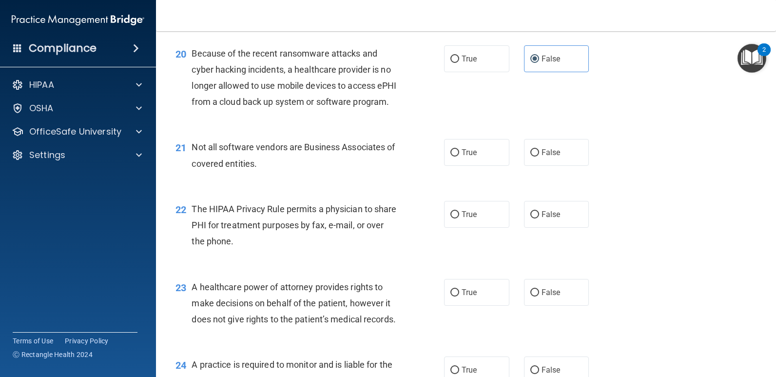
scroll to position [1658, 0]
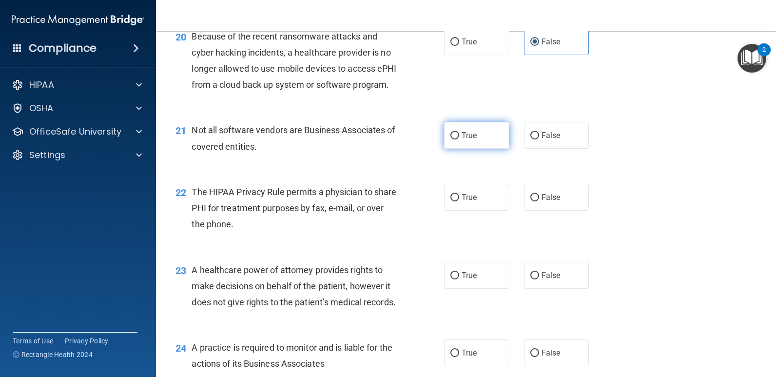
click at [465, 149] on label "True" at bounding box center [476, 135] width 65 height 27
click at [459, 139] on input "True" at bounding box center [455, 135] width 9 height 7
radio input "true"
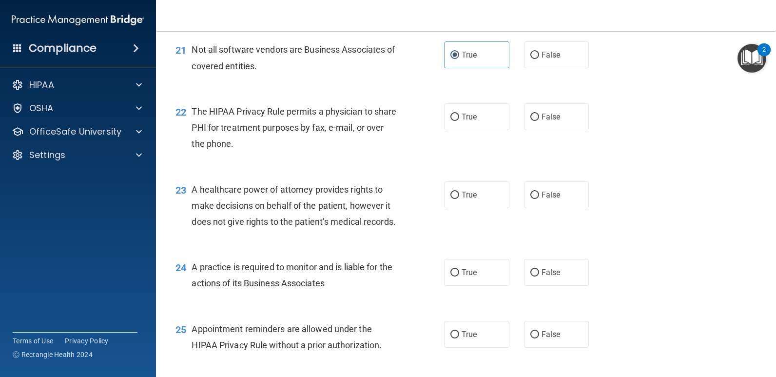
scroll to position [1756, 0]
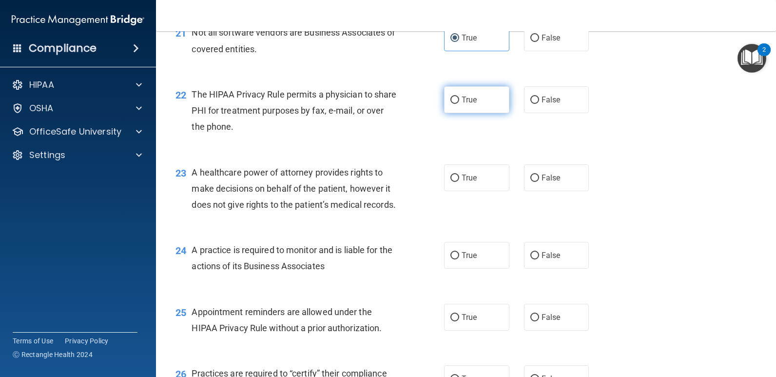
click at [461, 113] on label "True" at bounding box center [476, 99] width 65 height 27
click at [459, 104] on input "True" at bounding box center [455, 100] width 9 height 7
radio input "true"
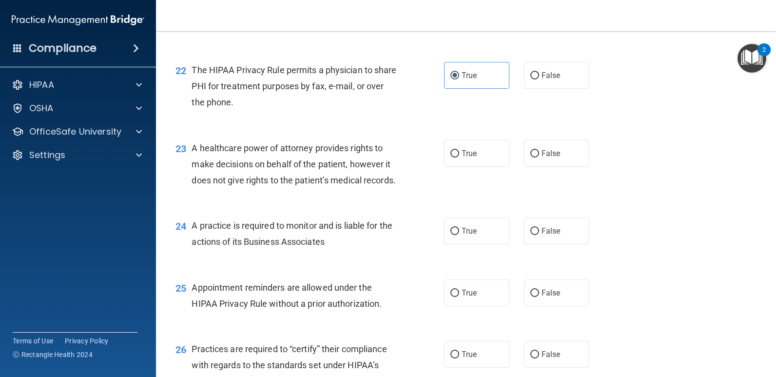
scroll to position [1804, 0]
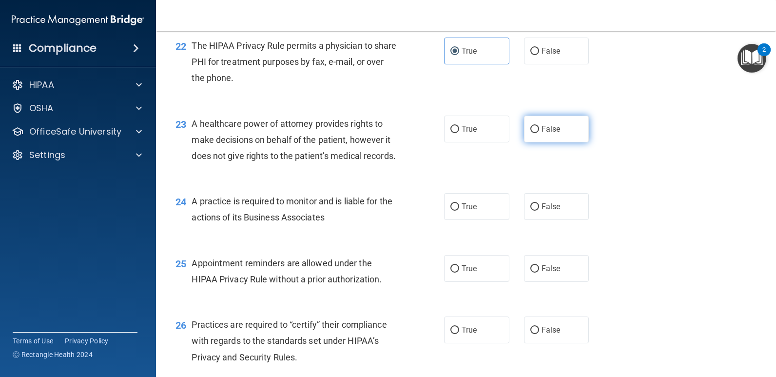
click at [536, 142] on label "False" at bounding box center [556, 129] width 65 height 27
click at [536, 133] on input "False" at bounding box center [535, 129] width 9 height 7
radio input "true"
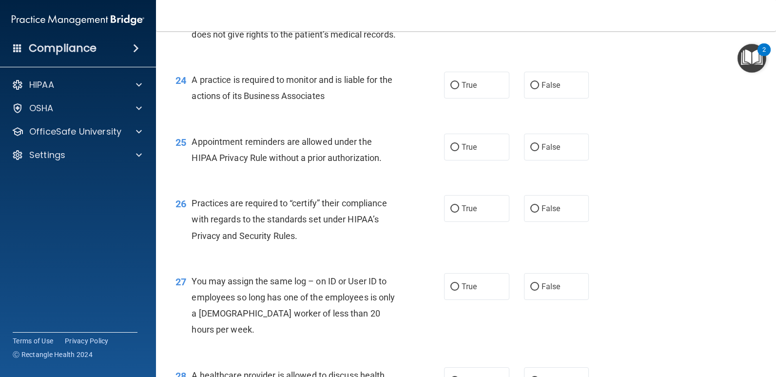
scroll to position [1951, 0]
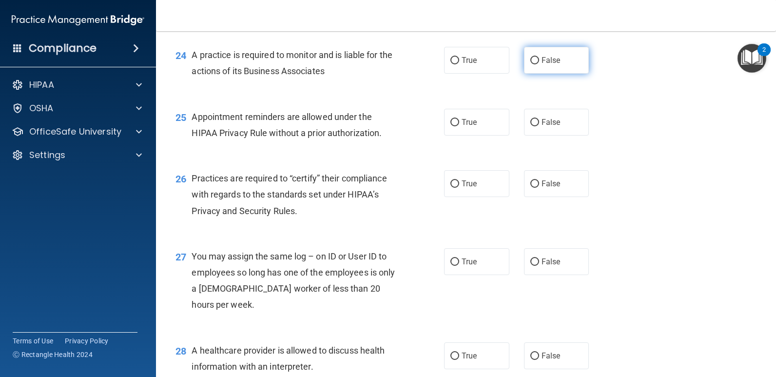
click at [525, 74] on label "False" at bounding box center [556, 60] width 65 height 27
click at [531, 64] on input "False" at bounding box center [535, 60] width 9 height 7
radio input "true"
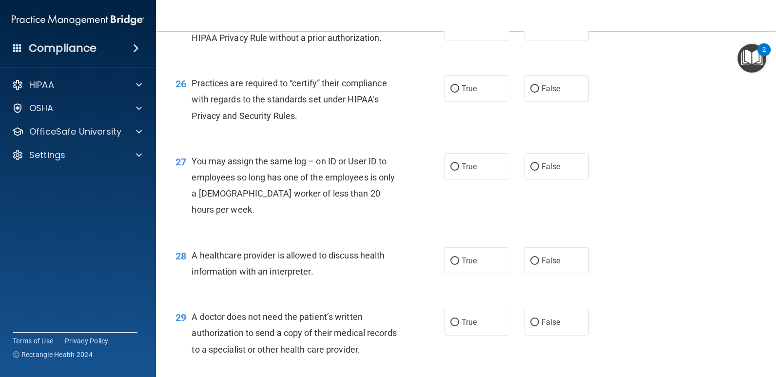
scroll to position [2048, 0]
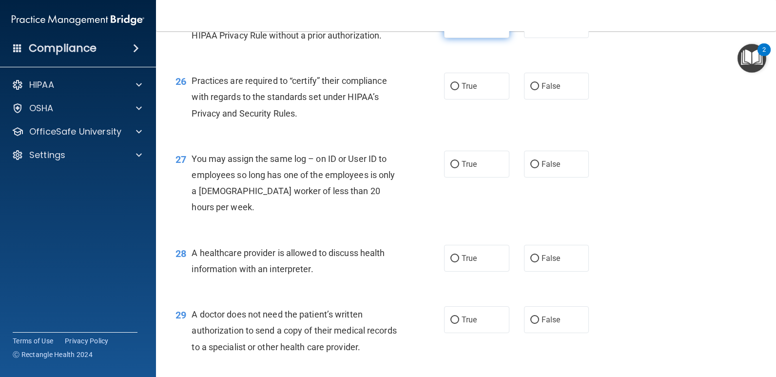
click at [453, 29] on input "True" at bounding box center [455, 24] width 9 height 7
radio input "true"
click at [553, 91] on span "False" at bounding box center [551, 85] width 19 height 9
click at [539, 90] on input "False" at bounding box center [535, 86] width 9 height 7
radio input "true"
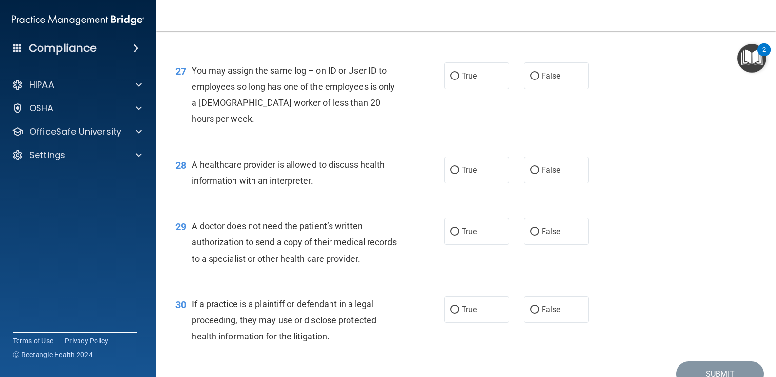
scroll to position [2146, 0]
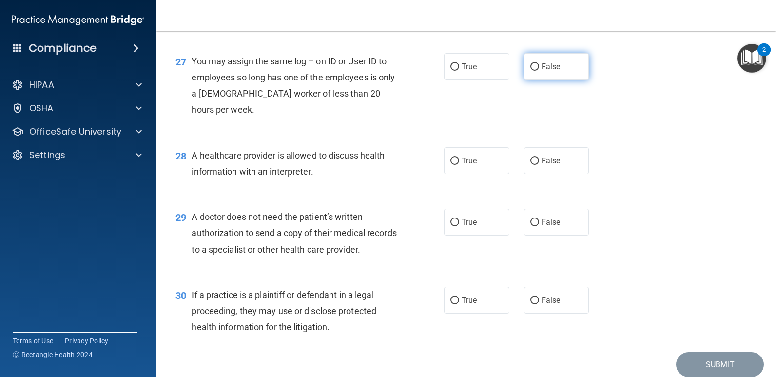
click at [535, 80] on label "False" at bounding box center [556, 66] width 65 height 27
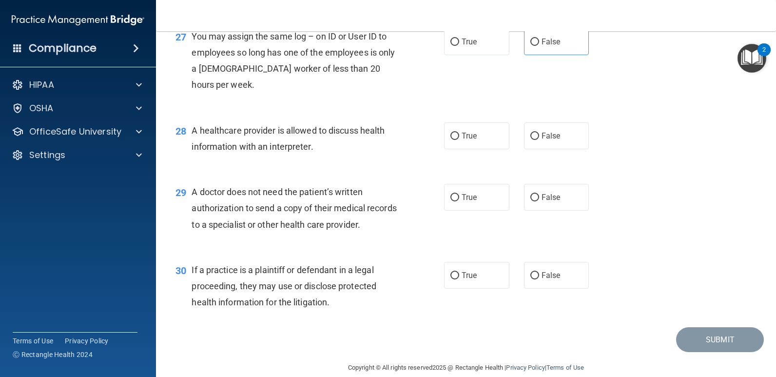
scroll to position [2195, 0]
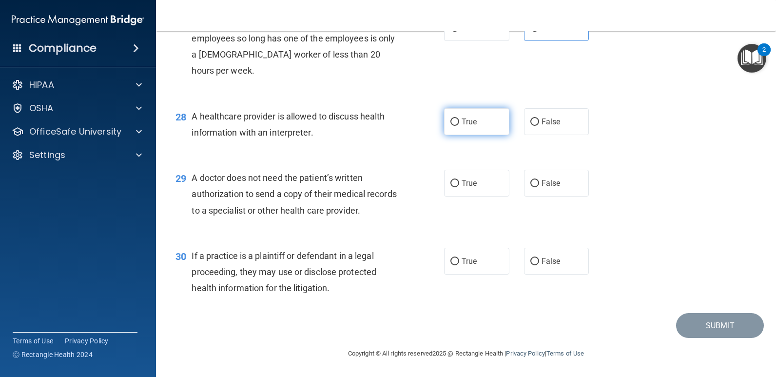
click at [455, 135] on label "True" at bounding box center [476, 121] width 65 height 27
click at [455, 126] on input "True" at bounding box center [455, 122] width 9 height 7
radio input "true"
click at [461, 197] on label "True" at bounding box center [476, 183] width 65 height 27
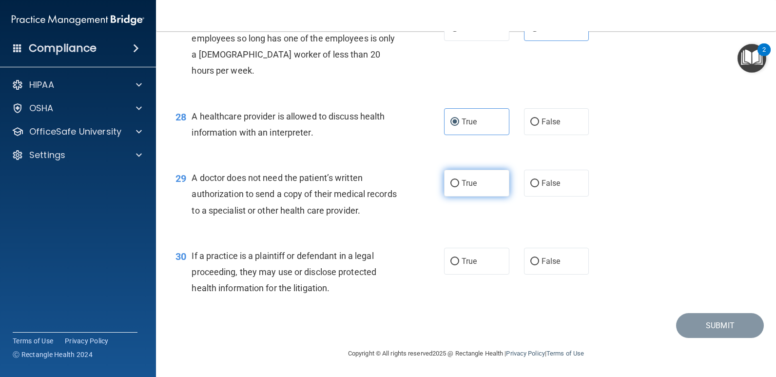
click at [459, 187] on input "True" at bounding box center [455, 183] width 9 height 7
radio input "true"
click at [456, 266] on label "True" at bounding box center [476, 261] width 65 height 27
click at [456, 265] on input "True" at bounding box center [455, 261] width 9 height 7
radio input "true"
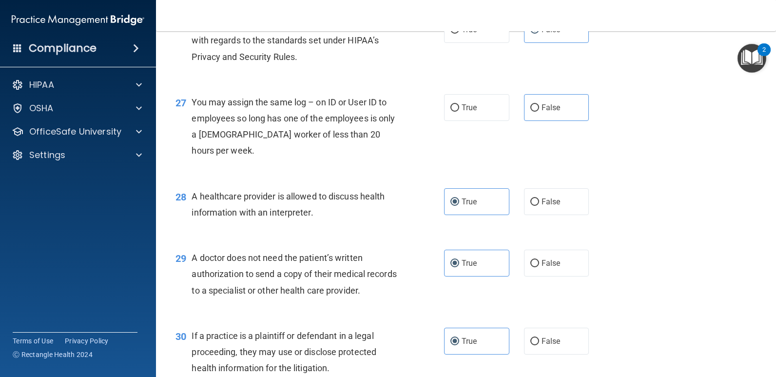
scroll to position [2250, 0]
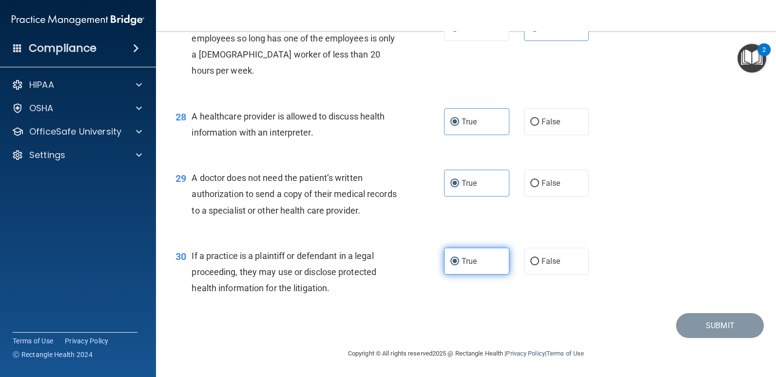
click at [467, 263] on span "True" at bounding box center [469, 261] width 15 height 9
click at [459, 263] on input "True" at bounding box center [455, 261] width 9 height 7
click at [462, 180] on span "True" at bounding box center [469, 182] width 15 height 9
click at [459, 180] on input "True" at bounding box center [455, 183] width 9 height 7
click at [469, 120] on span "True" at bounding box center [469, 121] width 15 height 9
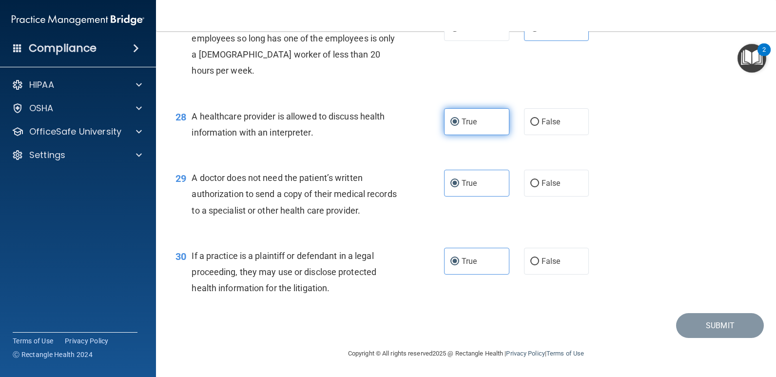
click at [459, 120] on input "True" at bounding box center [455, 122] width 9 height 7
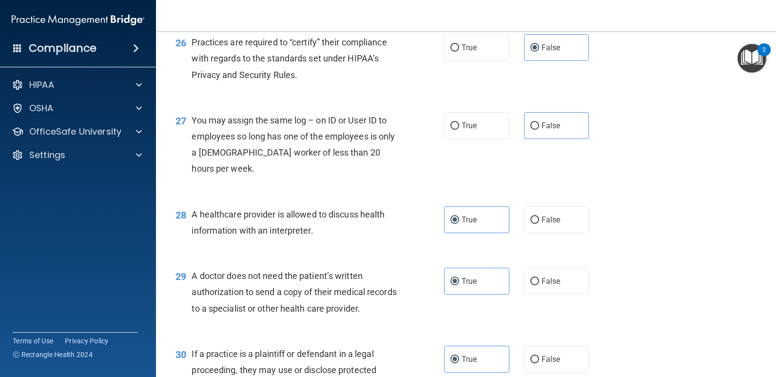
scroll to position [2055, 0]
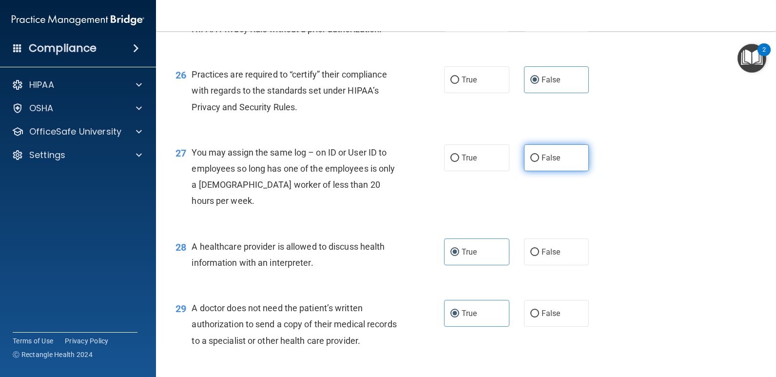
click at [531, 162] on input "False" at bounding box center [535, 158] width 9 height 7
radio input "true"
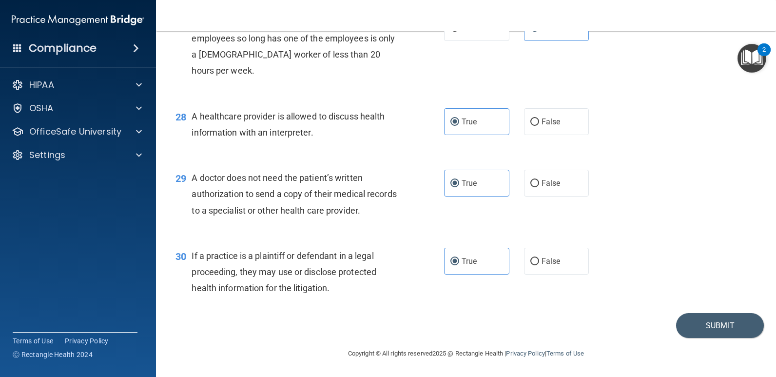
scroll to position [2250, 0]
click at [697, 323] on button "Submit" at bounding box center [720, 325] width 88 height 25
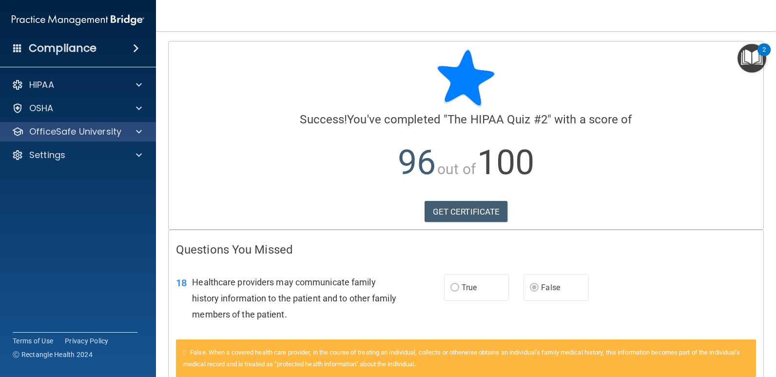
click at [107, 138] on div "OfficeSafe University" at bounding box center [78, 132] width 157 height 20
click at [130, 132] on div at bounding box center [137, 132] width 24 height 12
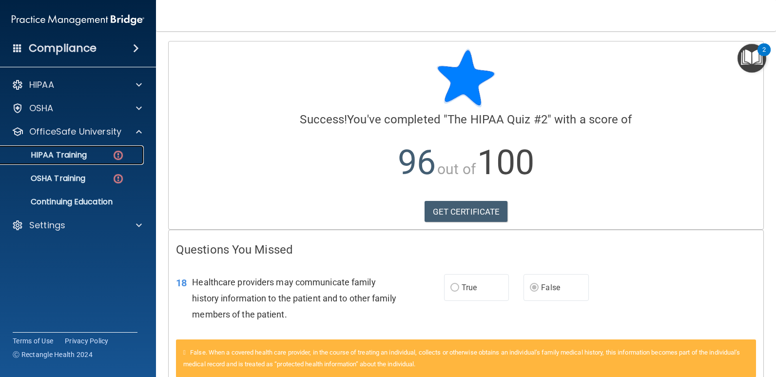
click at [92, 157] on div "HIPAA Training" at bounding box center [72, 155] width 133 height 10
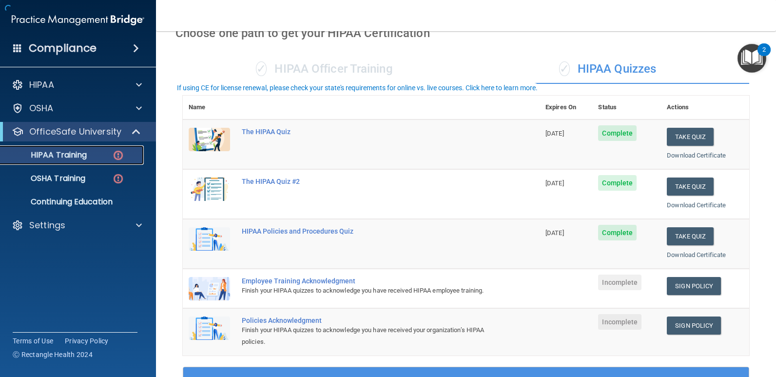
scroll to position [146, 0]
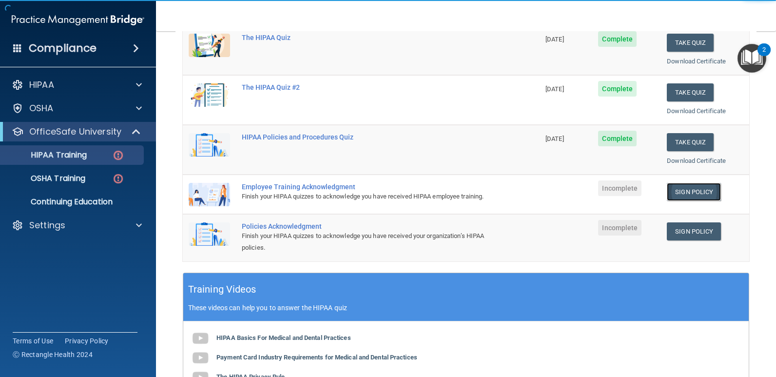
click at [691, 194] on link "Sign Policy" at bounding box center [694, 192] width 54 height 18
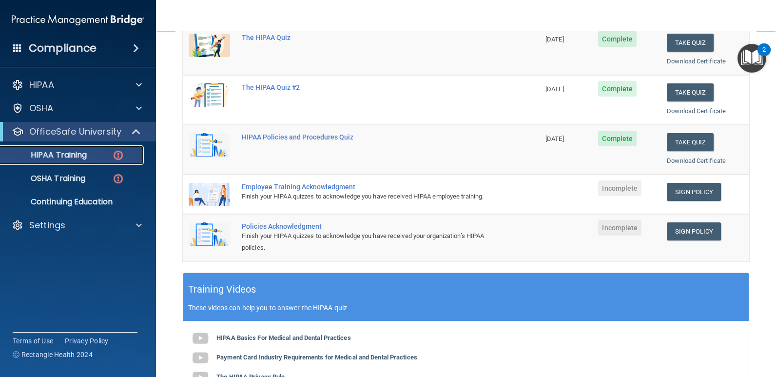
click at [116, 149] on img at bounding box center [118, 155] width 12 height 12
click at [60, 157] on p "HIPAA Training" at bounding box center [46, 155] width 80 height 10
click at [55, 176] on p "OSHA Training" at bounding box center [45, 179] width 79 height 10
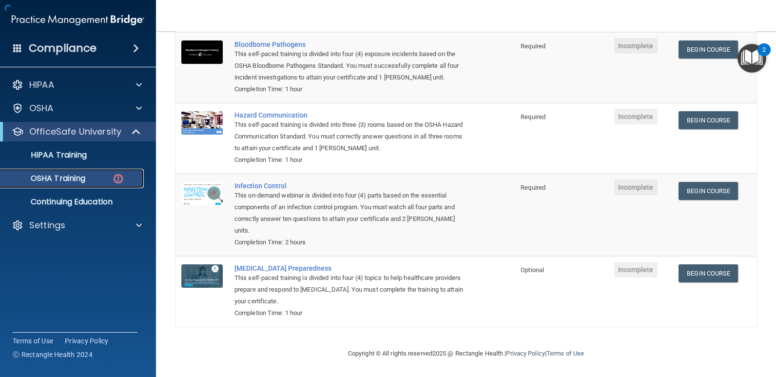
scroll to position [107, 0]
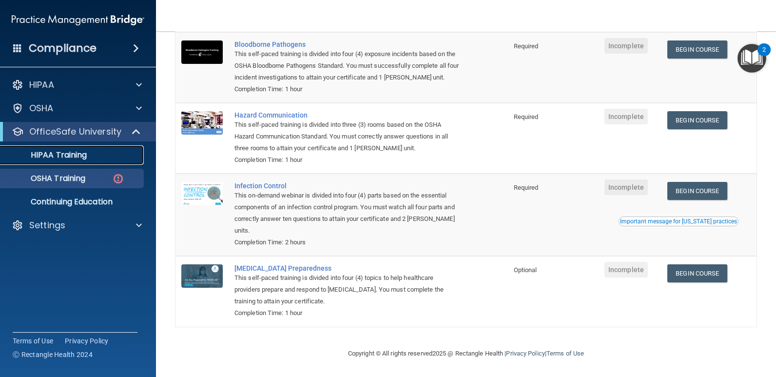
click at [80, 157] on p "HIPAA Training" at bounding box center [46, 155] width 80 height 10
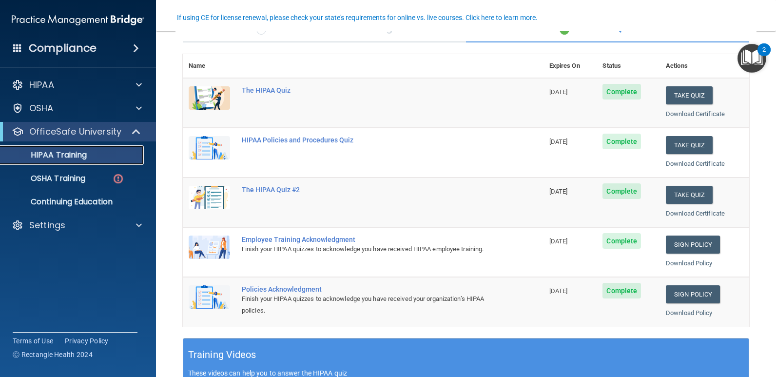
scroll to position [98, 0]
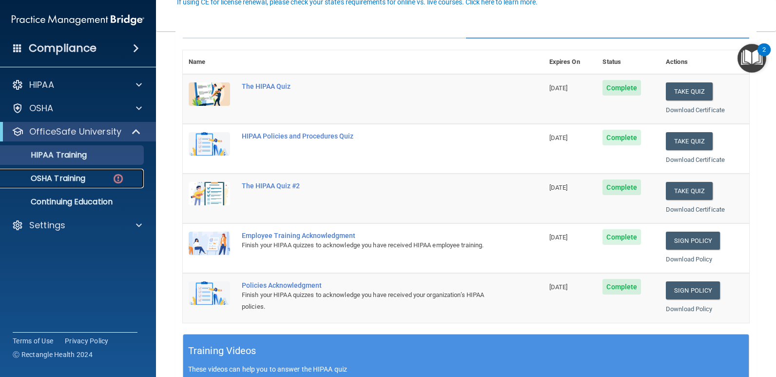
click at [94, 179] on div "OSHA Training" at bounding box center [72, 179] width 133 height 10
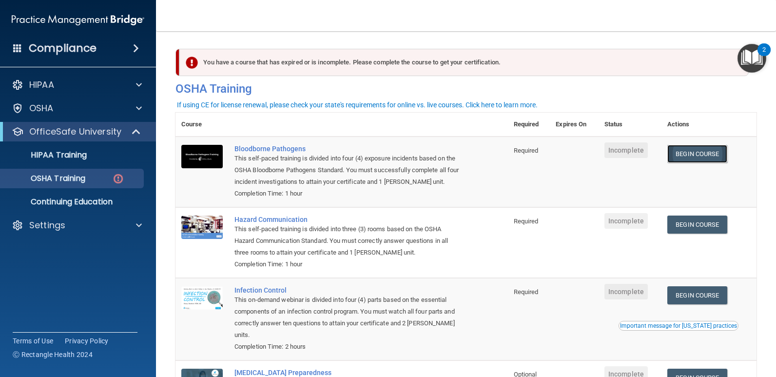
click at [705, 151] on link "Begin Course" at bounding box center [697, 154] width 59 height 18
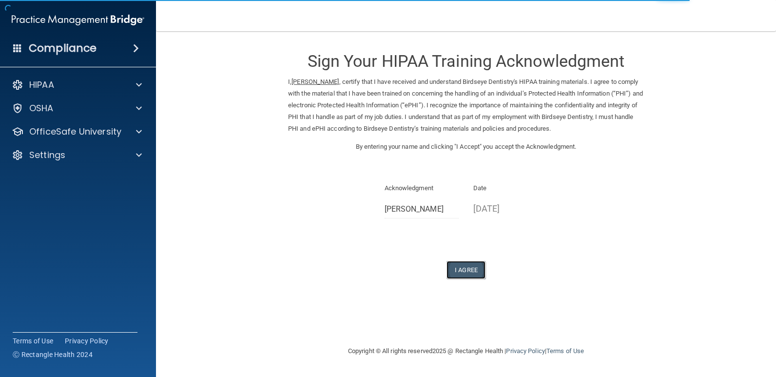
click at [462, 279] on button "I Agree" at bounding box center [466, 270] width 39 height 18
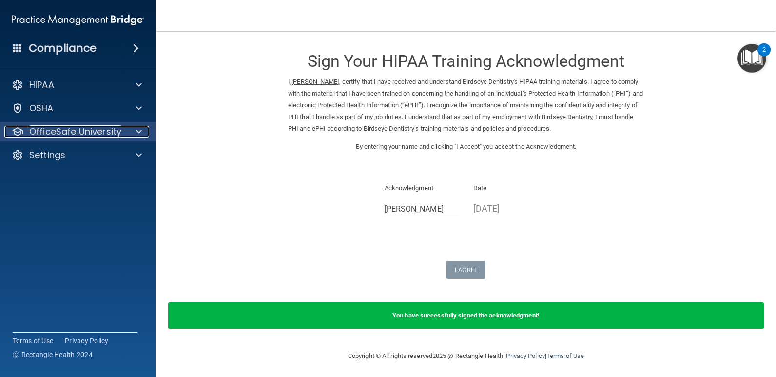
click at [111, 131] on p "OfficeSafe University" at bounding box center [75, 132] width 92 height 12
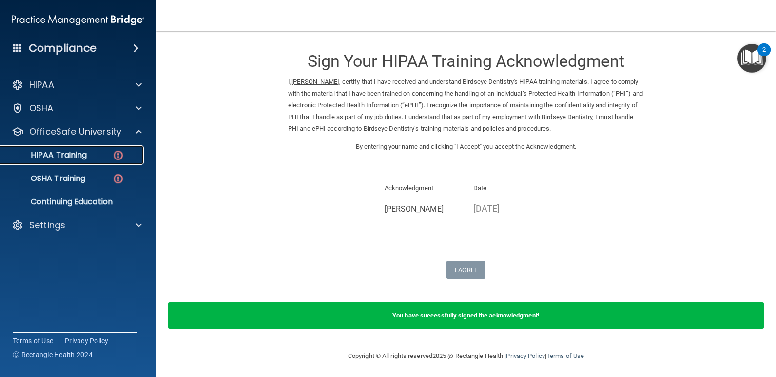
click at [109, 157] on div "HIPAA Training" at bounding box center [72, 155] width 133 height 10
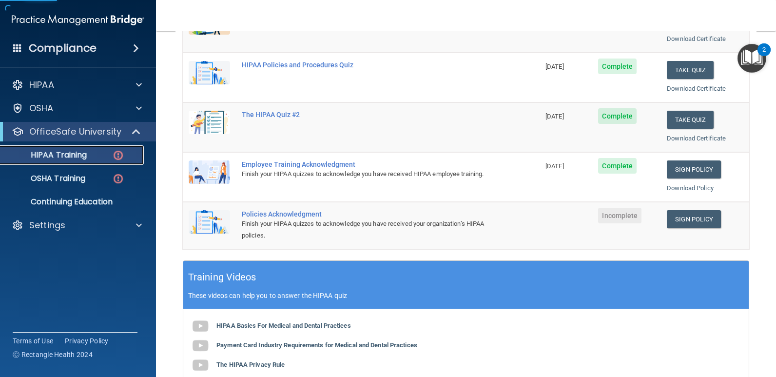
scroll to position [195, 0]
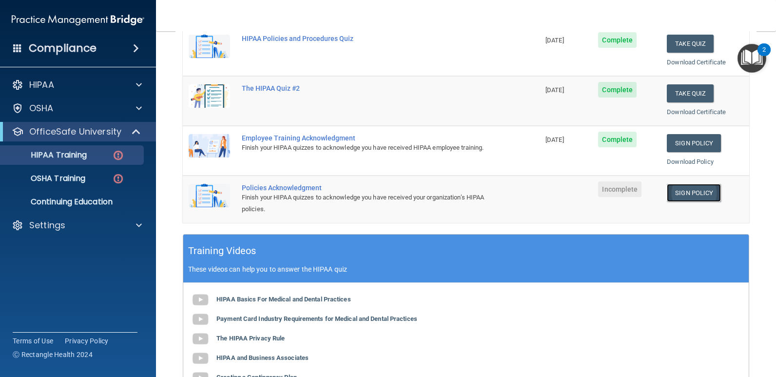
click at [687, 196] on link "Sign Policy" at bounding box center [694, 193] width 54 height 18
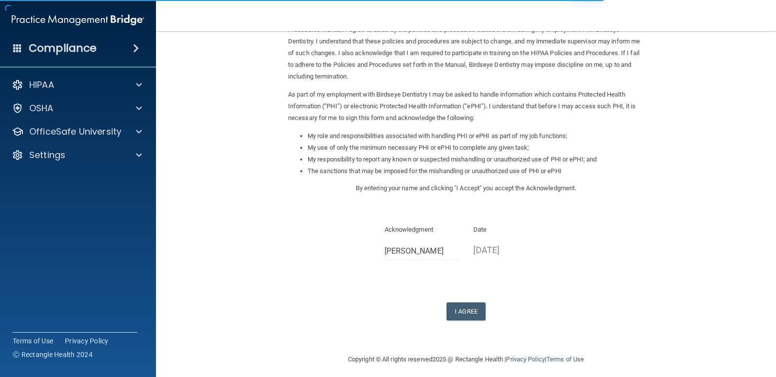
scroll to position [70, 0]
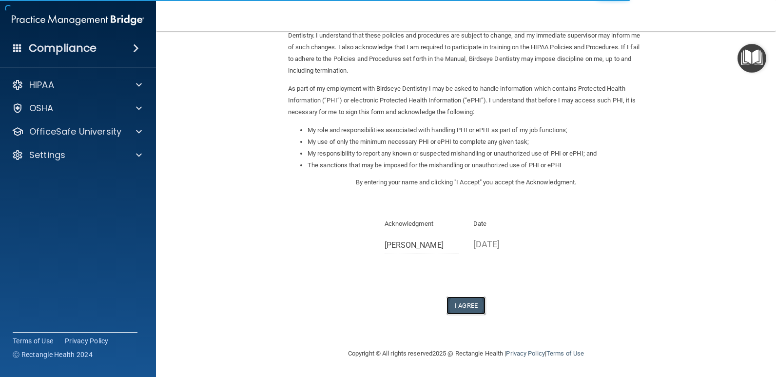
click at [466, 298] on button "I Agree" at bounding box center [466, 306] width 39 height 18
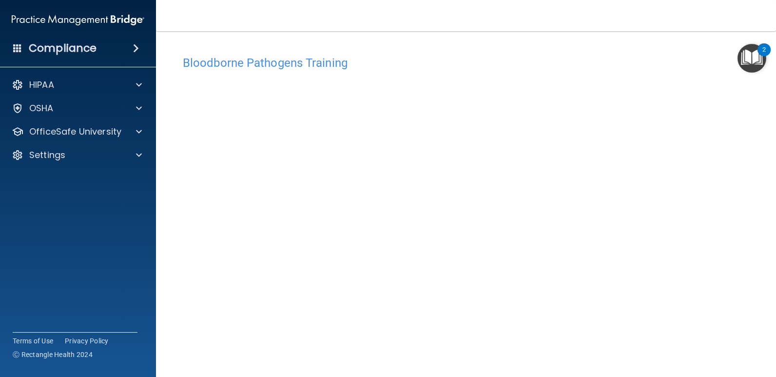
scroll to position [40, 0]
